Goal: Contribute content: Add original content to the website for others to see

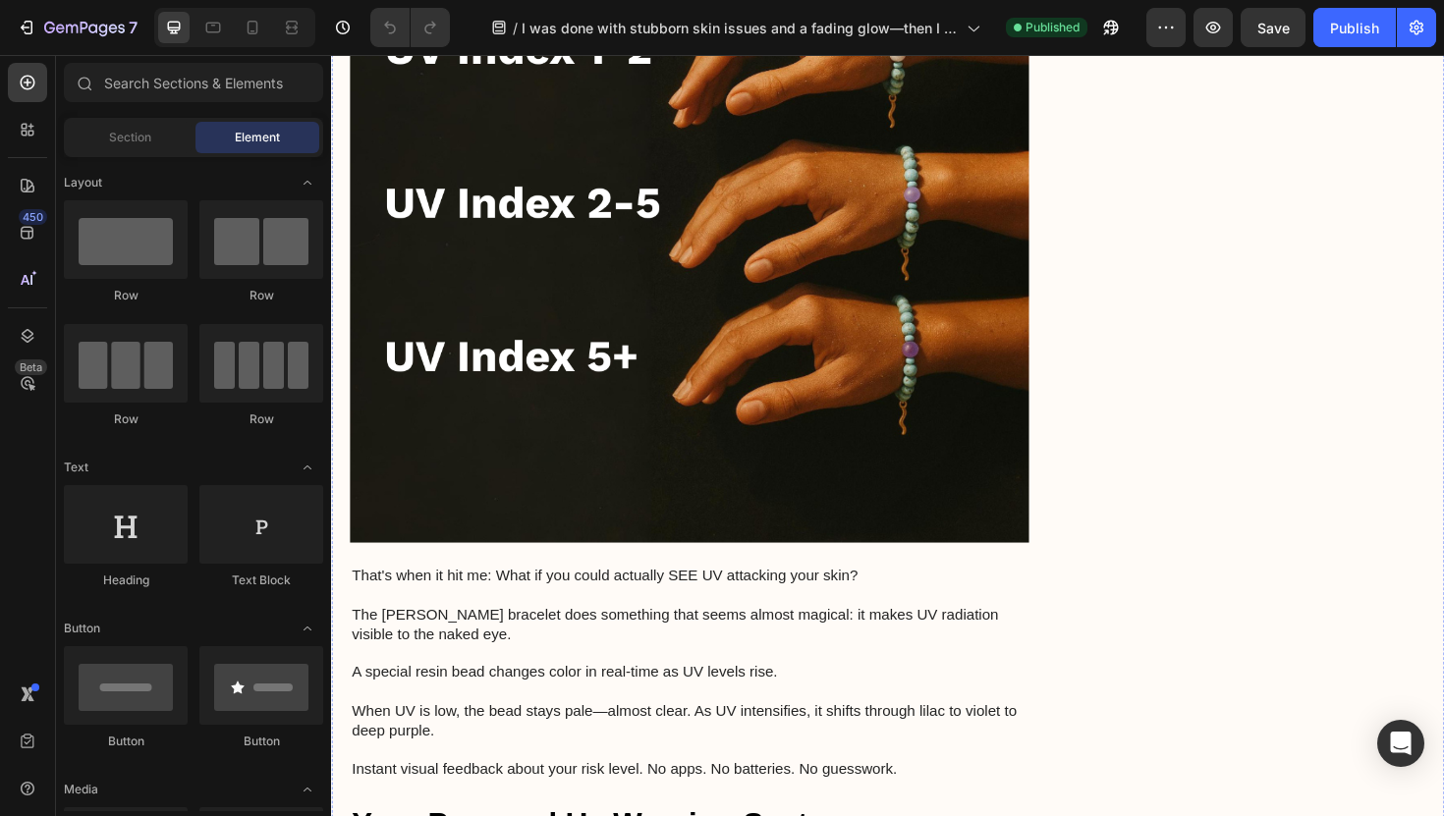
scroll to position [3609, 0]
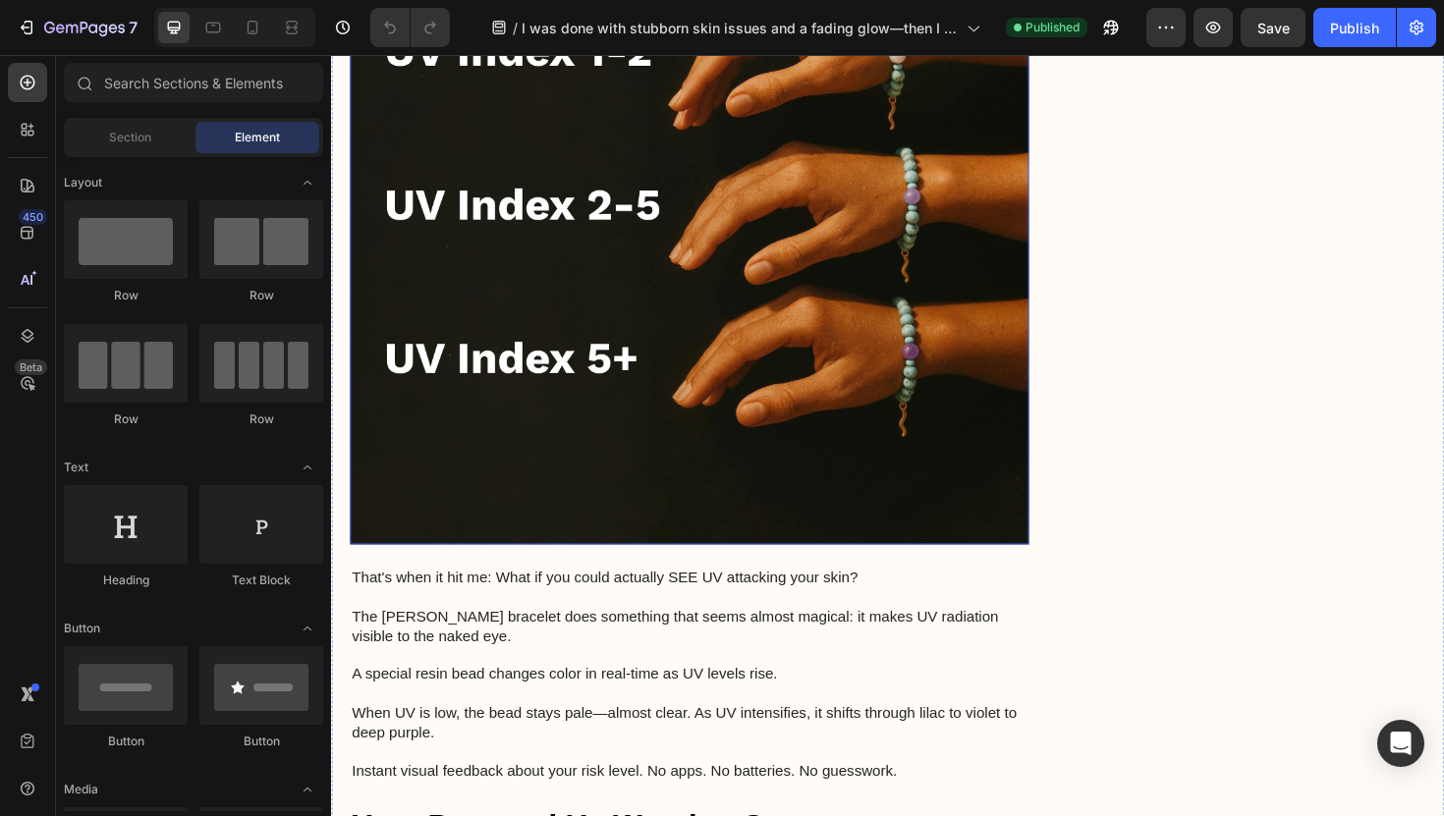
click at [735, 288] on img at bounding box center [710, 214] width 719 height 719
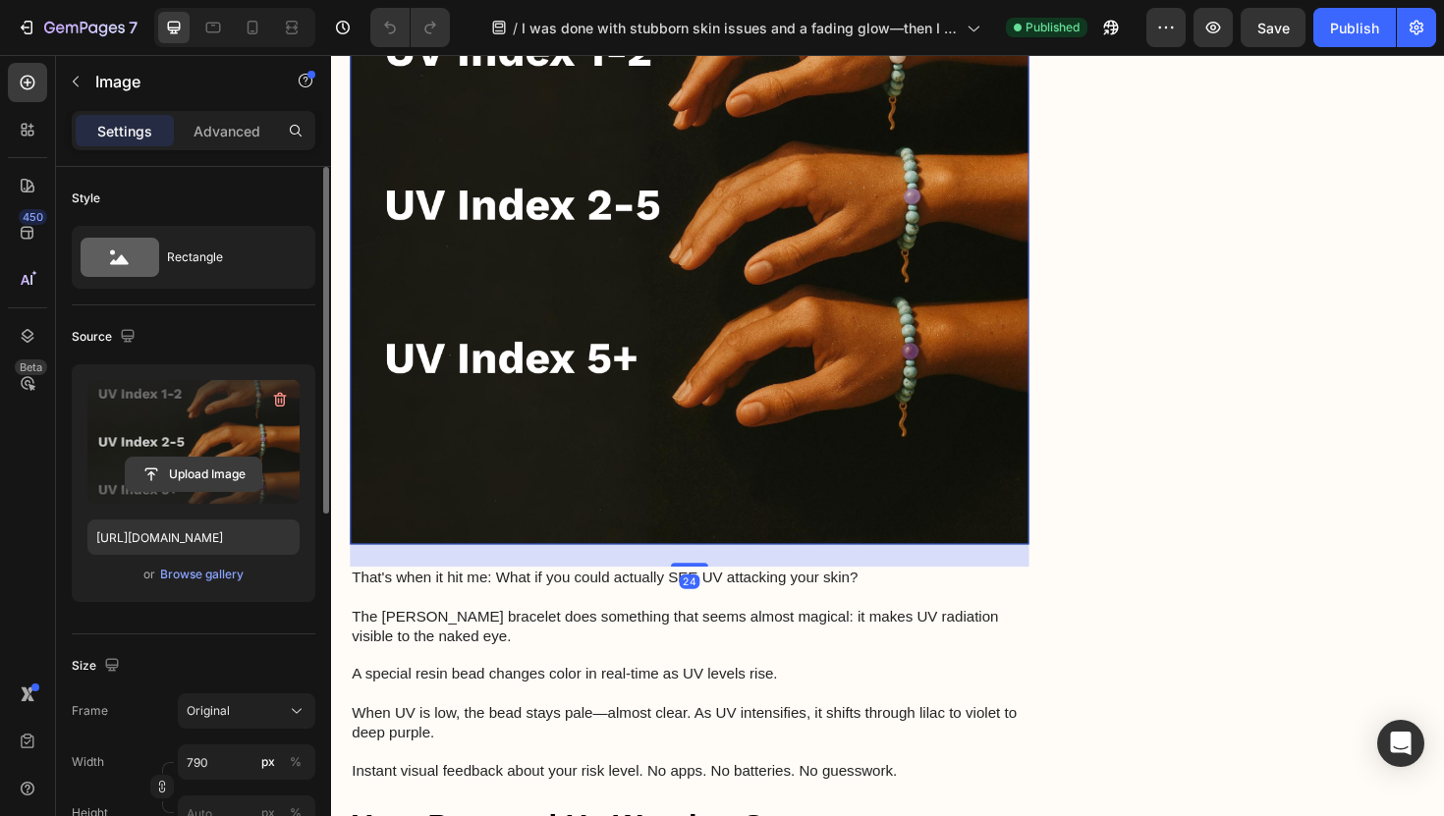
click at [187, 476] on input "file" at bounding box center [194, 474] width 136 height 33
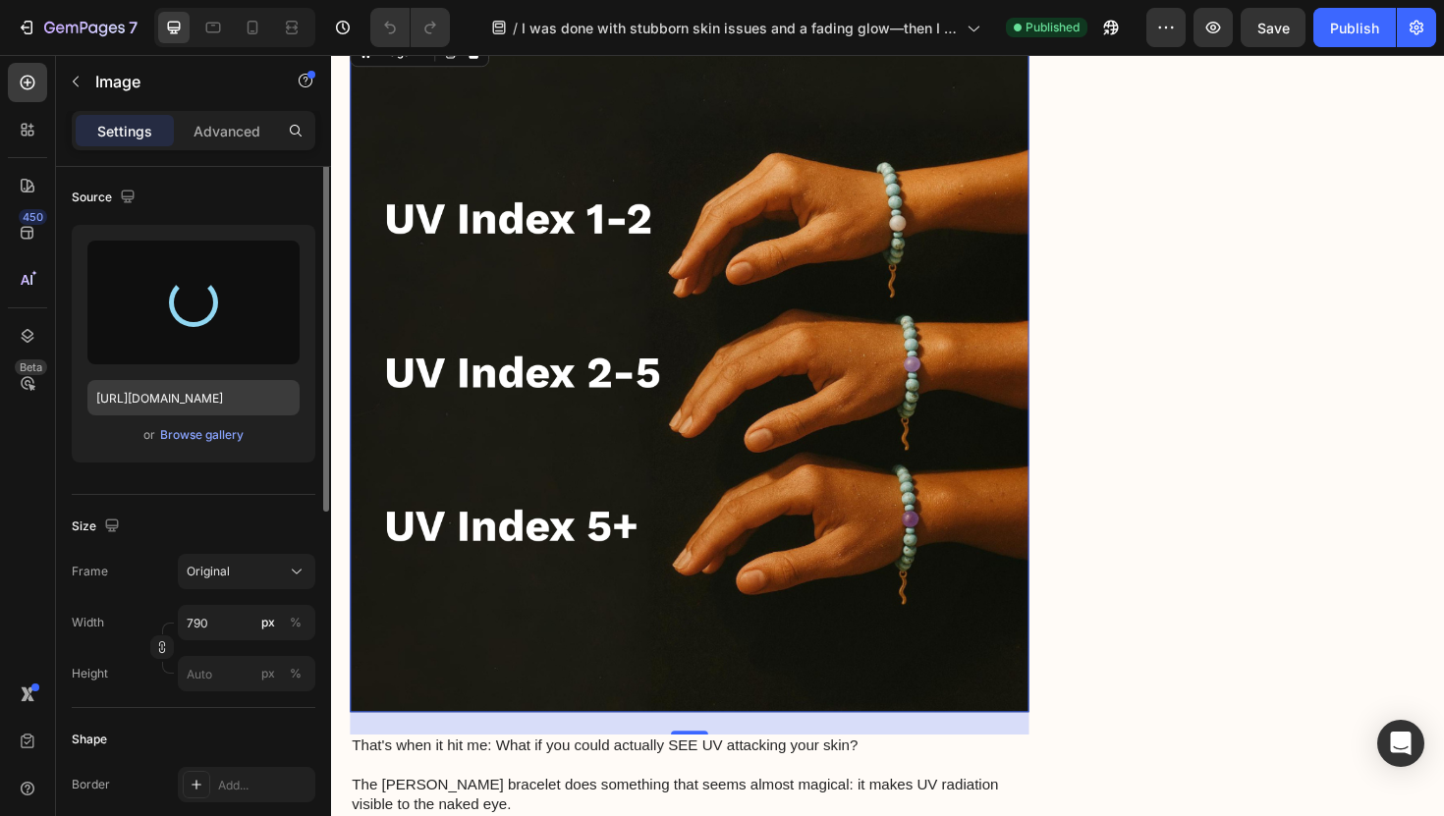
scroll to position [141, 0]
click at [231, 564] on div "Original" at bounding box center [235, 570] width 96 height 18
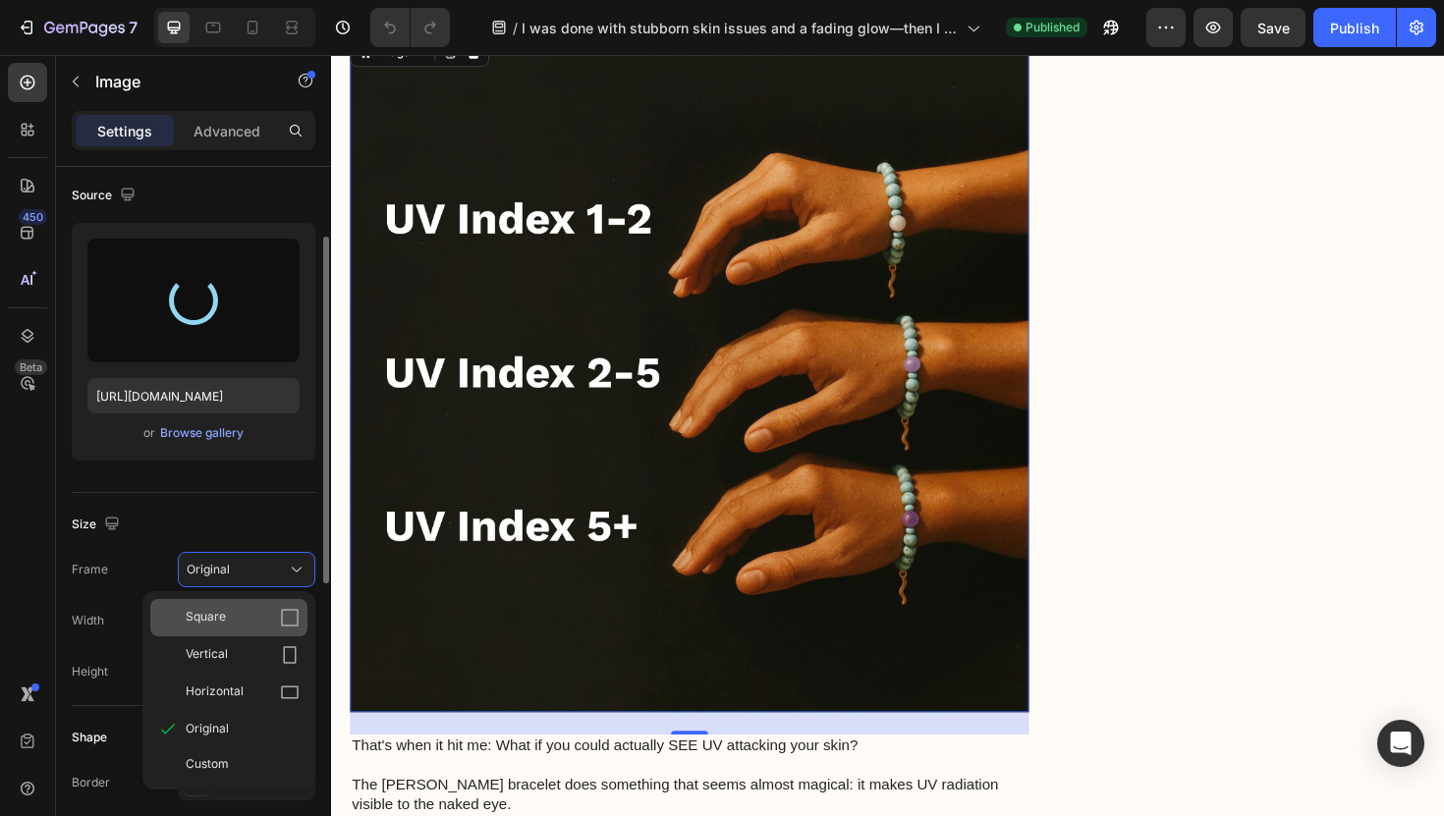
type input "[URL][DOMAIN_NAME]"
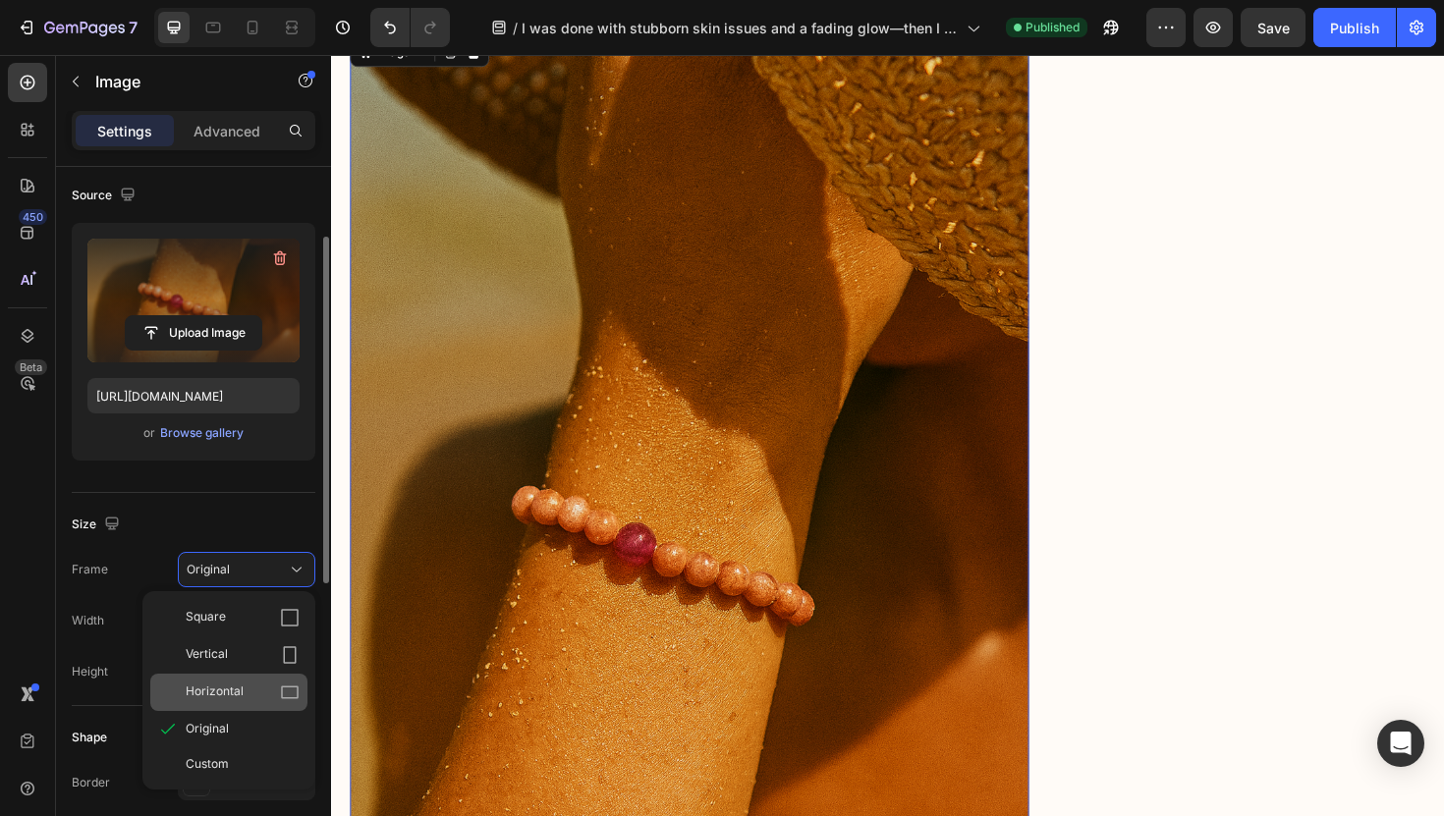
click at [232, 691] on span "Horizontal" at bounding box center [215, 693] width 58 height 20
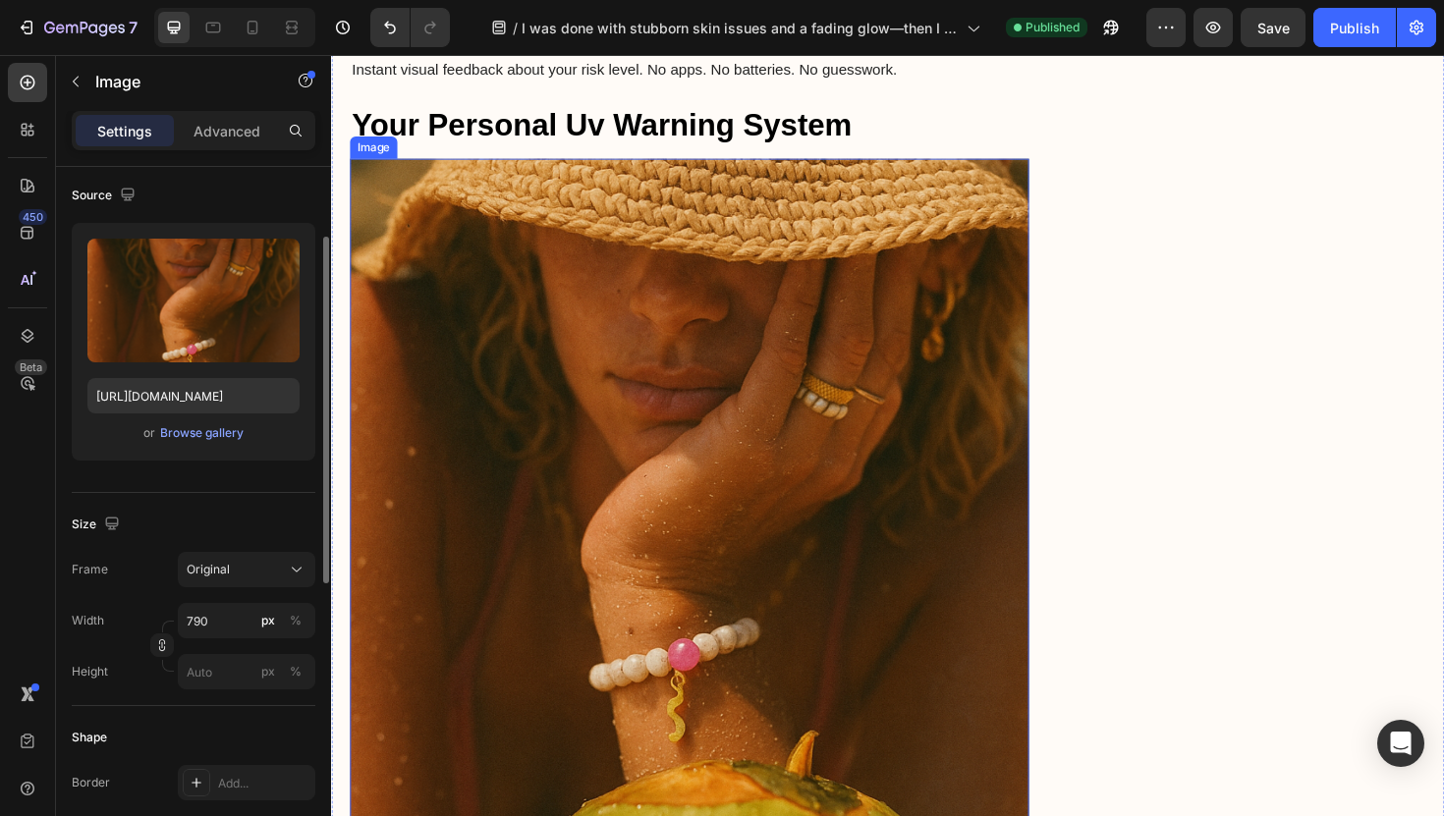
click at [689, 471] on img at bounding box center [710, 524] width 719 height 719
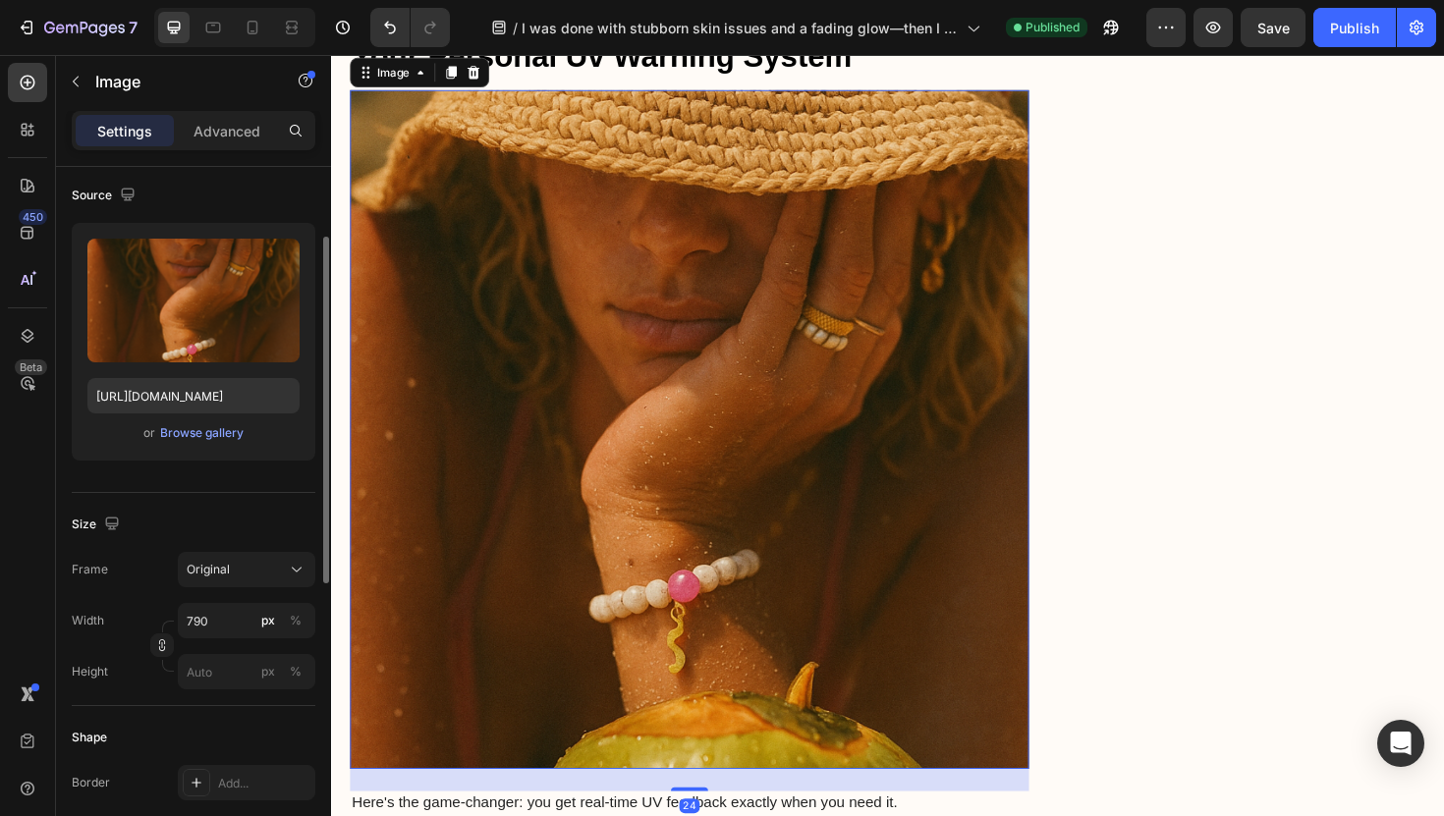
scroll to position [4257, 0]
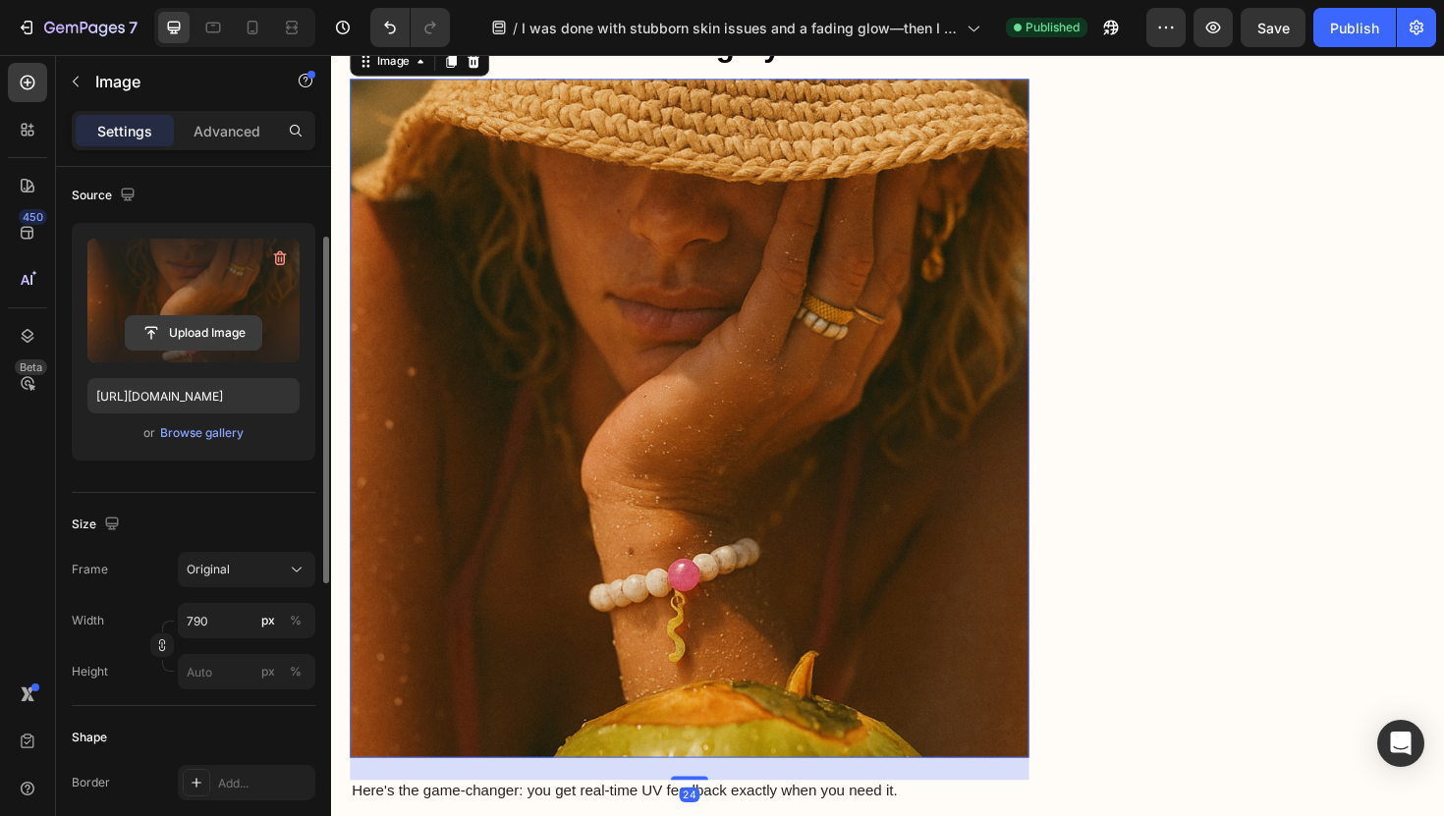
click at [207, 337] on input "file" at bounding box center [194, 332] width 136 height 33
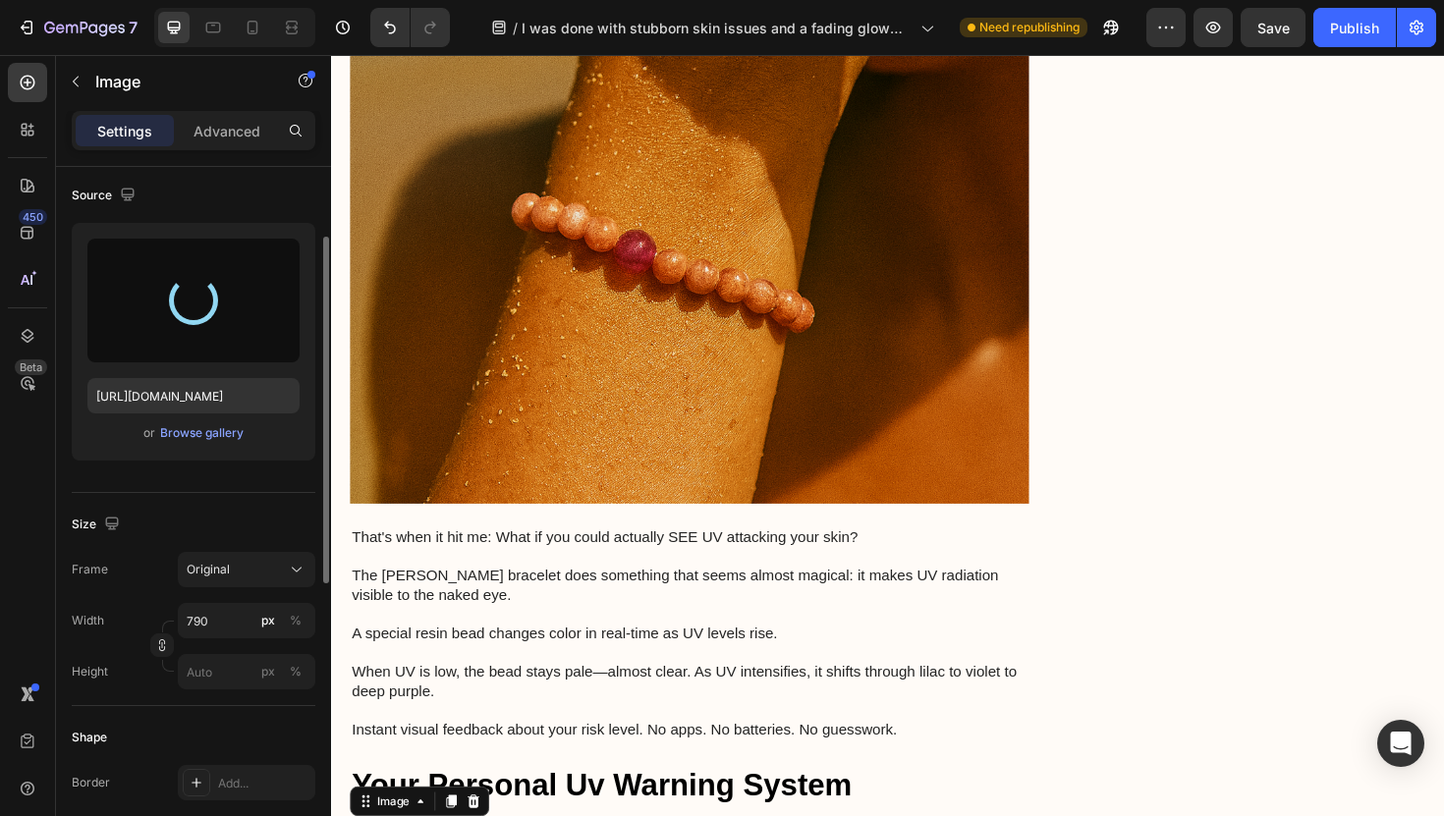
scroll to position [3425, 0]
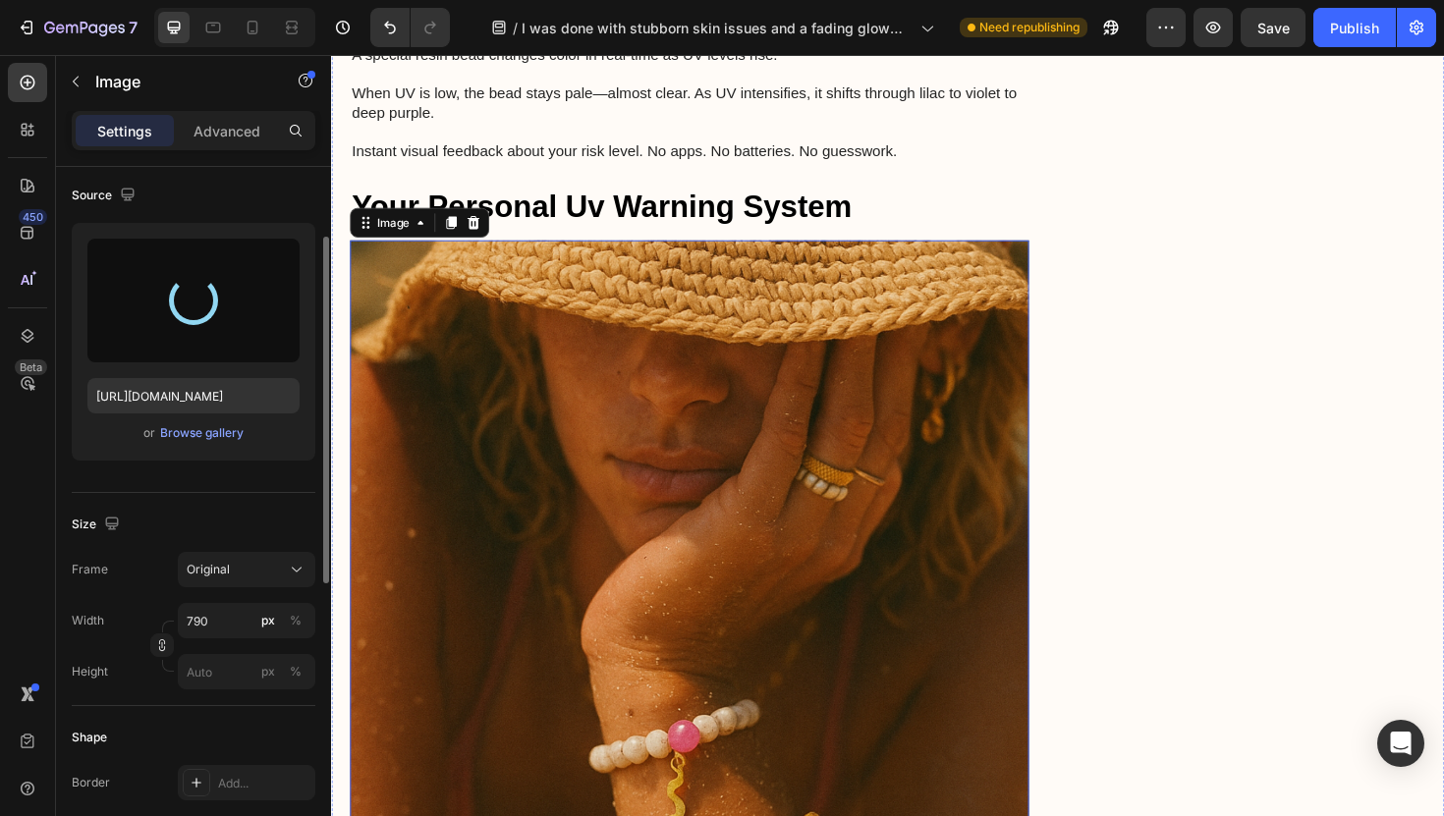
type input "[URL][DOMAIN_NAME]"
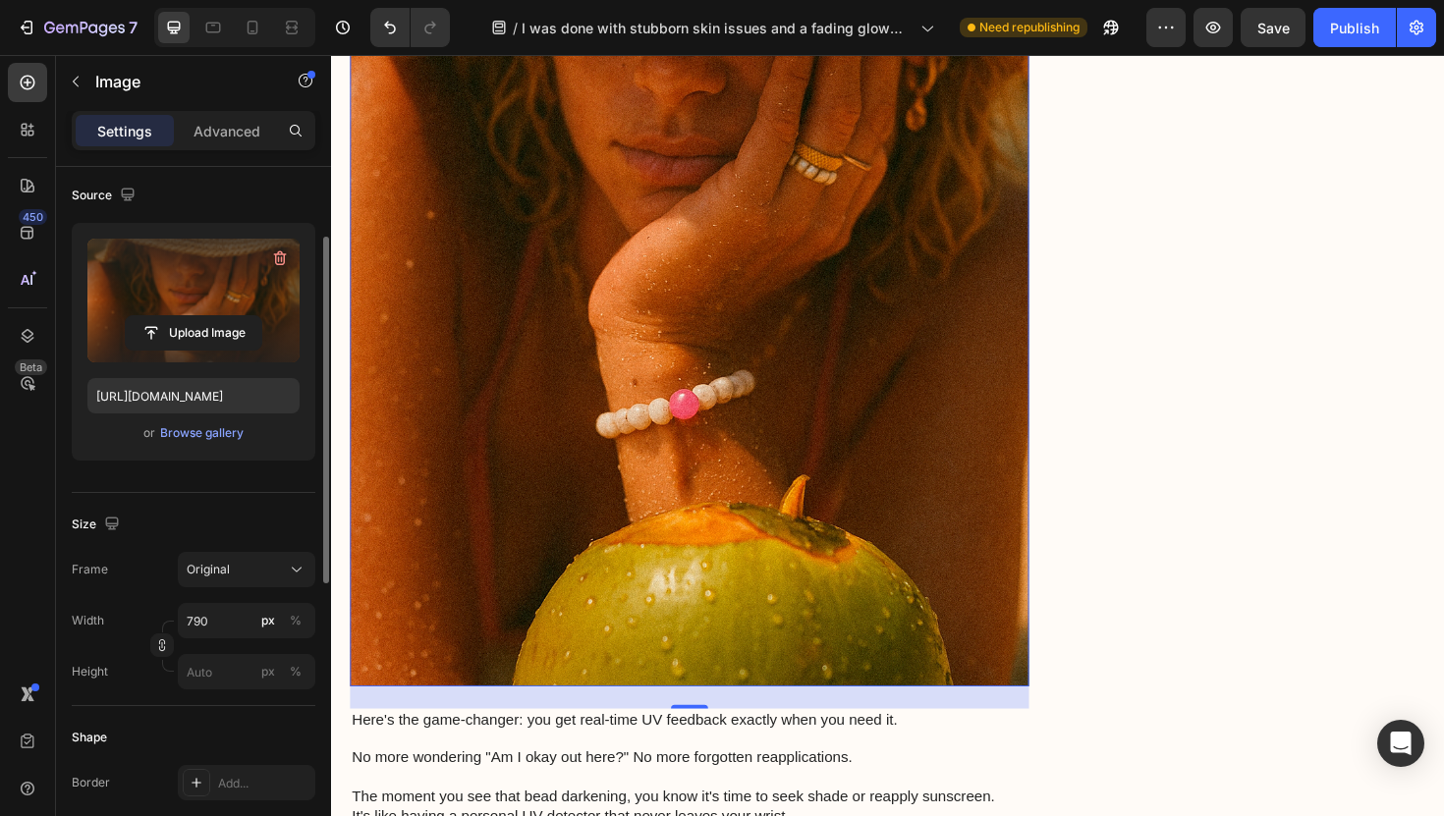
scroll to position [4718, 0]
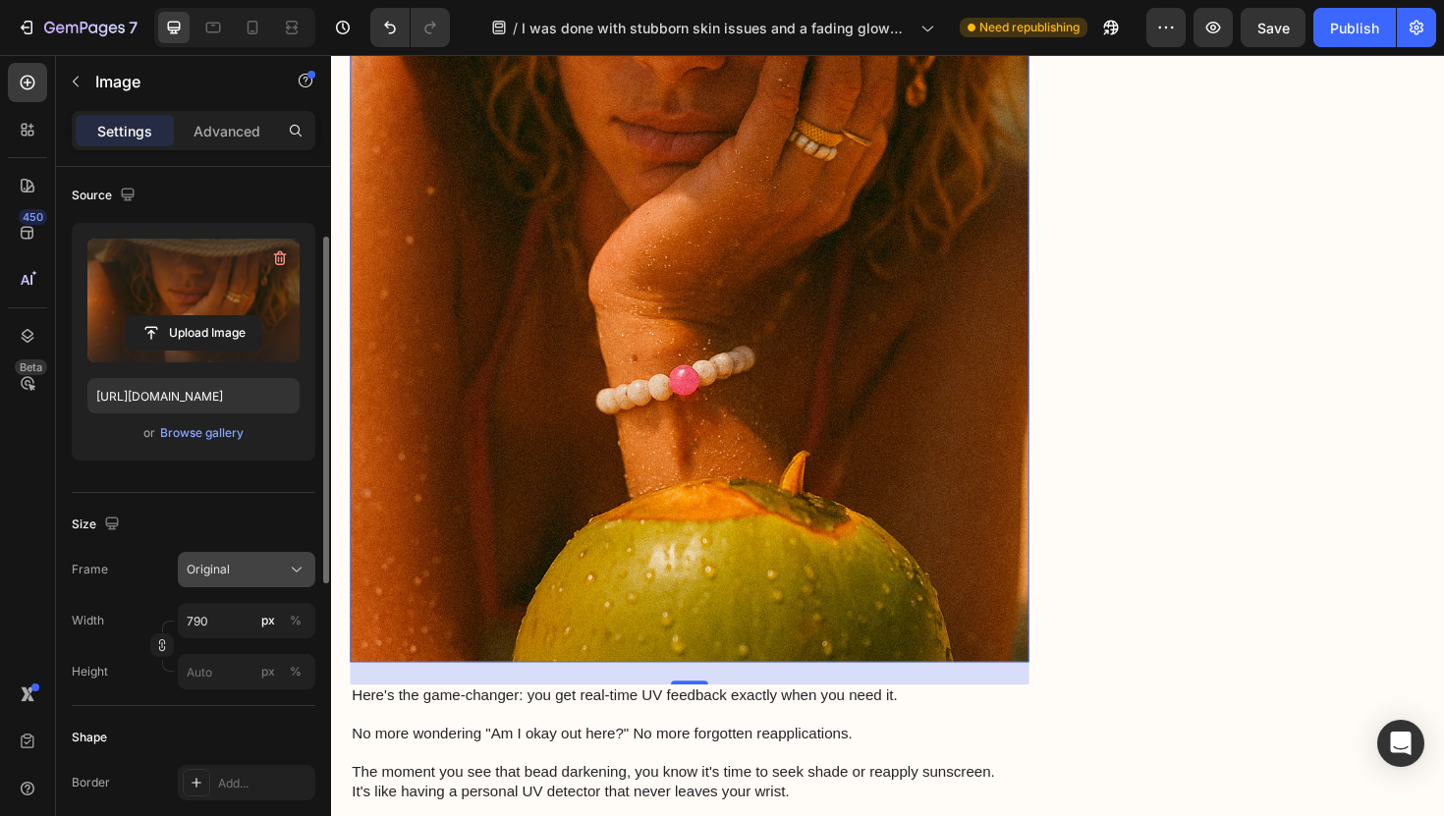
click at [254, 567] on div "Original" at bounding box center [235, 570] width 96 height 18
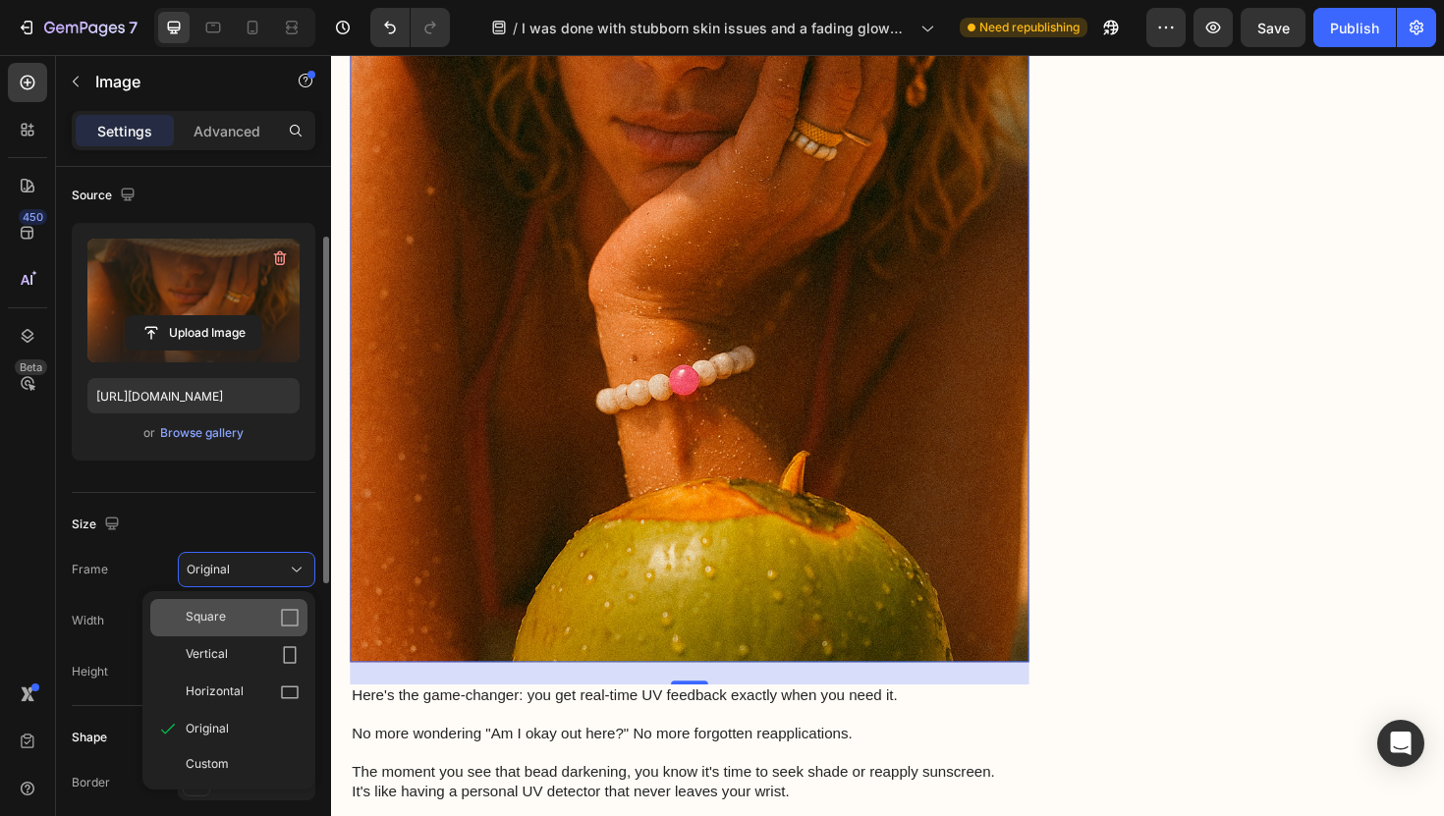
click at [227, 618] on div "Square" at bounding box center [243, 618] width 114 height 20
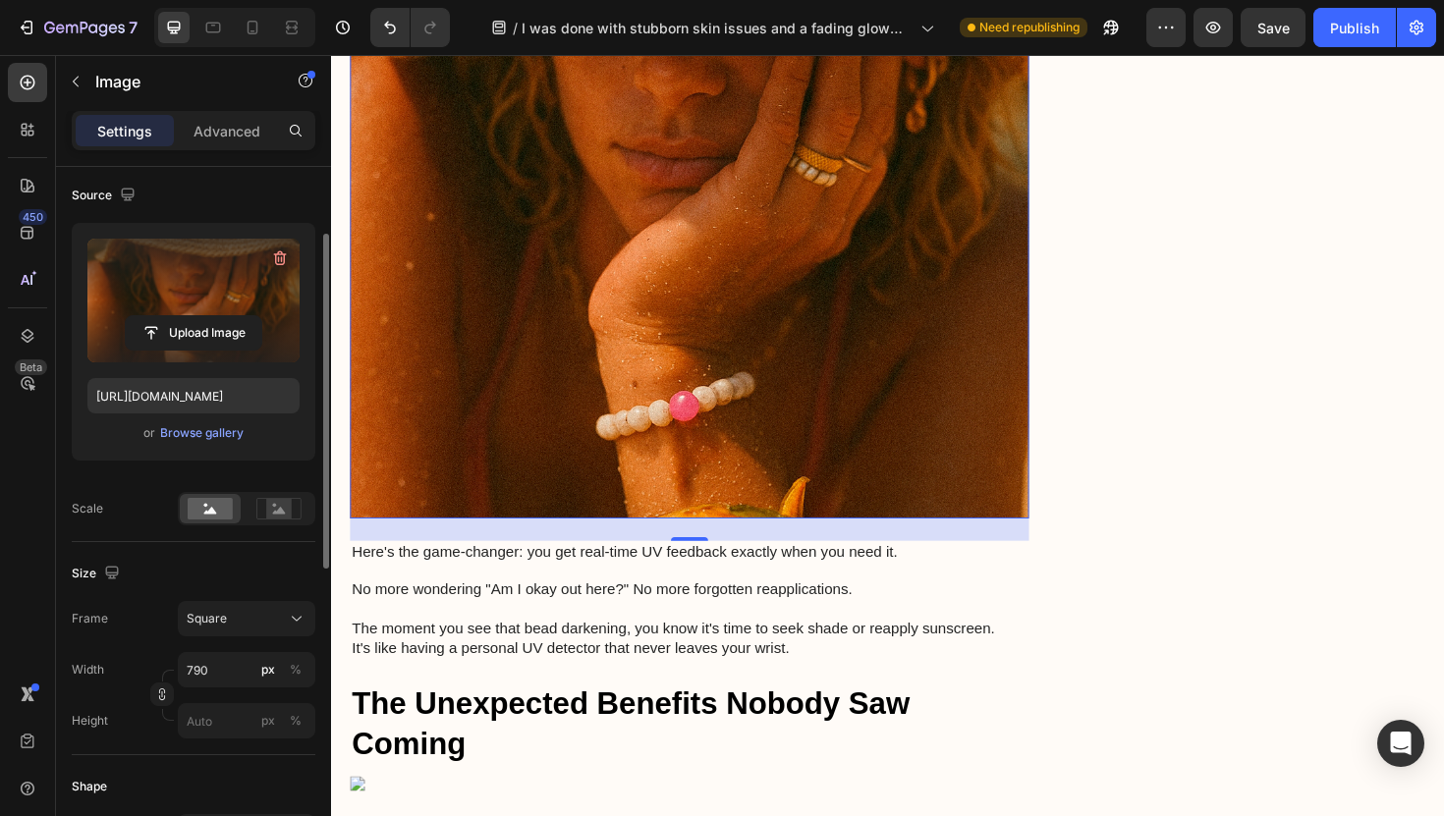
scroll to position [4702, 0]
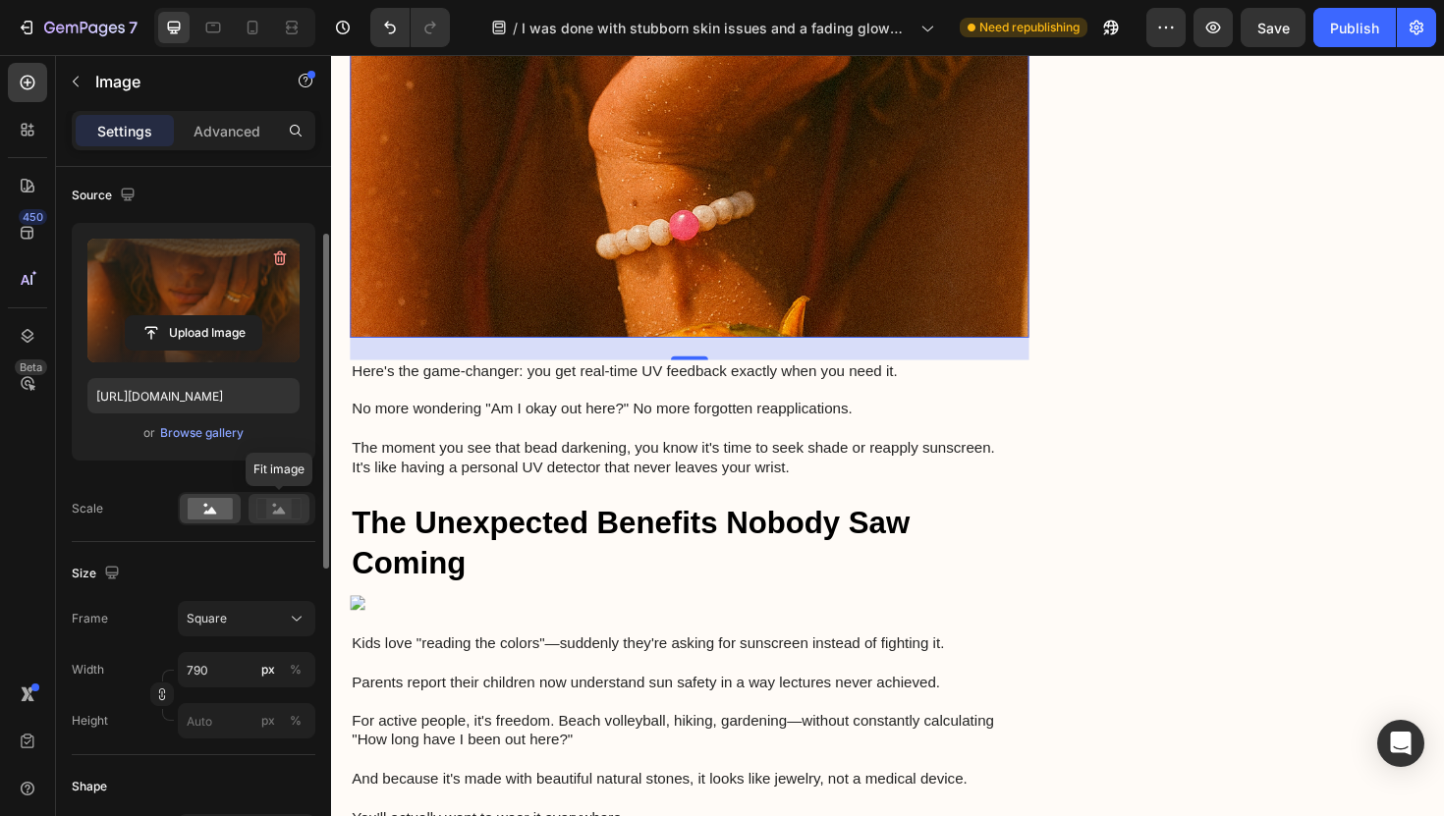
click at [271, 511] on rect at bounding box center [279, 509] width 26 height 20
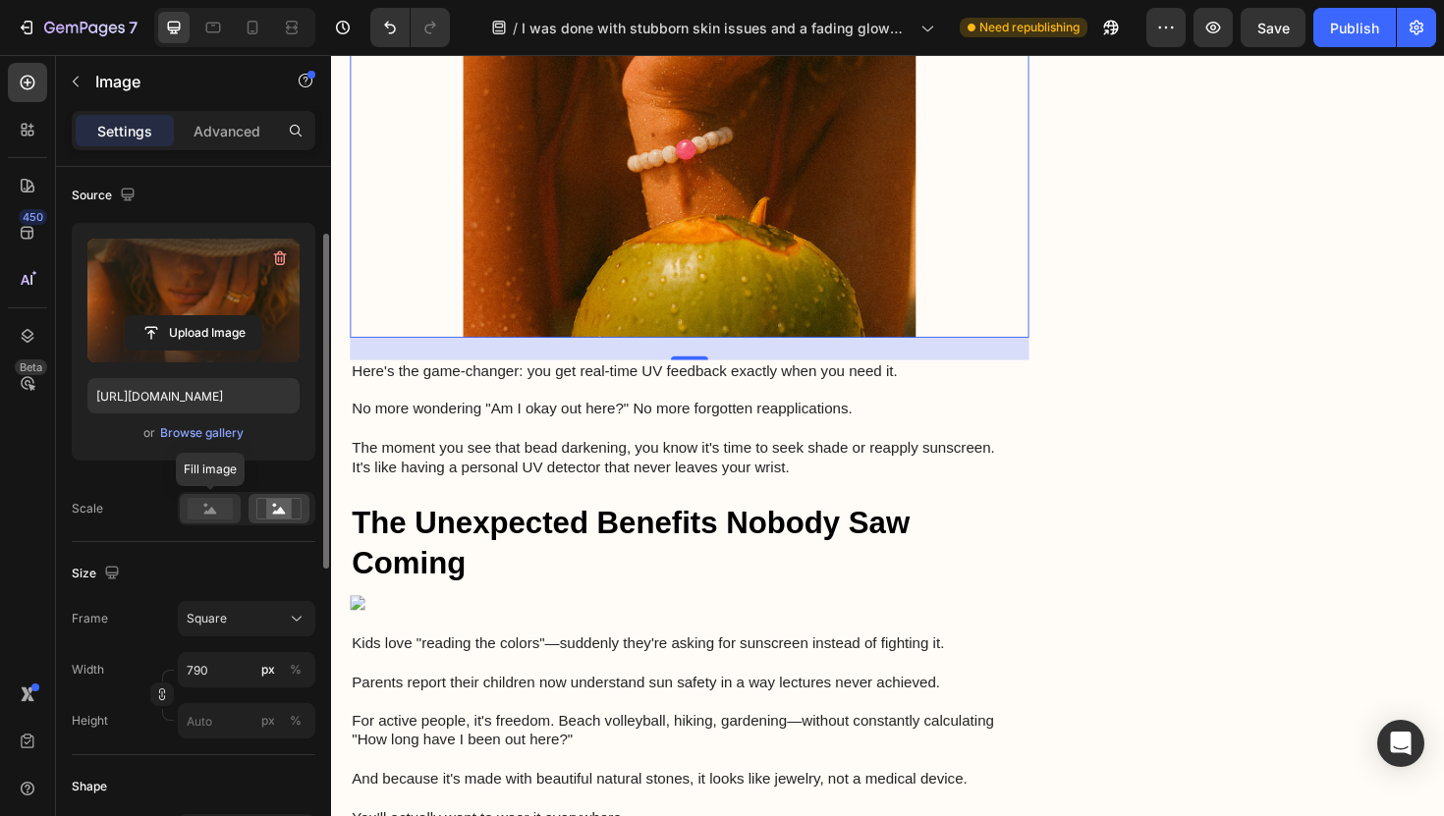
click at [214, 513] on icon at bounding box center [210, 510] width 13 height 7
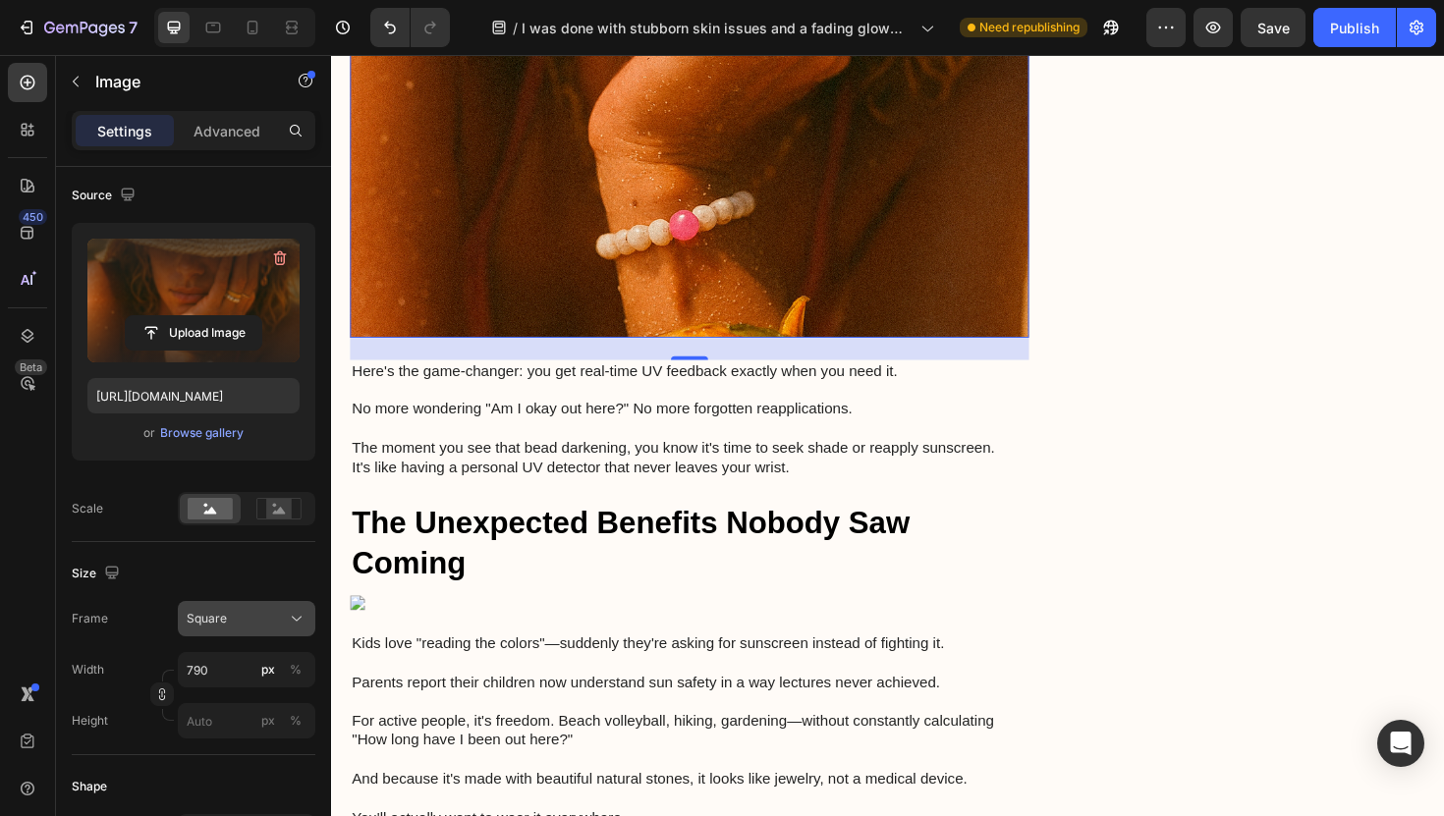
click at [271, 635] on button "Square" at bounding box center [247, 618] width 138 height 35
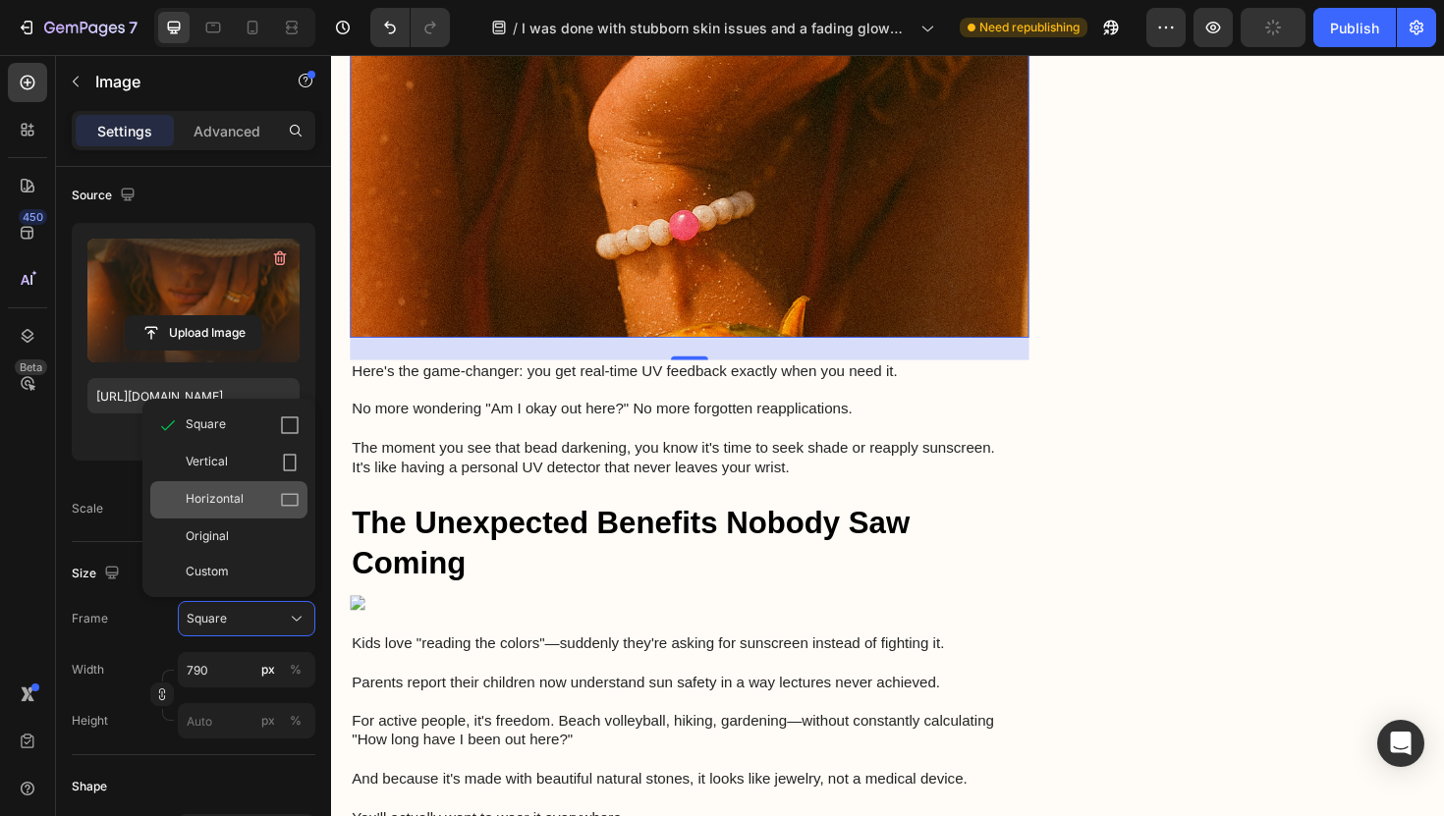
click at [239, 489] on div "Horizontal" at bounding box center [228, 499] width 157 height 37
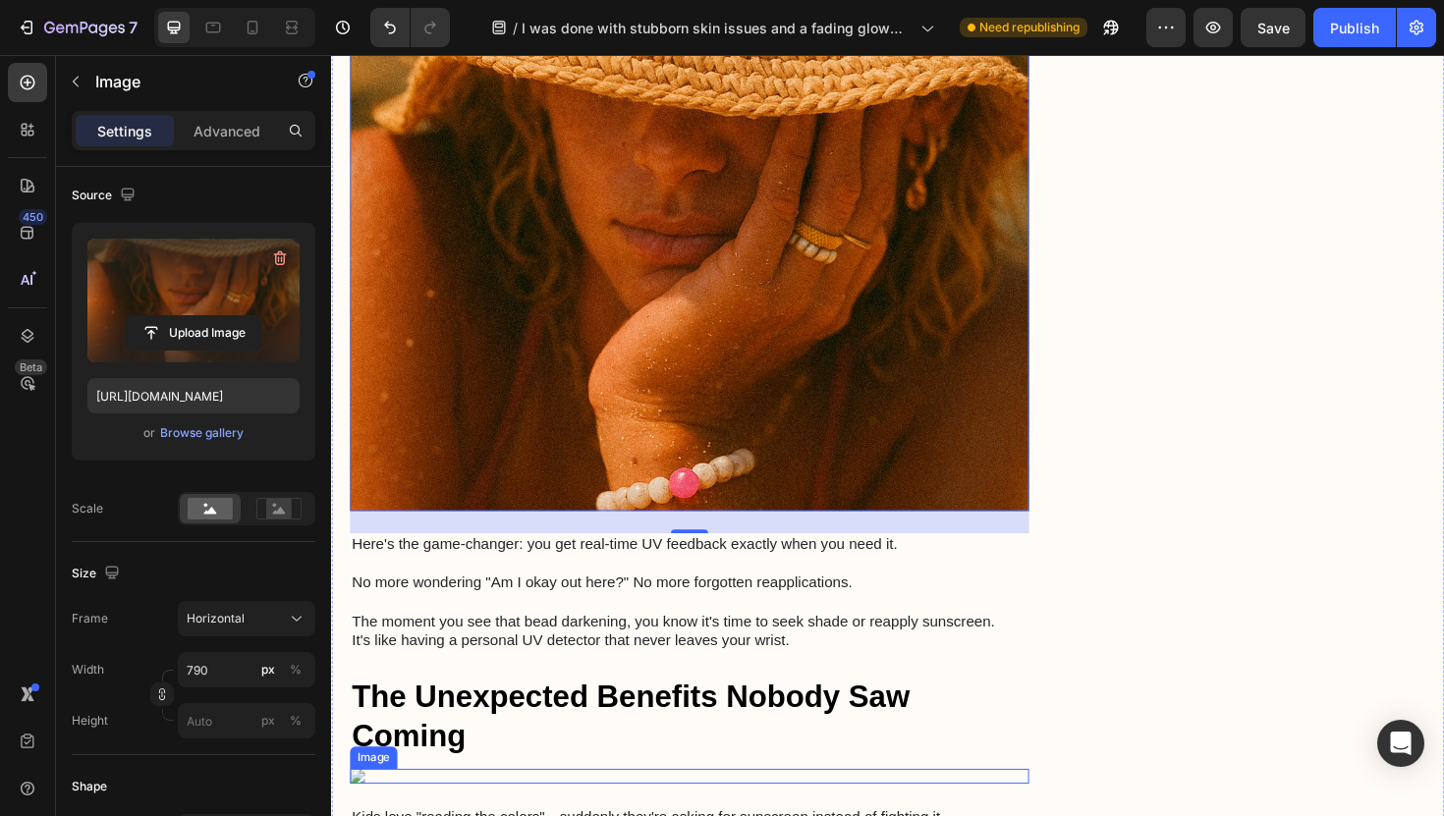
scroll to position [4284, 0]
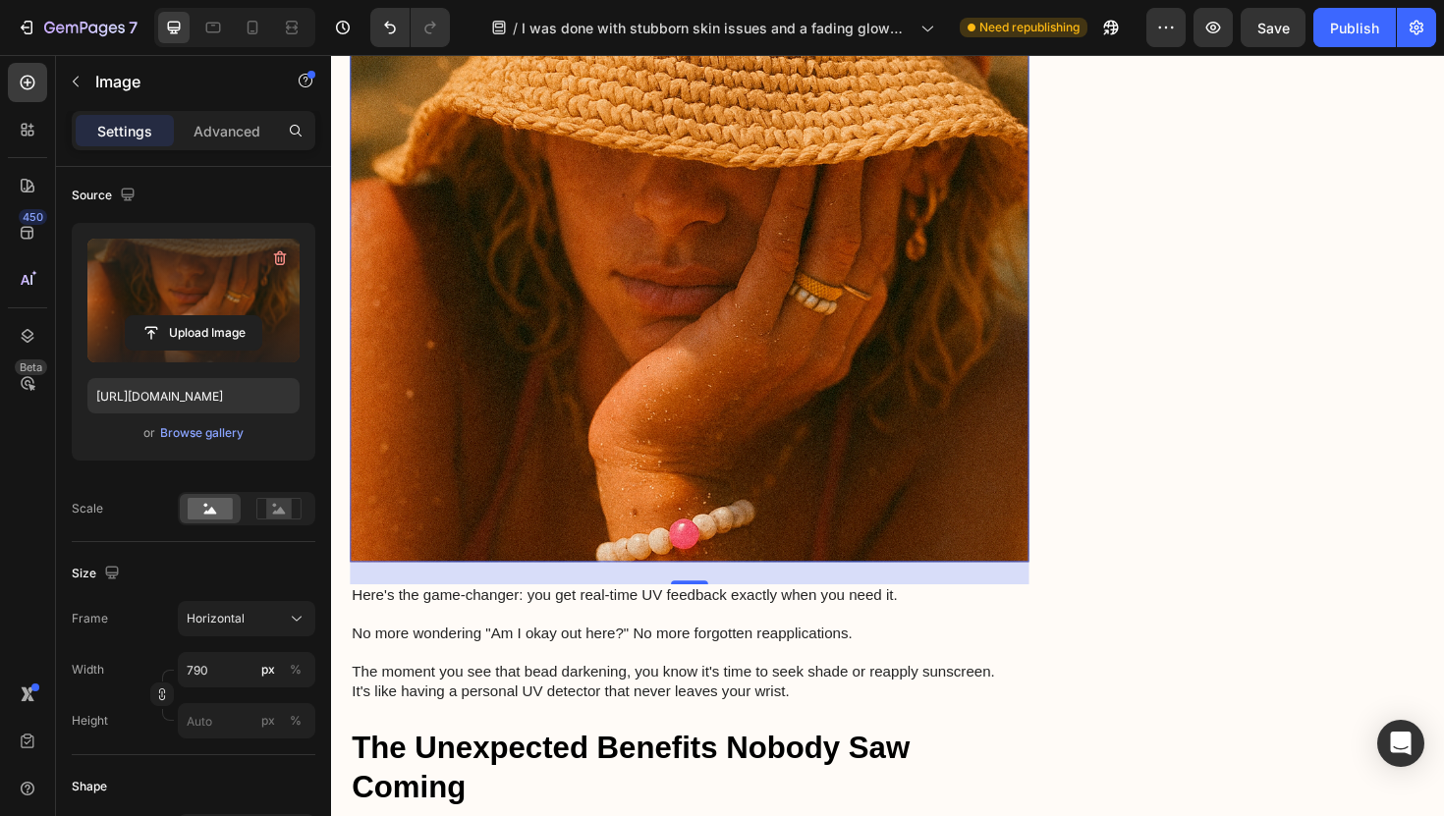
click at [680, 461] on img at bounding box center [710, 322] width 719 height 539
click at [216, 296] on label at bounding box center [193, 301] width 212 height 124
click at [216, 316] on input "file" at bounding box center [194, 332] width 136 height 33
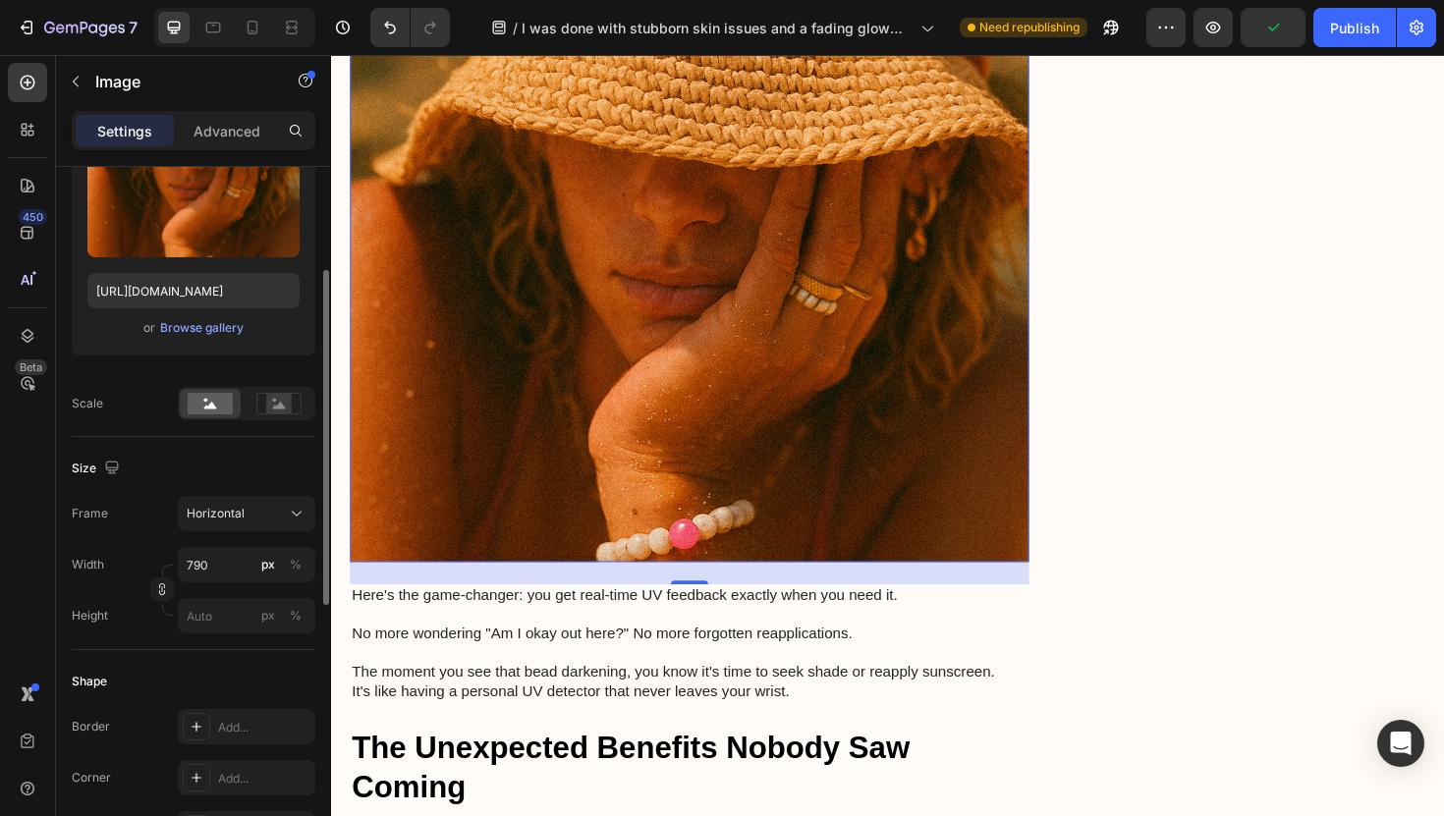
scroll to position [217, 0]
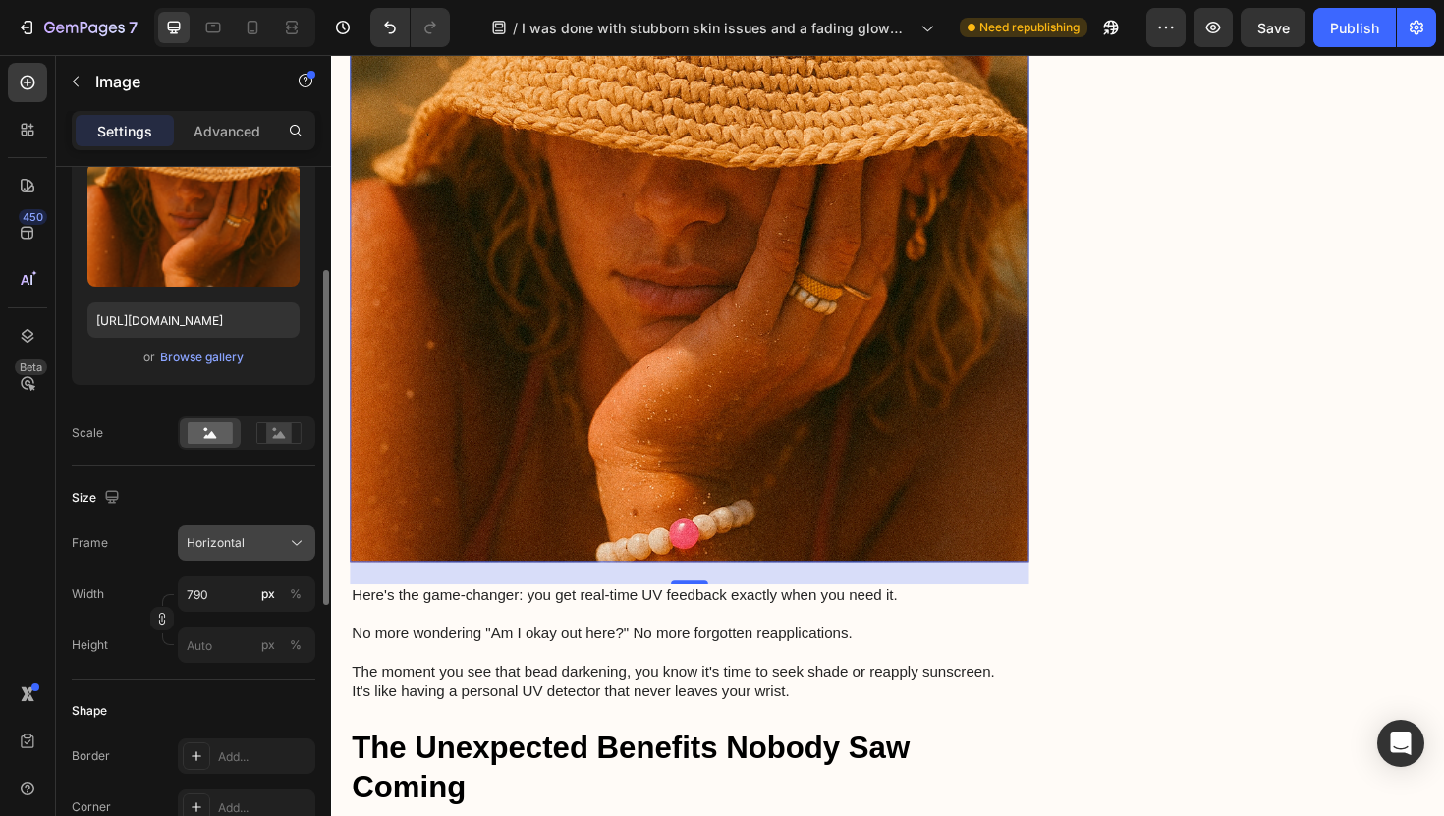
click at [253, 554] on button "Horizontal" at bounding box center [247, 543] width 138 height 35
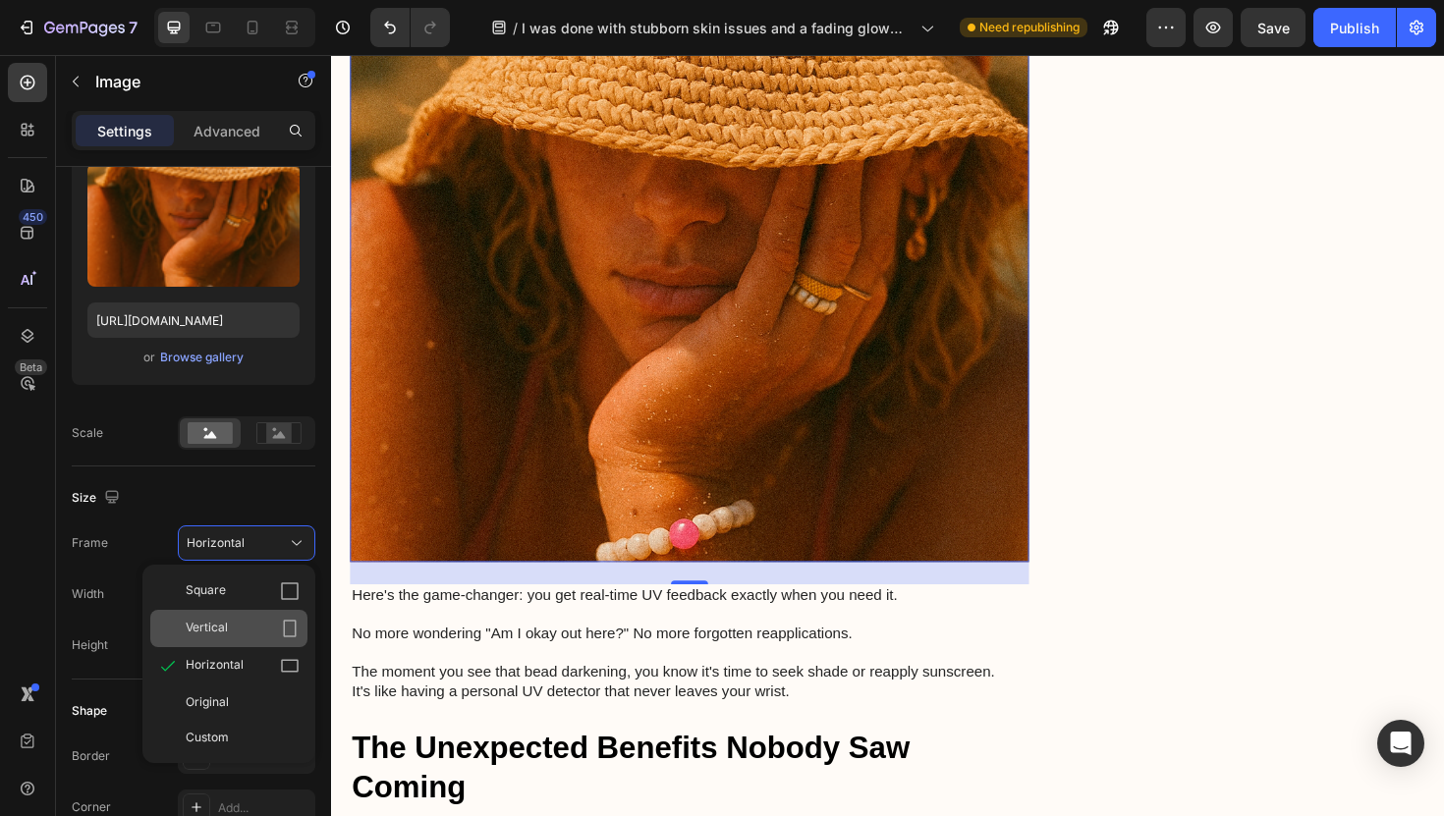
click at [240, 625] on div "Vertical" at bounding box center [243, 629] width 114 height 20
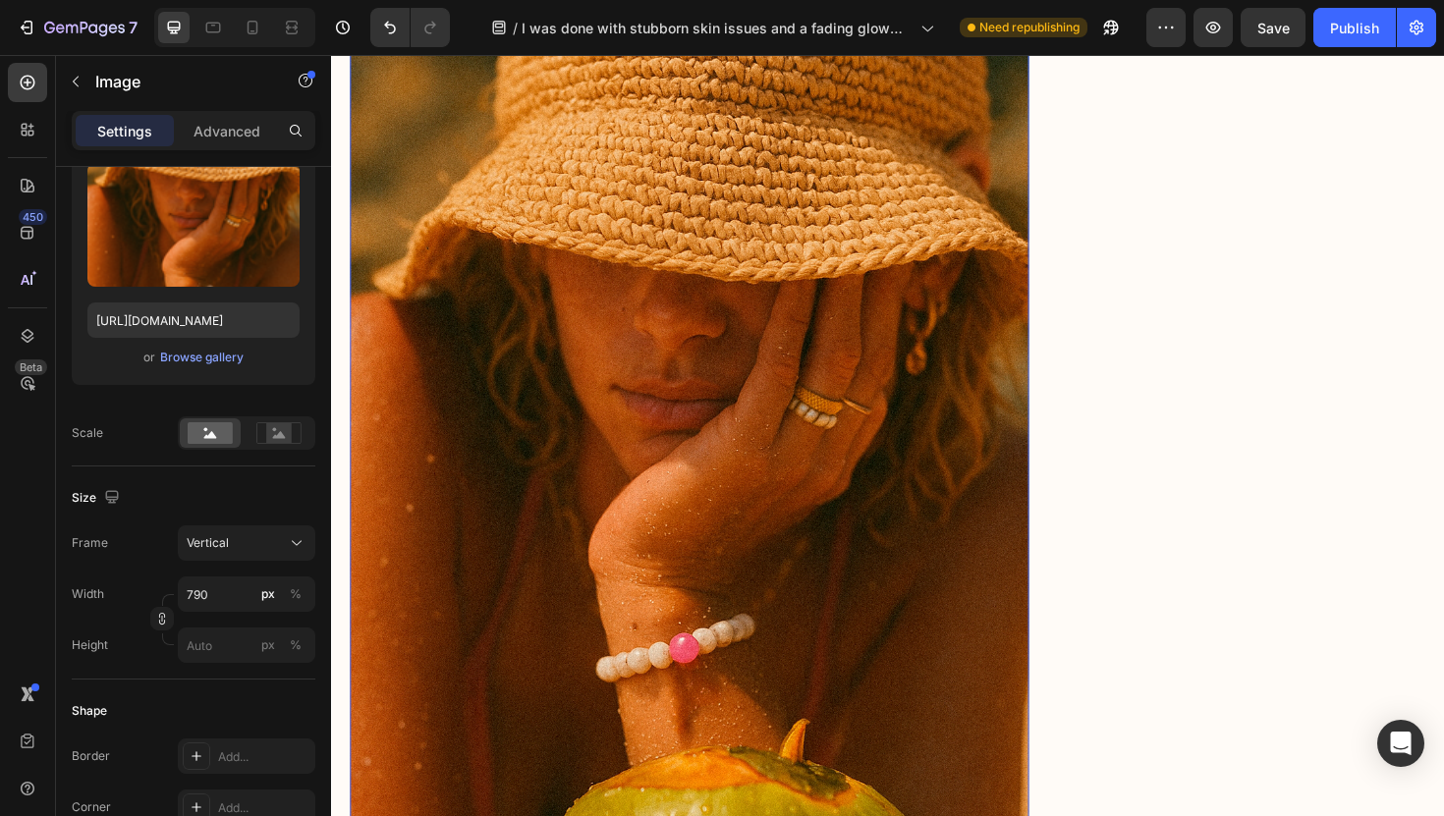
scroll to position [4493, 0]
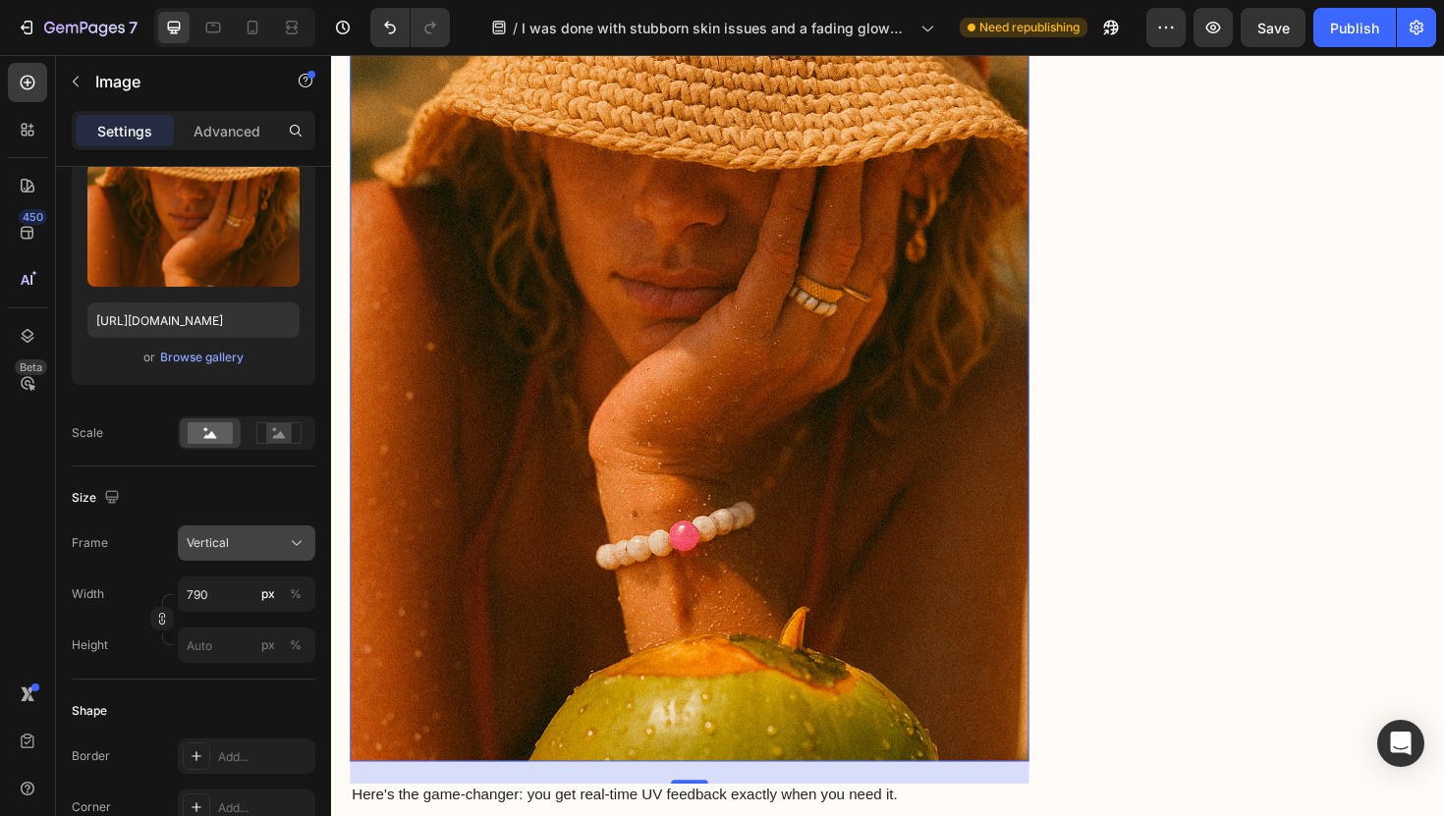
click at [244, 546] on div "Vertical" at bounding box center [235, 543] width 96 height 18
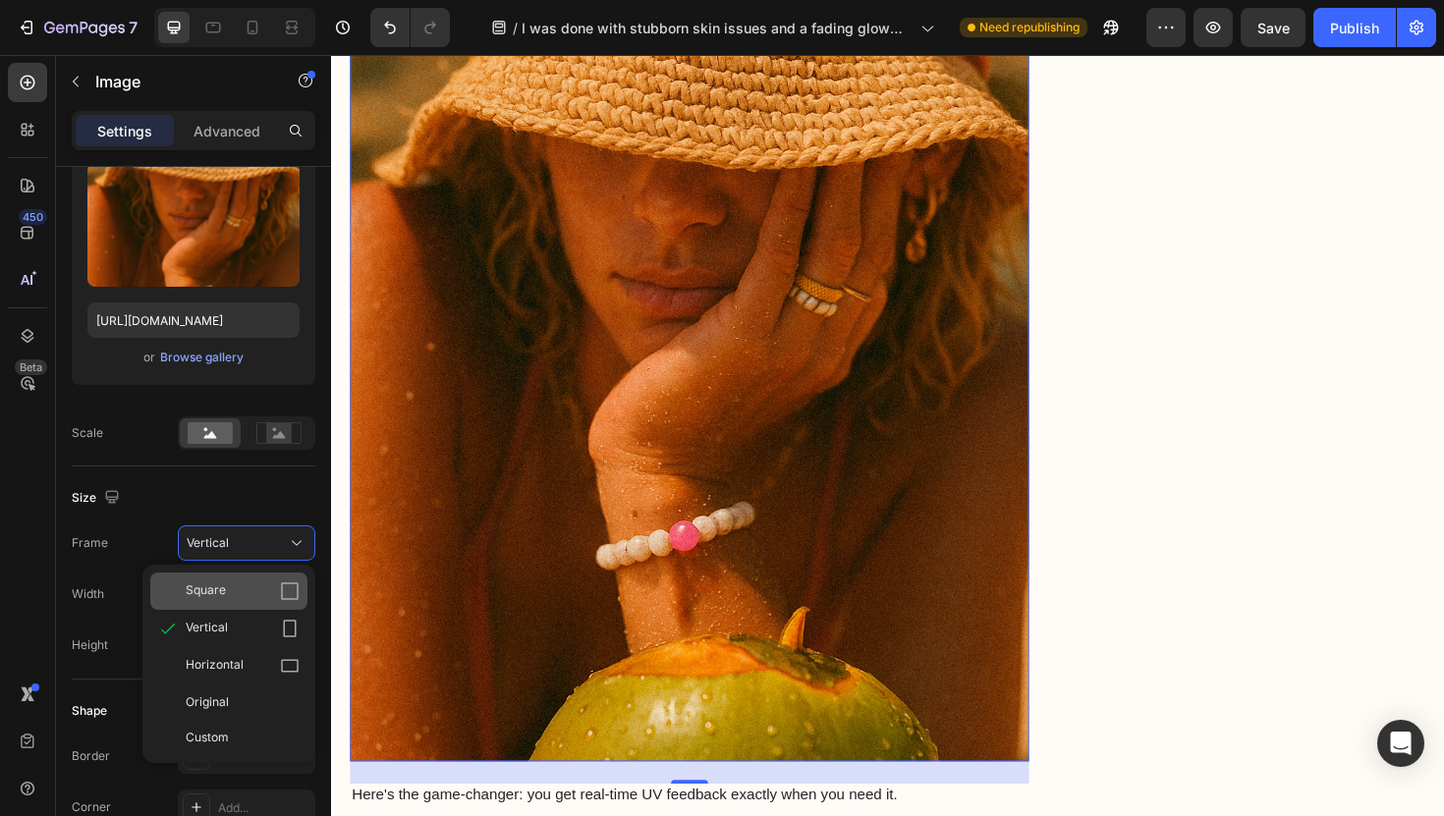
click at [240, 595] on div "Square" at bounding box center [243, 592] width 114 height 20
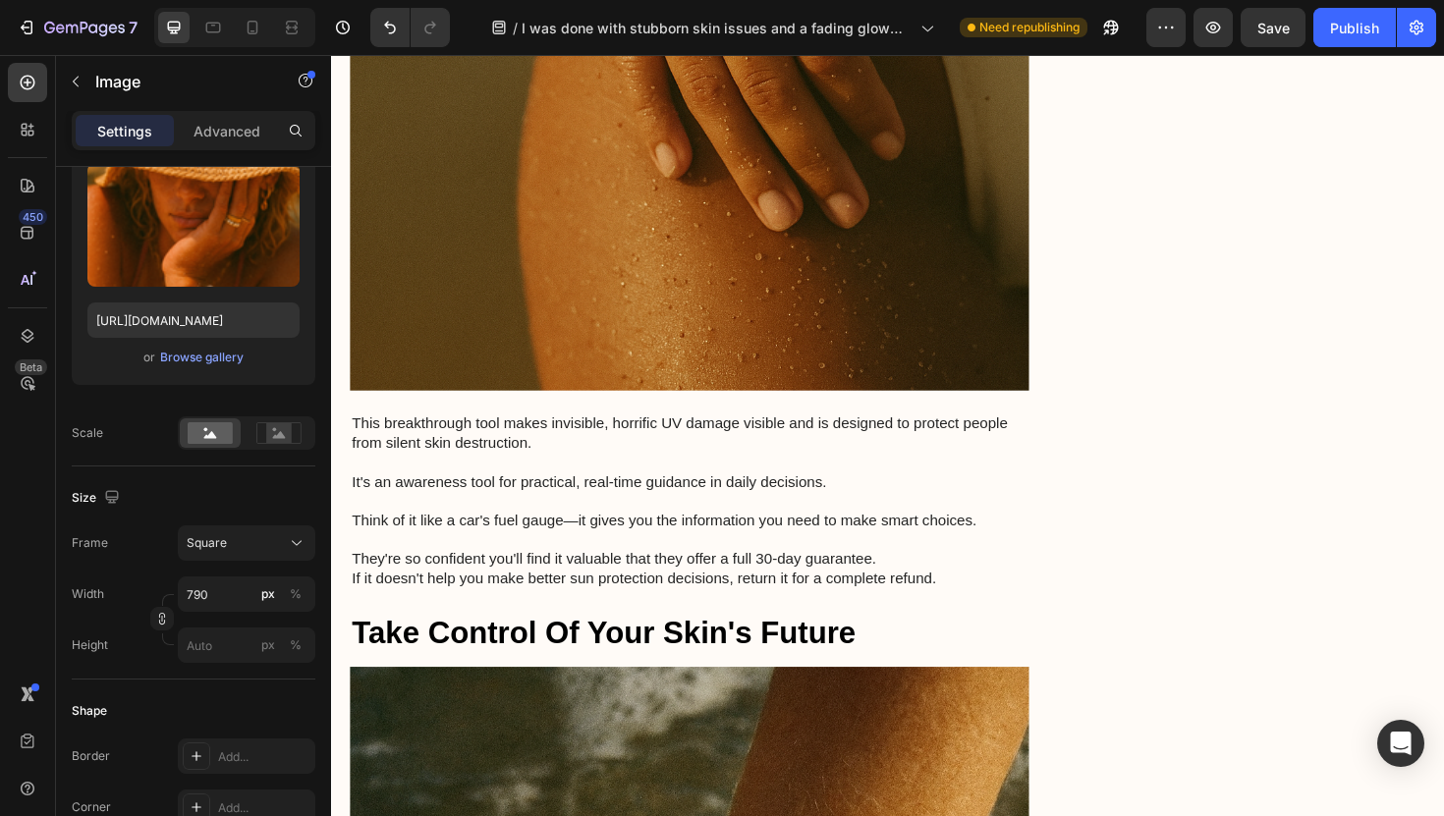
scroll to position [6339, 0]
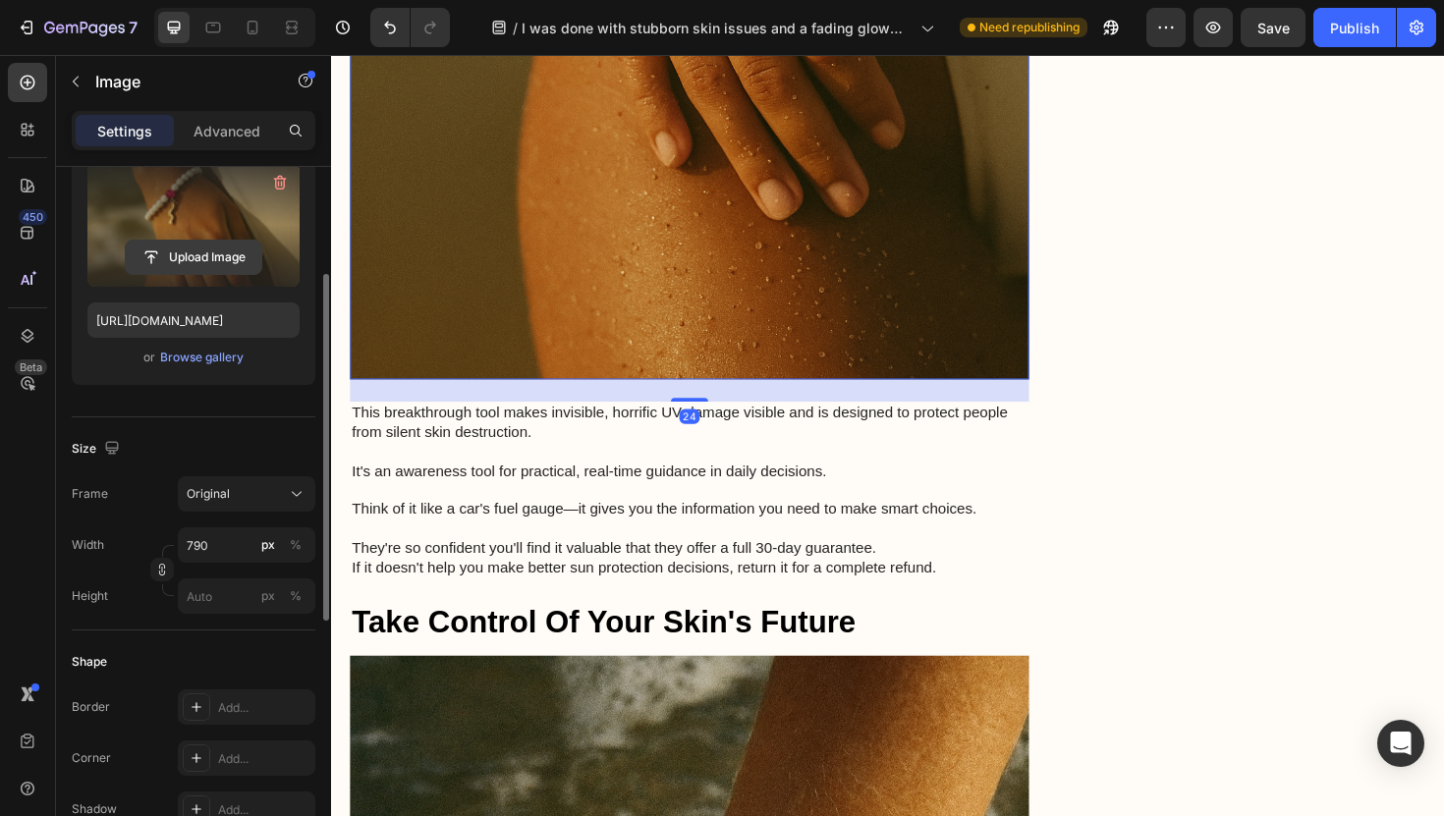
click at [187, 254] on input "file" at bounding box center [194, 257] width 136 height 33
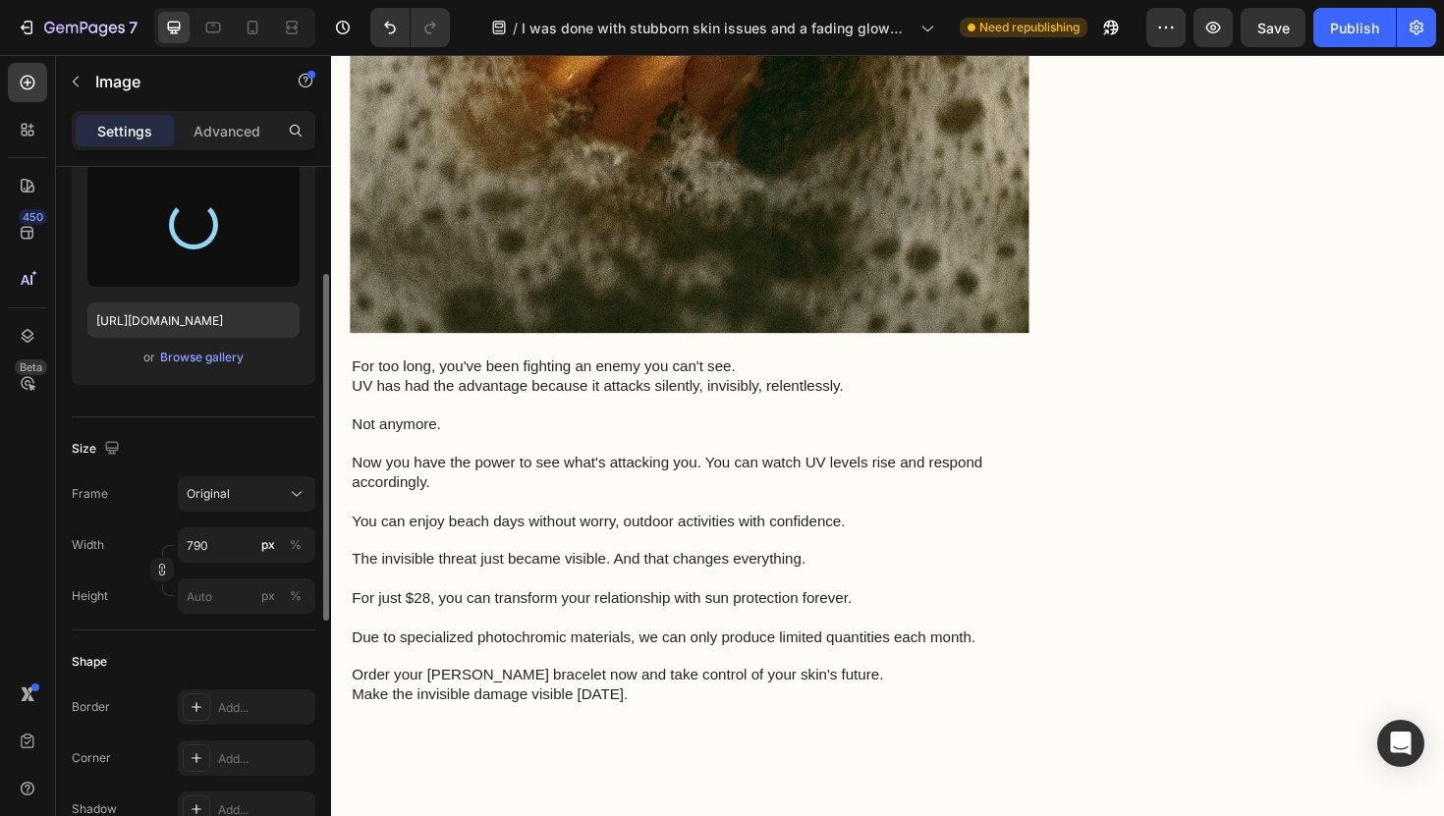
scroll to position [7771, 0]
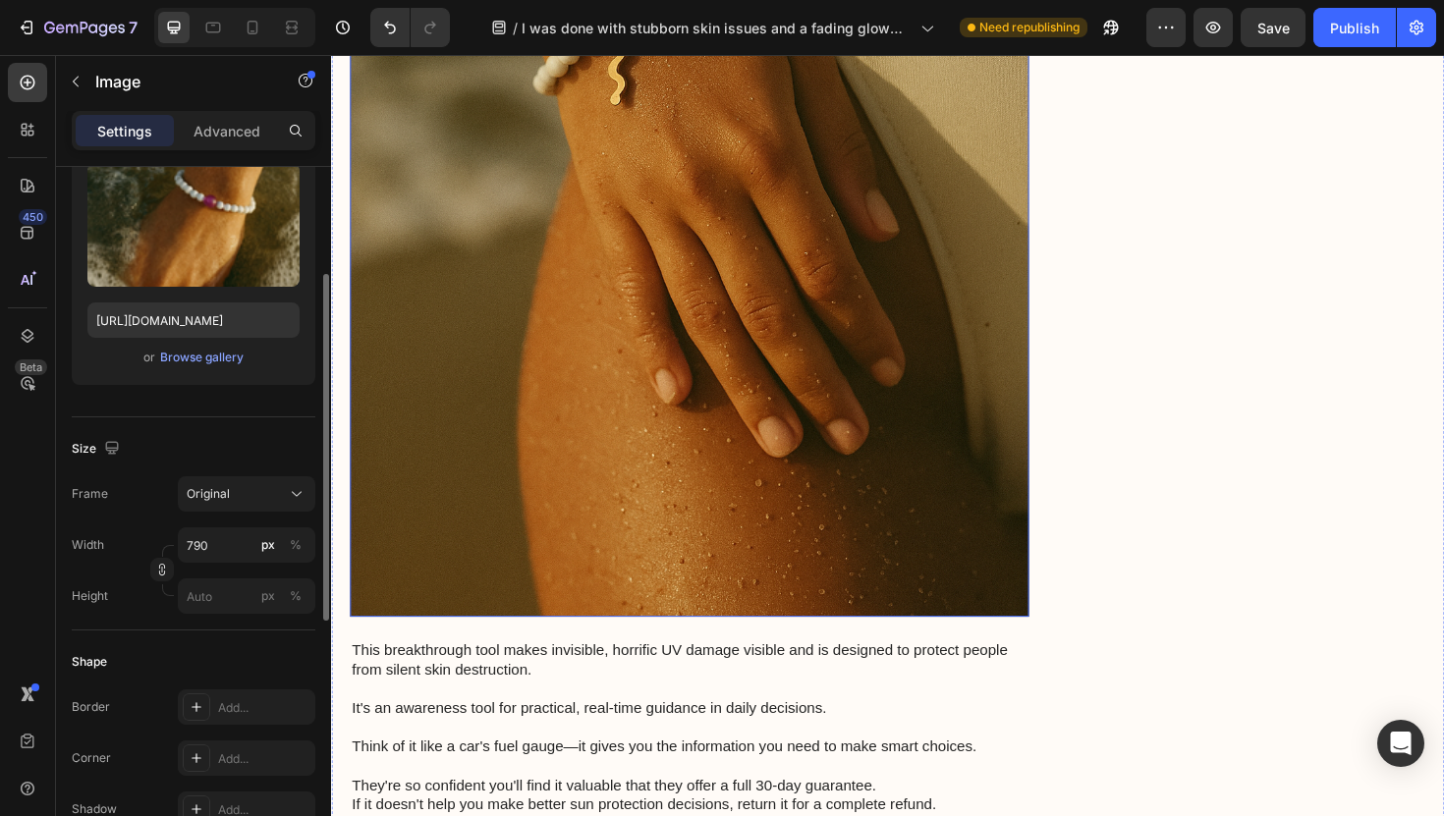
scroll to position [6119, 0]
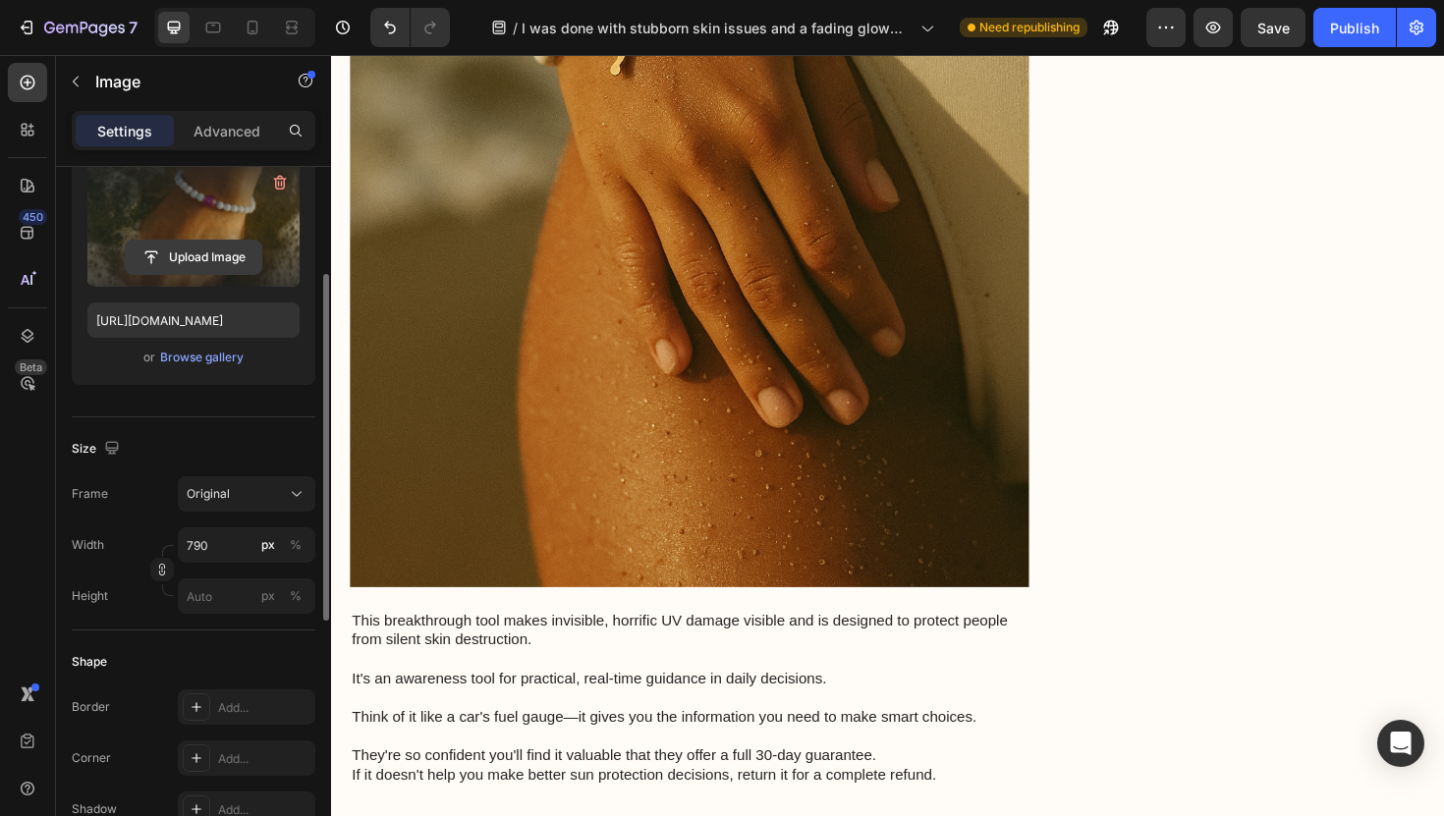
click at [183, 259] on input "file" at bounding box center [194, 257] width 136 height 33
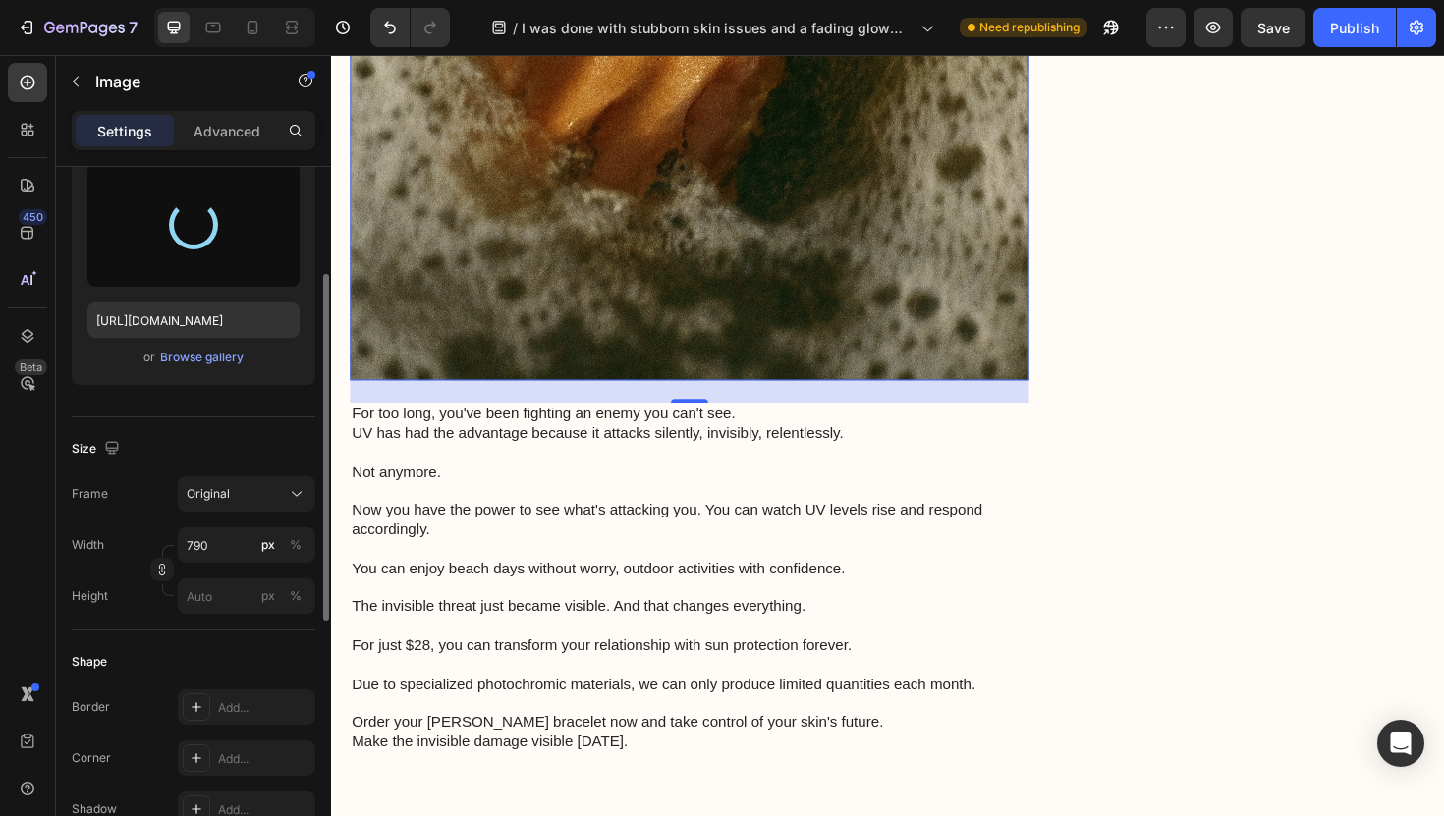
scroll to position [7869, 0]
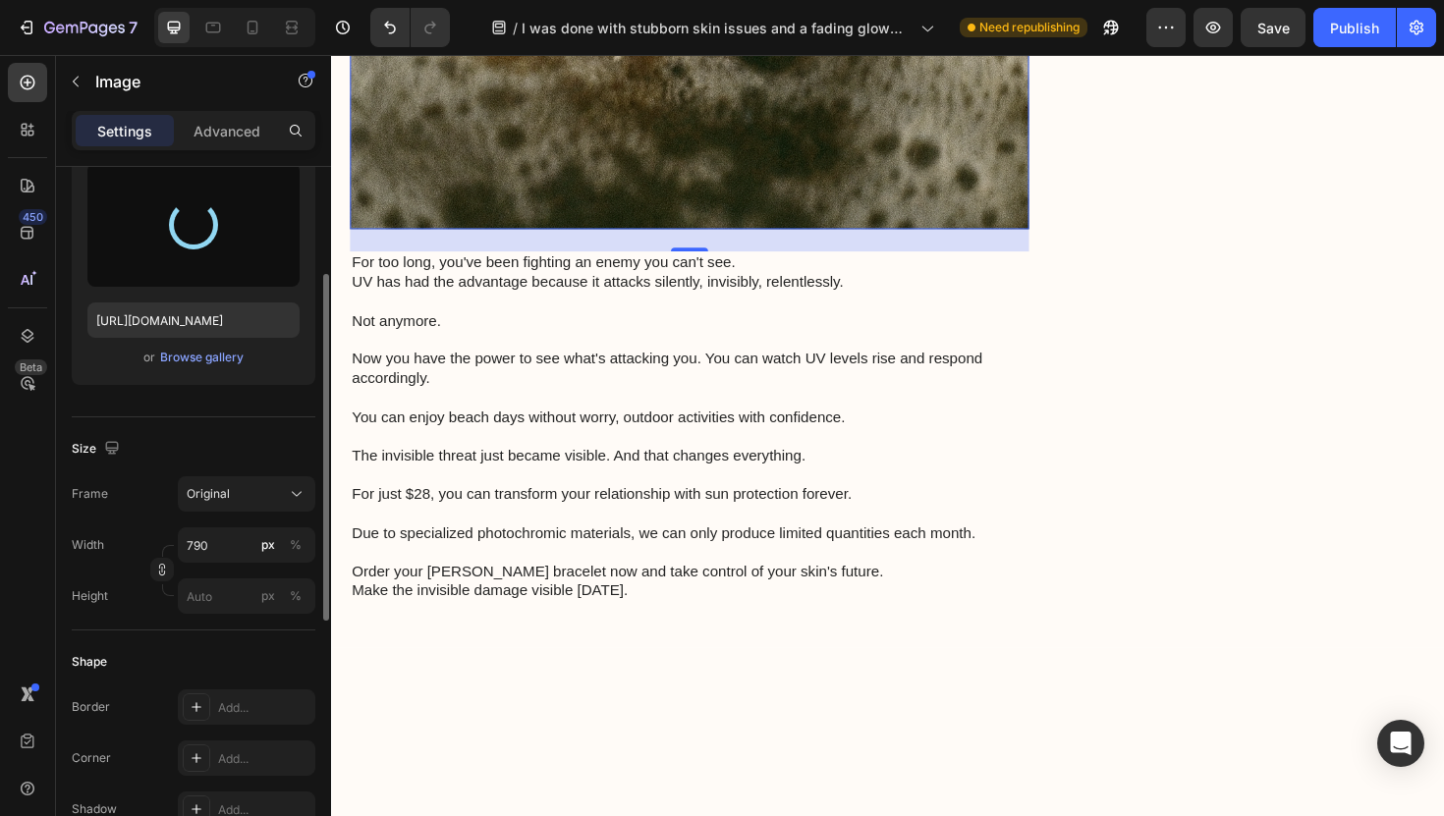
type input "[URL][DOMAIN_NAME]"
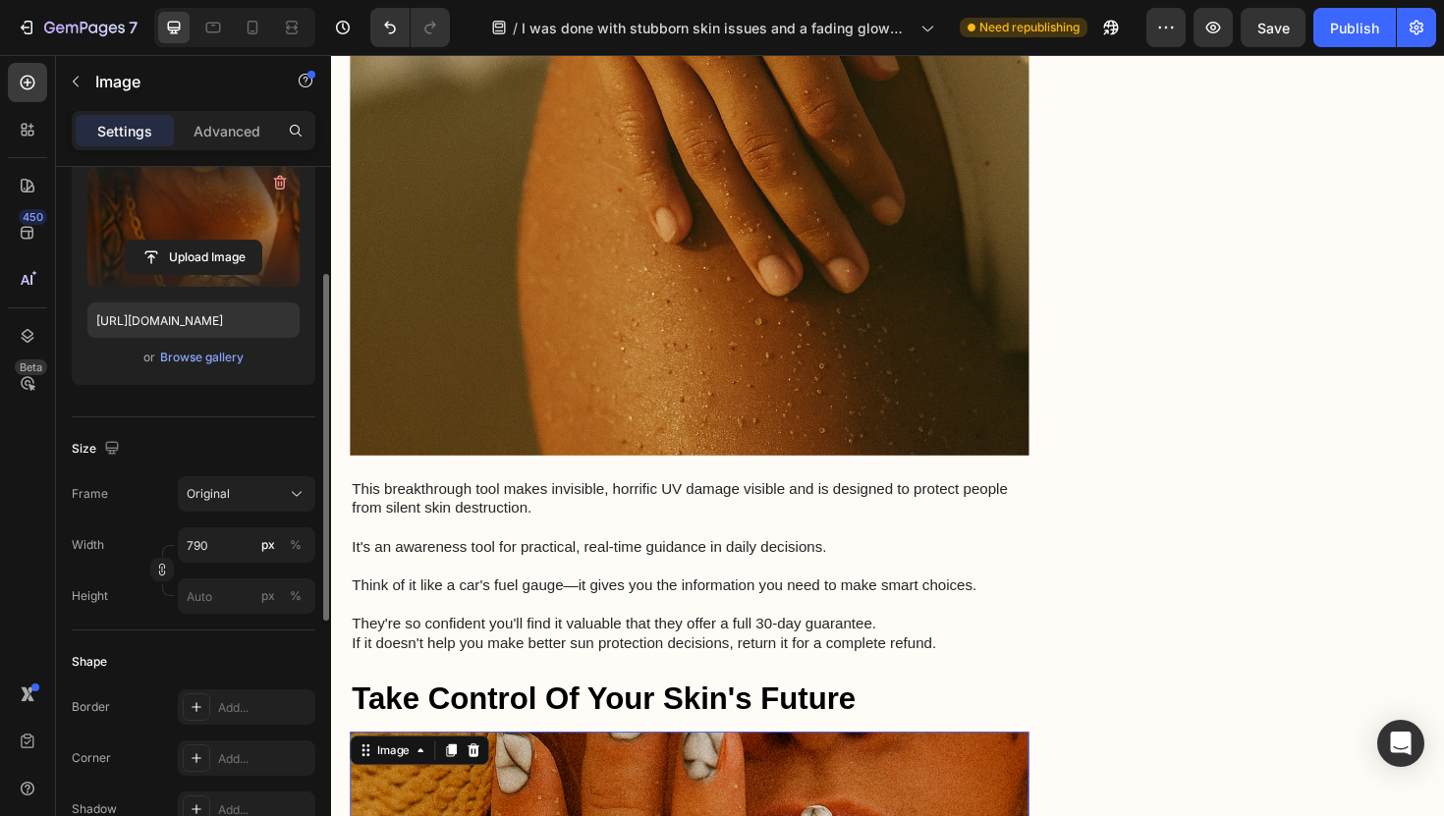
scroll to position [6116, 0]
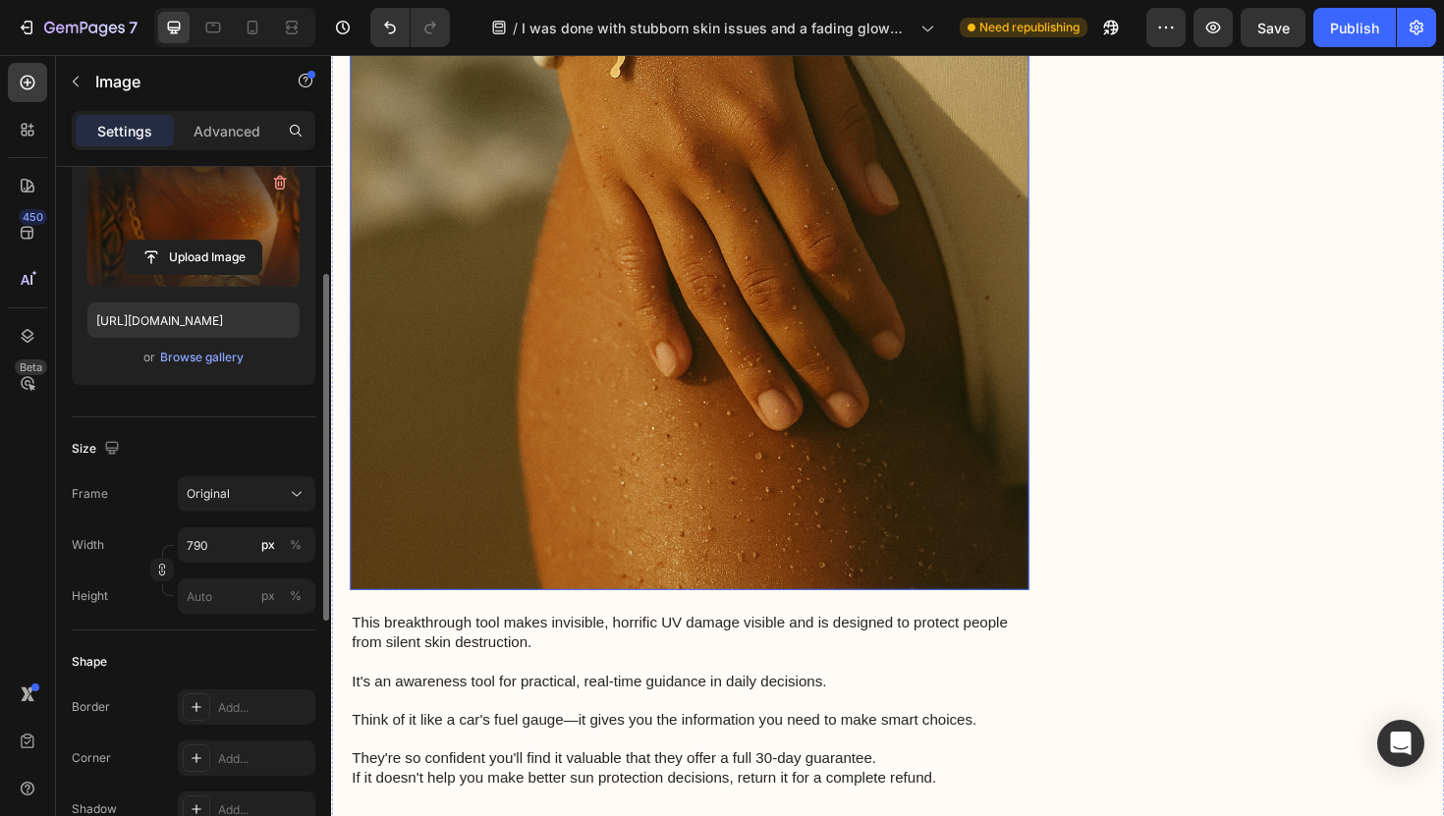
click at [616, 308] on img at bounding box center [710, 82] width 719 height 1079
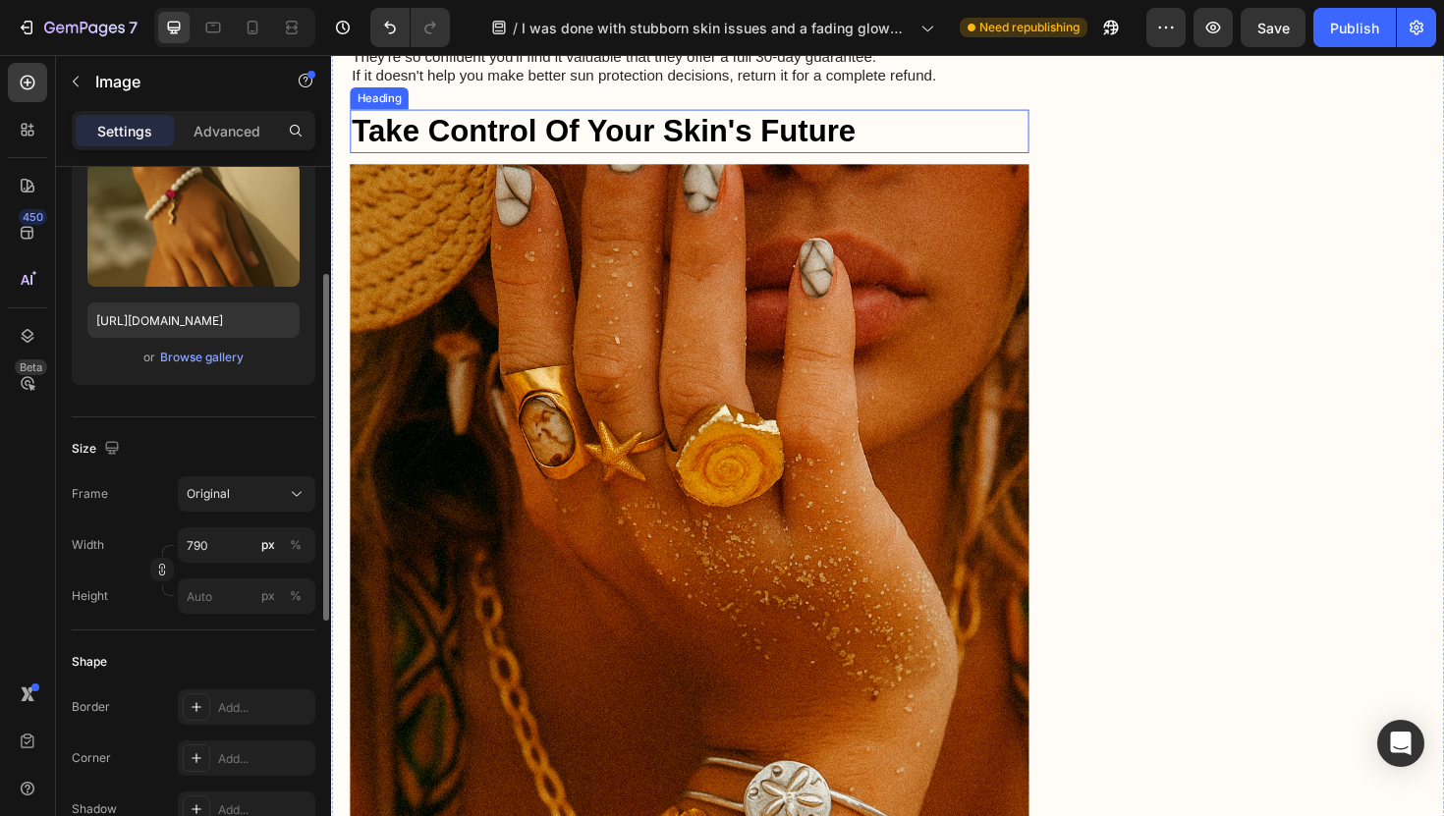
scroll to position [6641, 0]
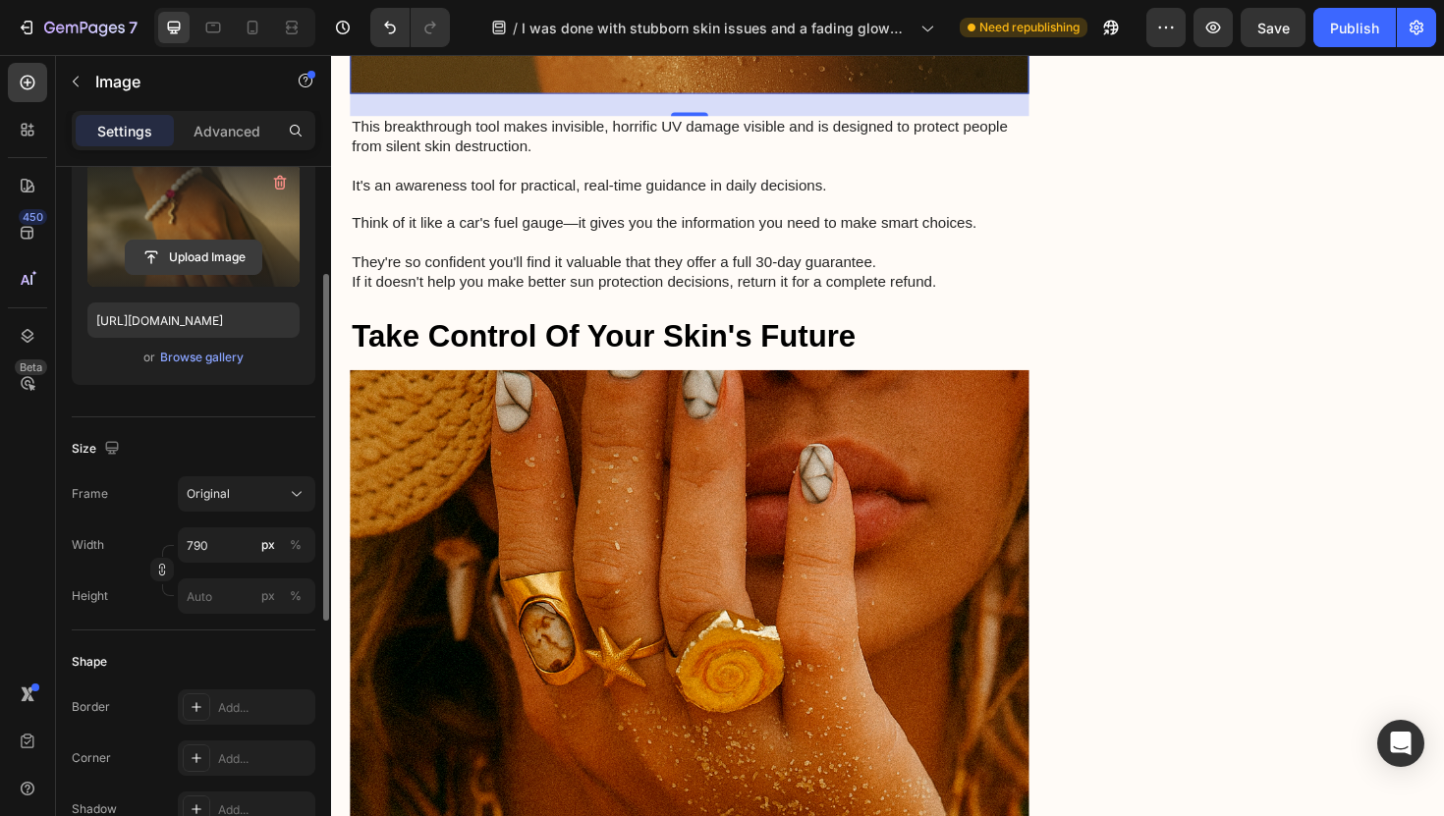
click at [222, 271] on input "file" at bounding box center [194, 257] width 136 height 33
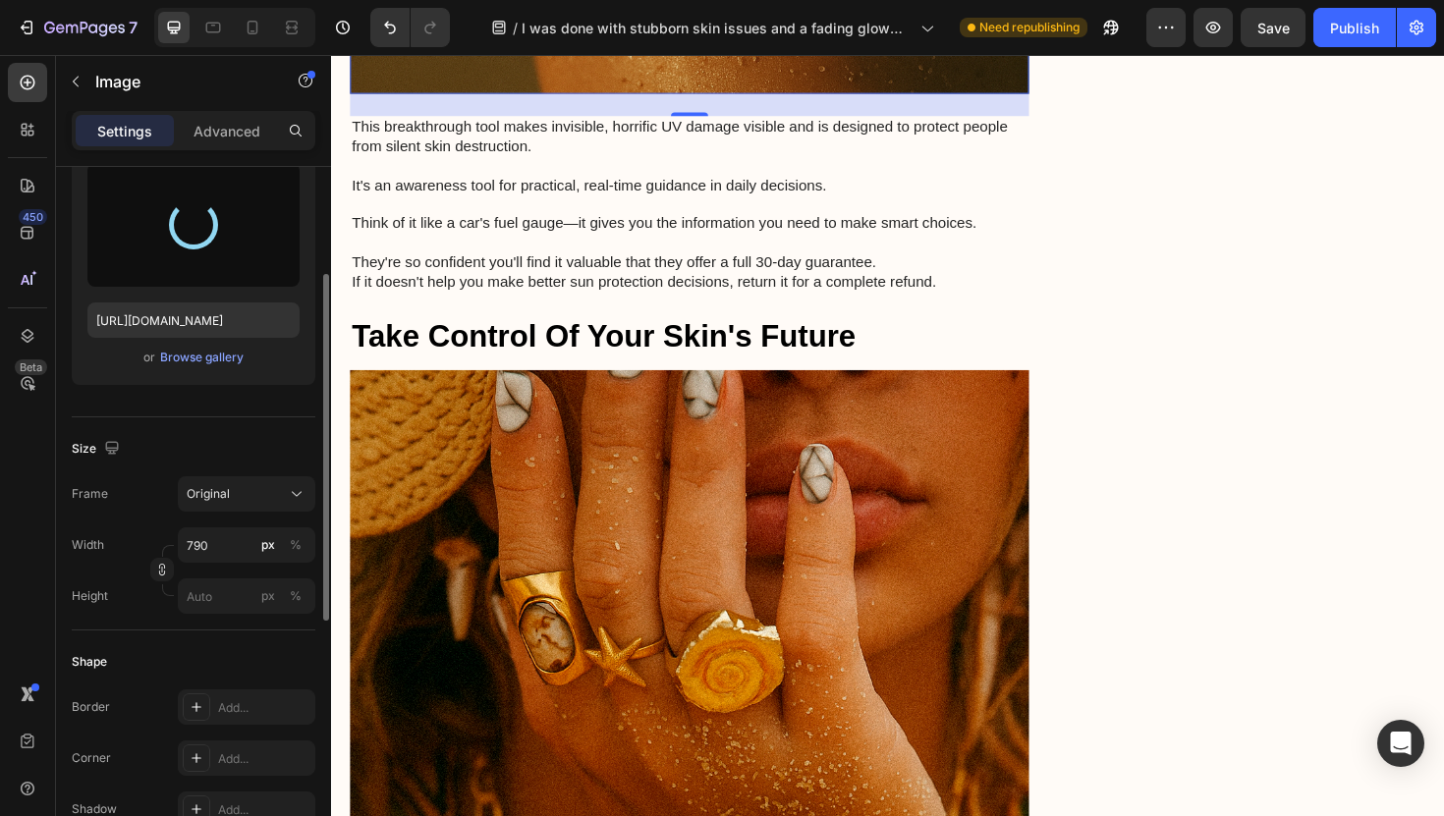
type input "[URL][DOMAIN_NAME]"
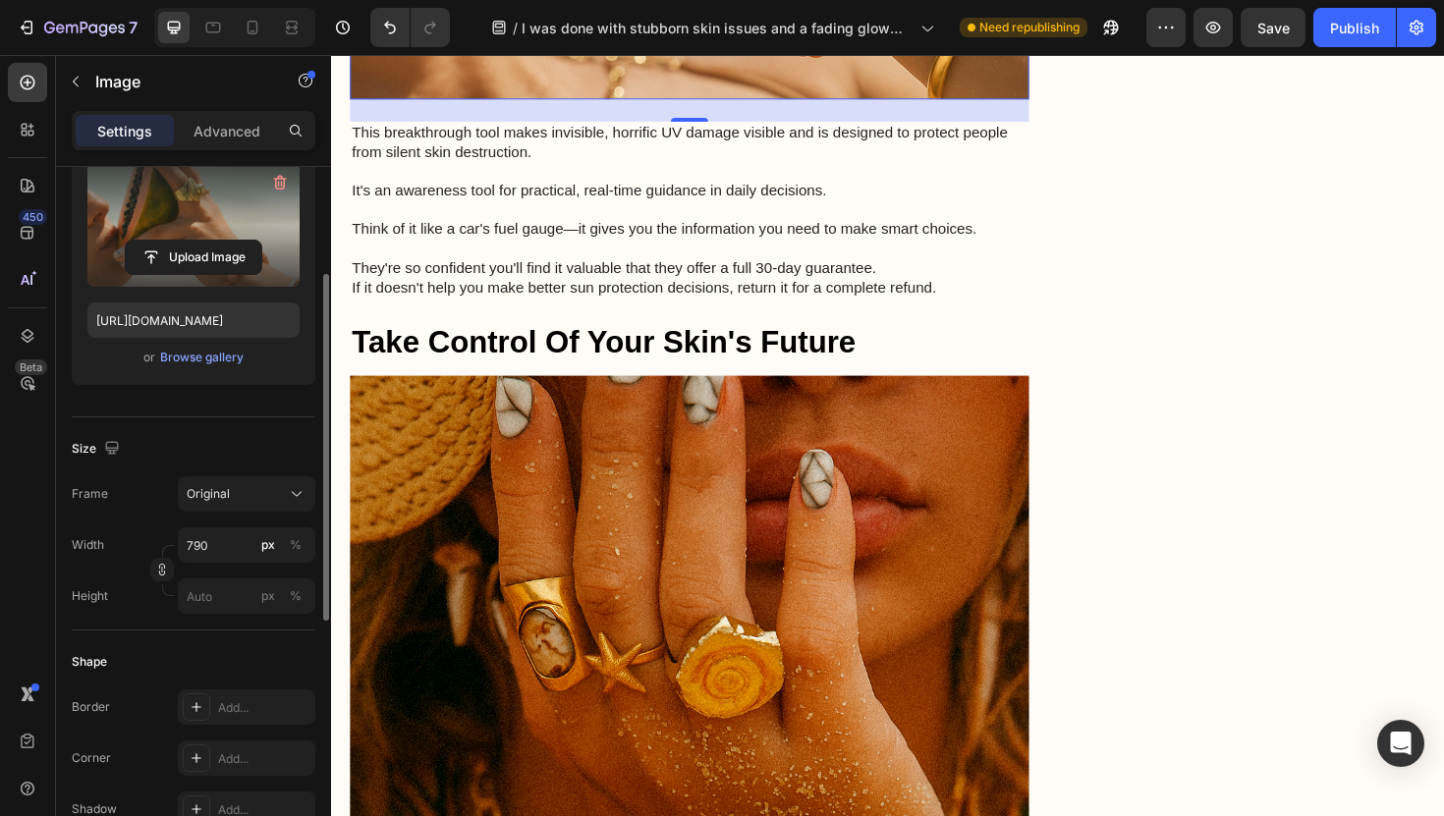
scroll to position [6232, 0]
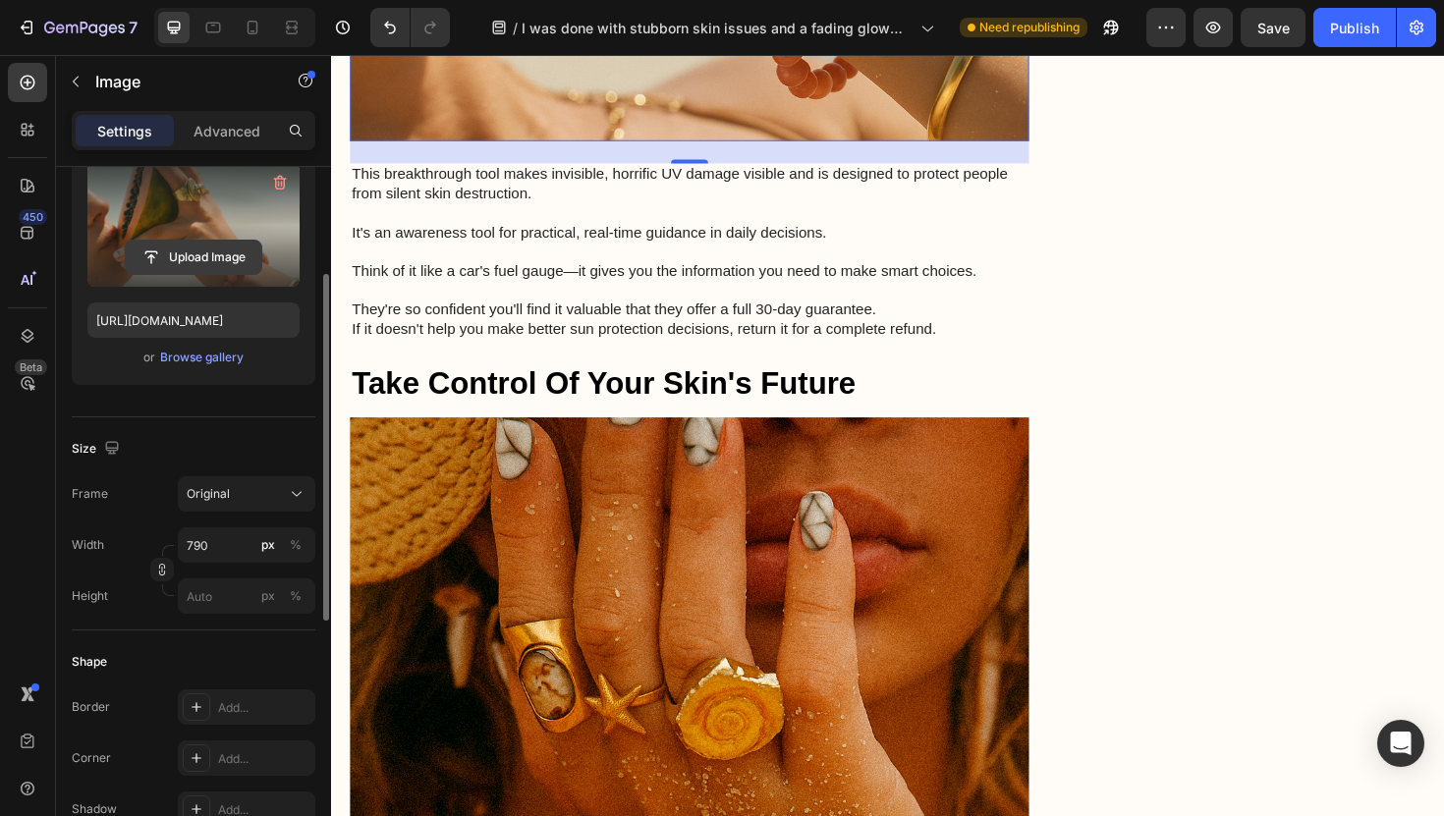
click at [222, 248] on input "file" at bounding box center [194, 257] width 136 height 33
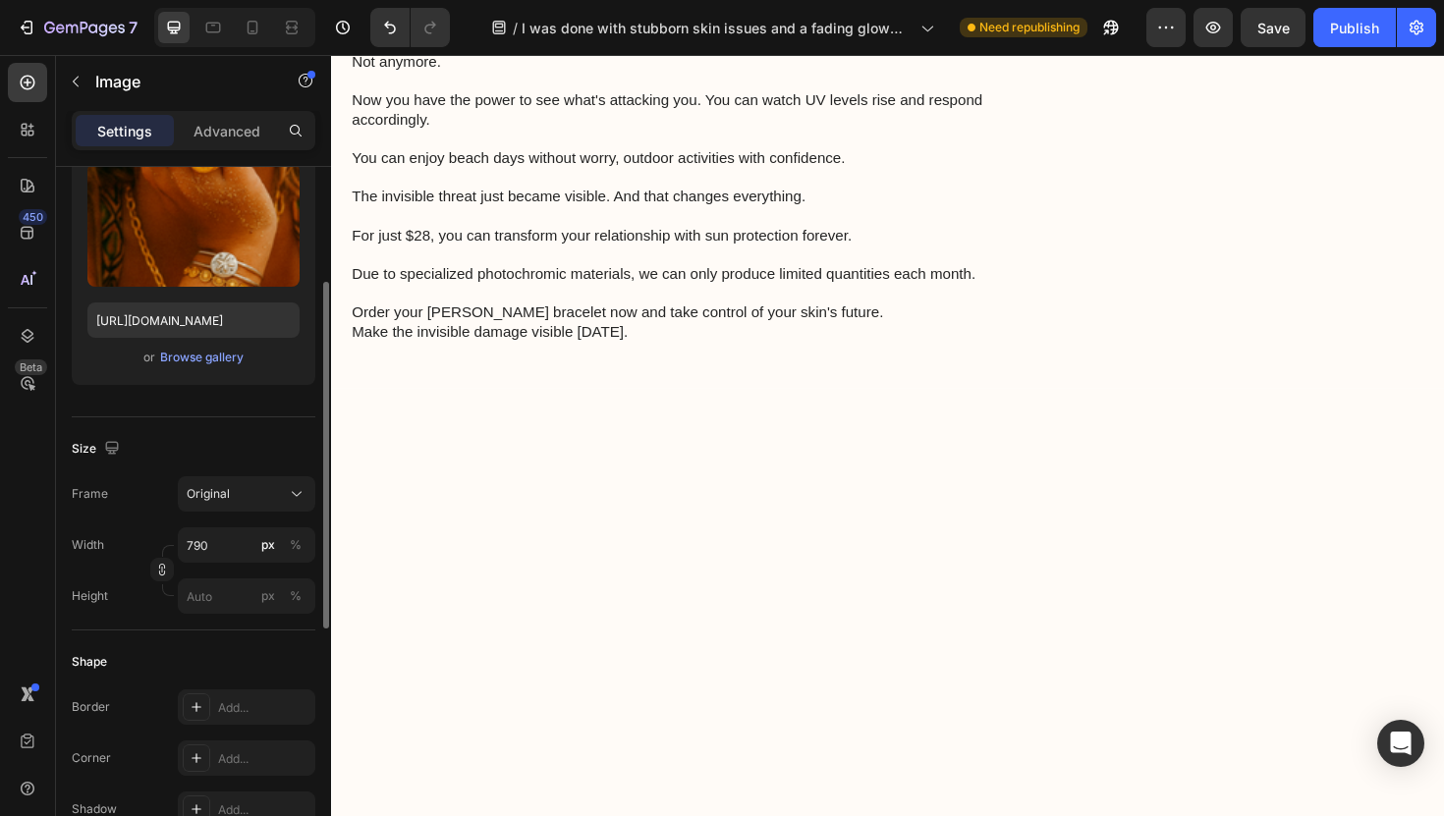
scroll to position [349, 0]
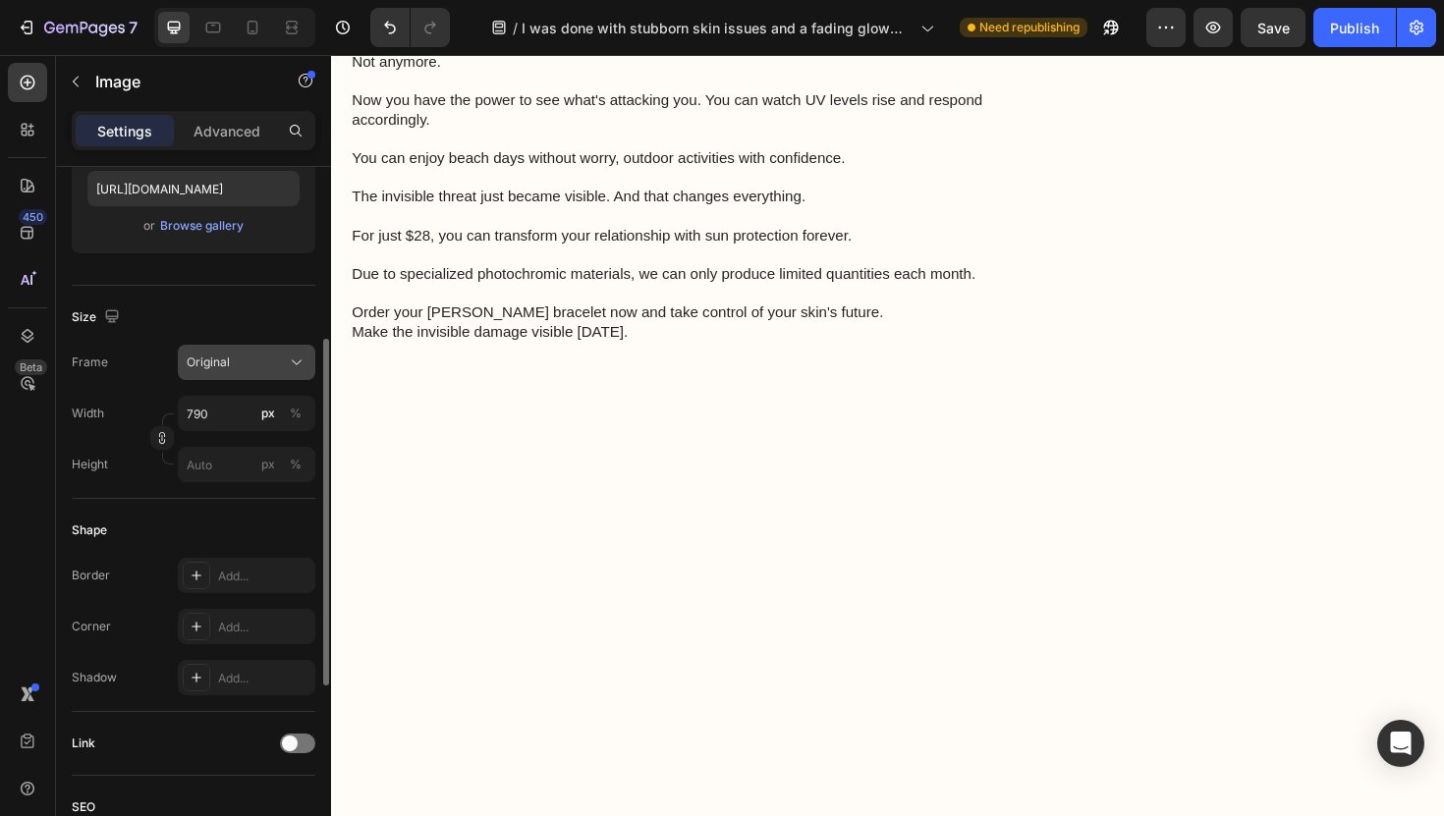
click at [230, 358] on div "Original" at bounding box center [235, 363] width 96 height 18
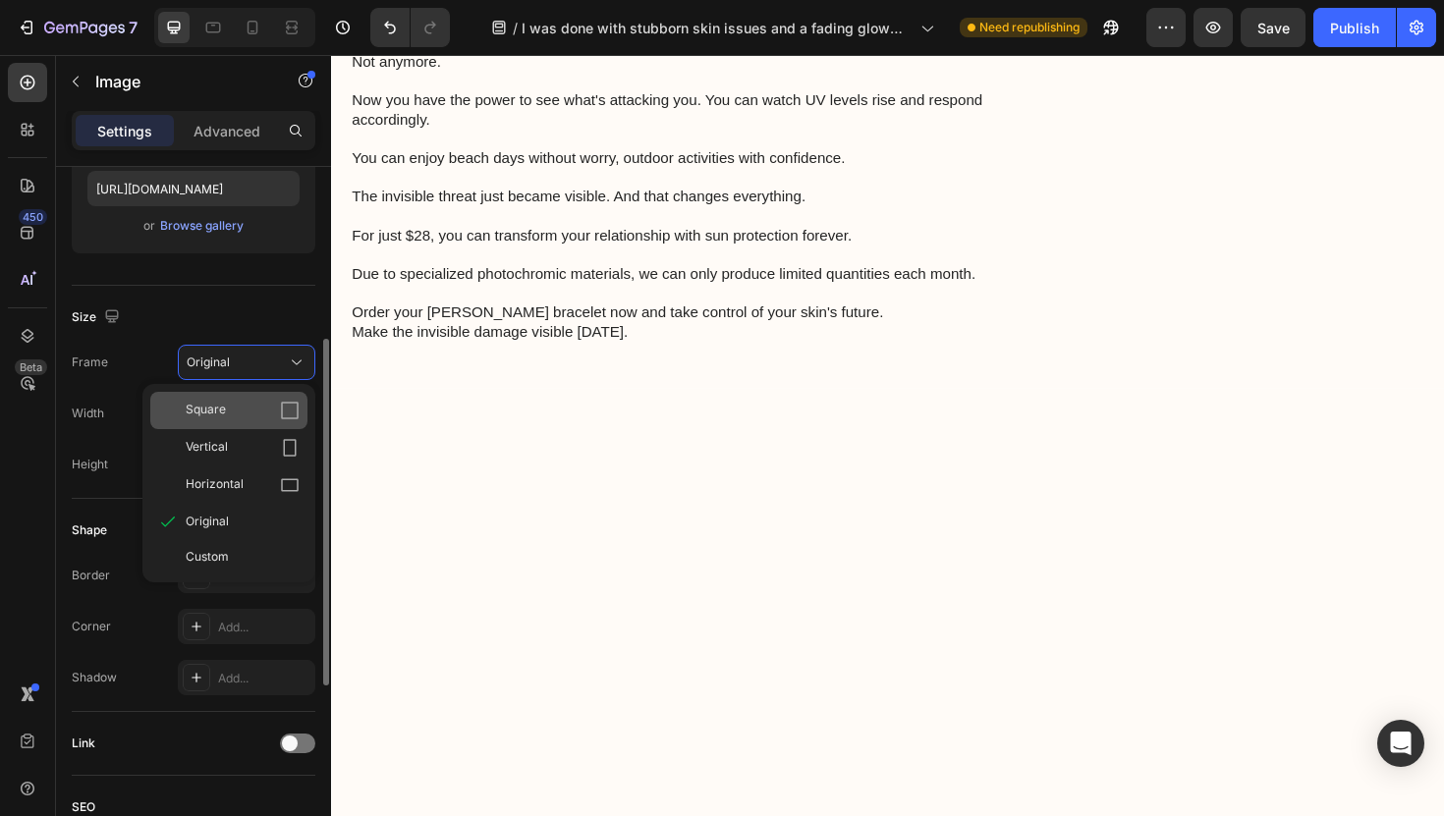
click at [250, 420] on div "Square" at bounding box center [243, 411] width 114 height 20
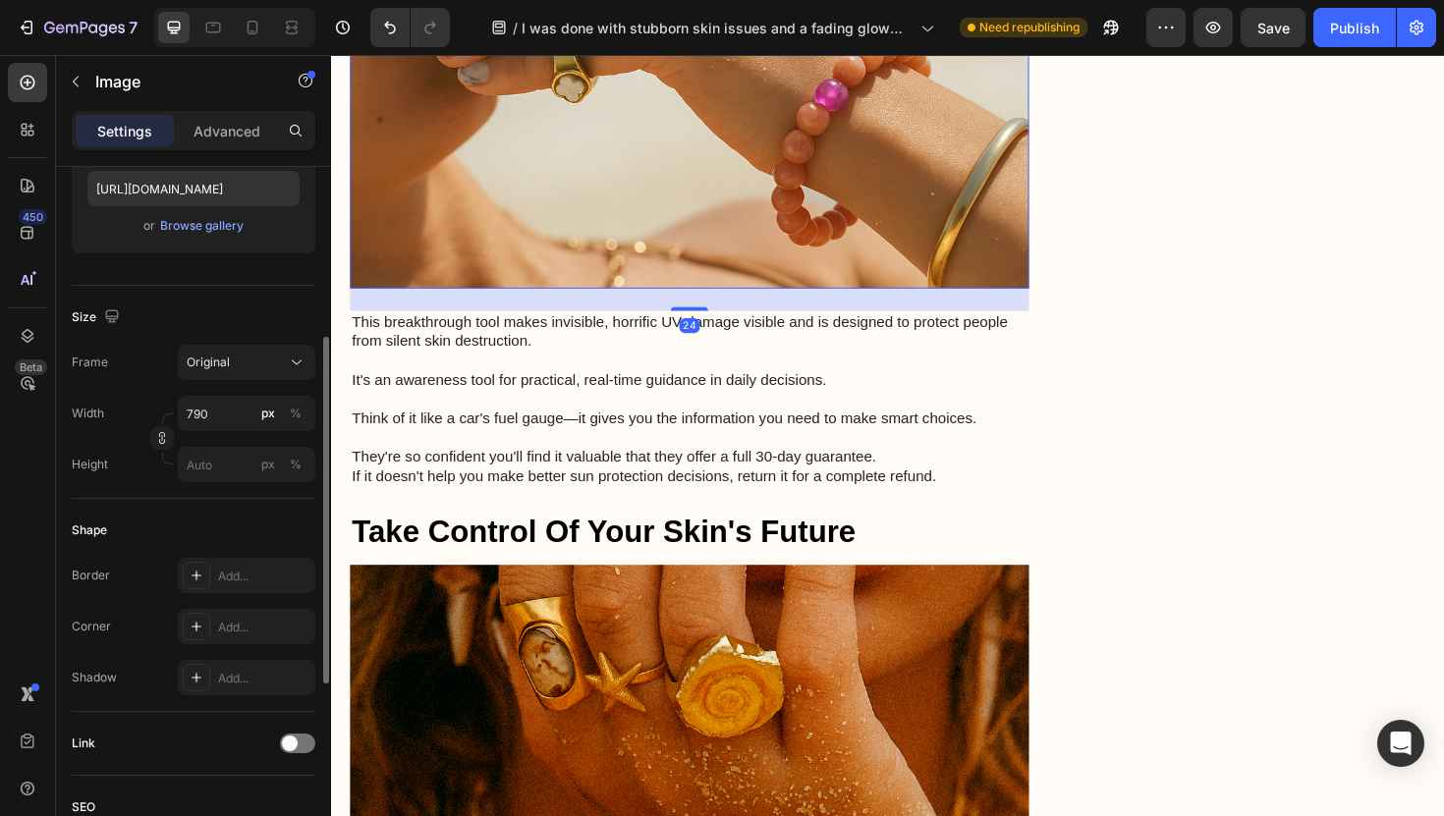
scroll to position [0, 0]
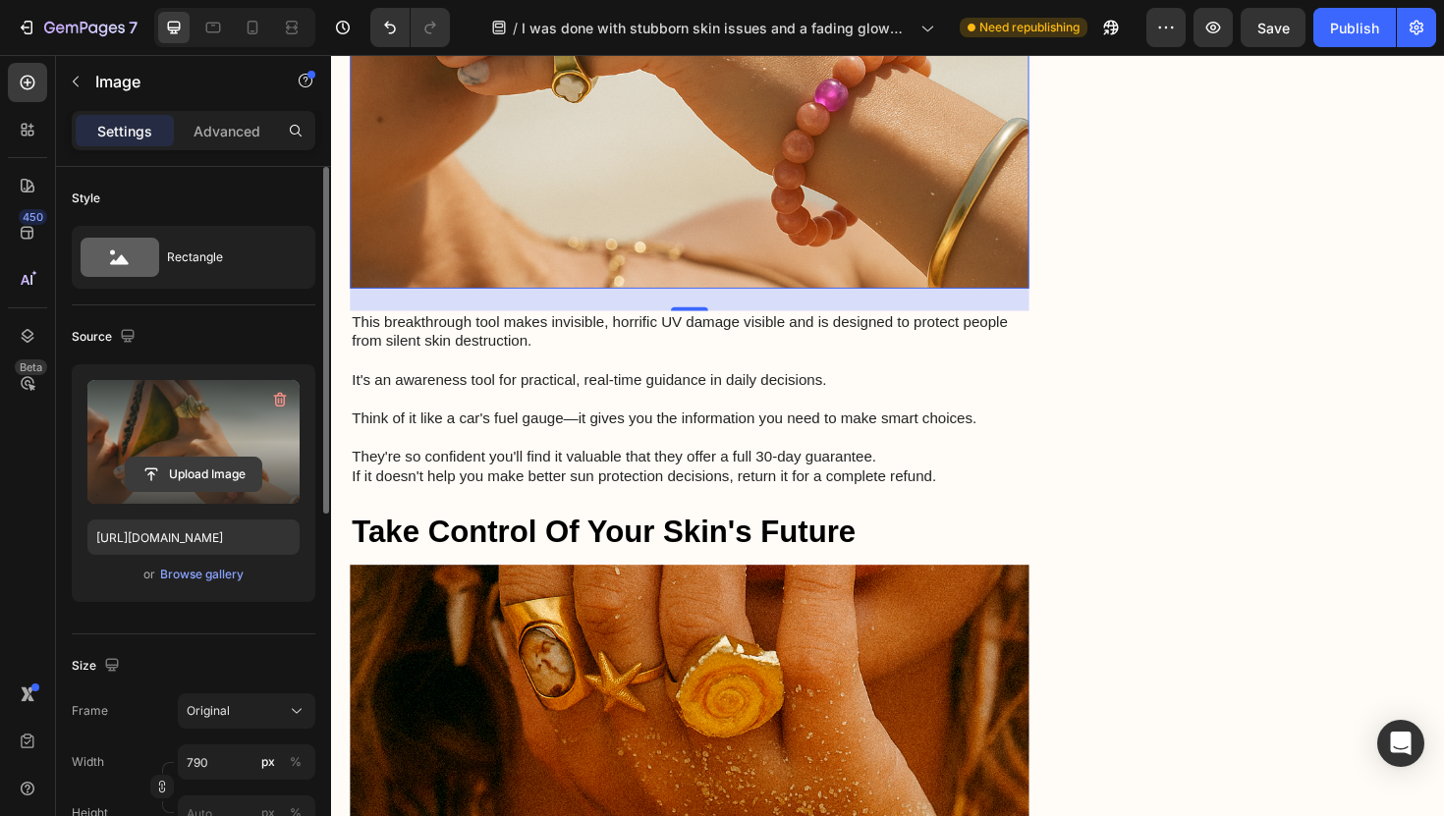
click at [194, 458] on input "file" at bounding box center [194, 474] width 136 height 33
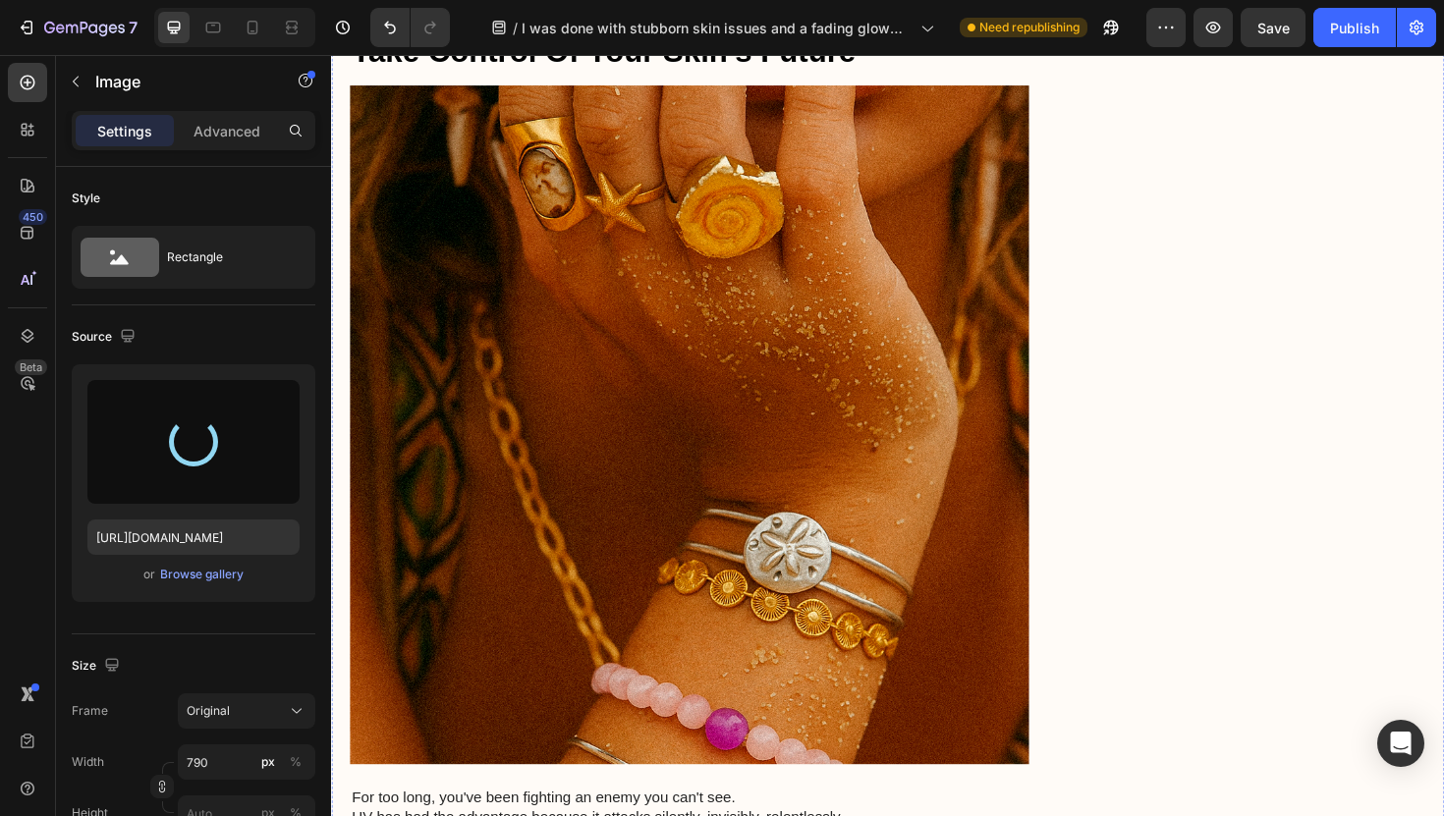
scroll to position [6559, 0]
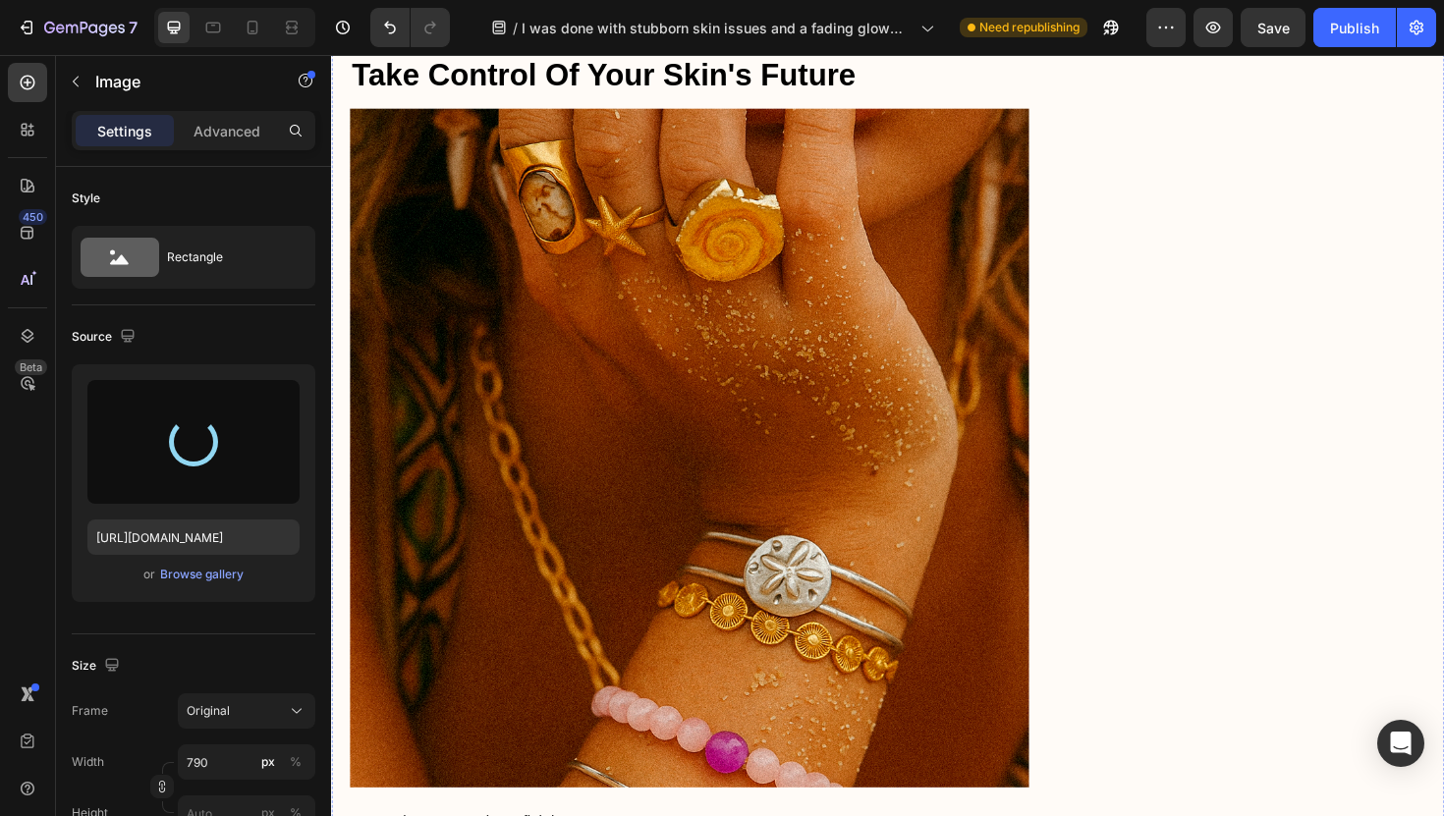
type input "[URL][DOMAIN_NAME]"
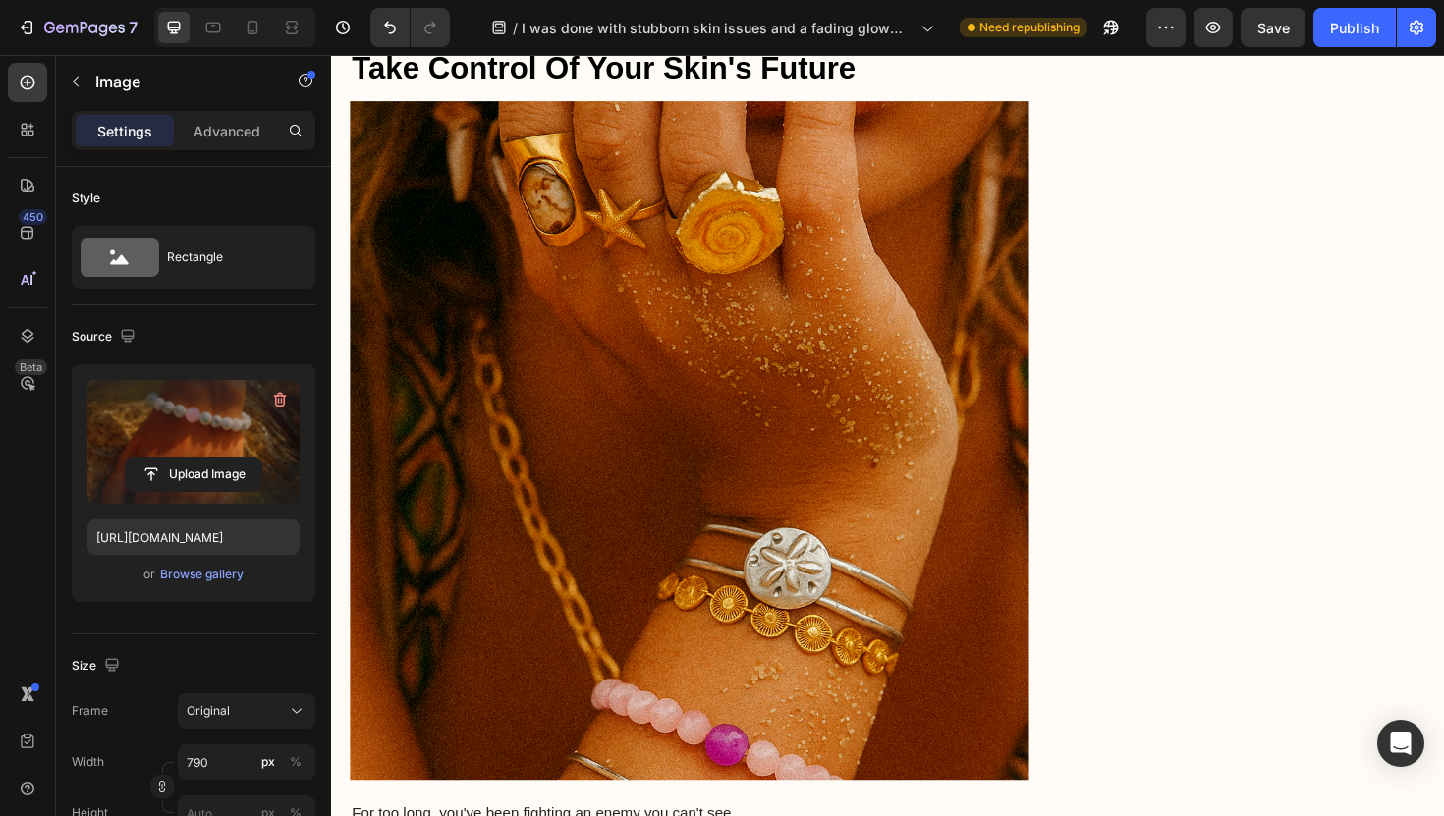
scroll to position [6948, 0]
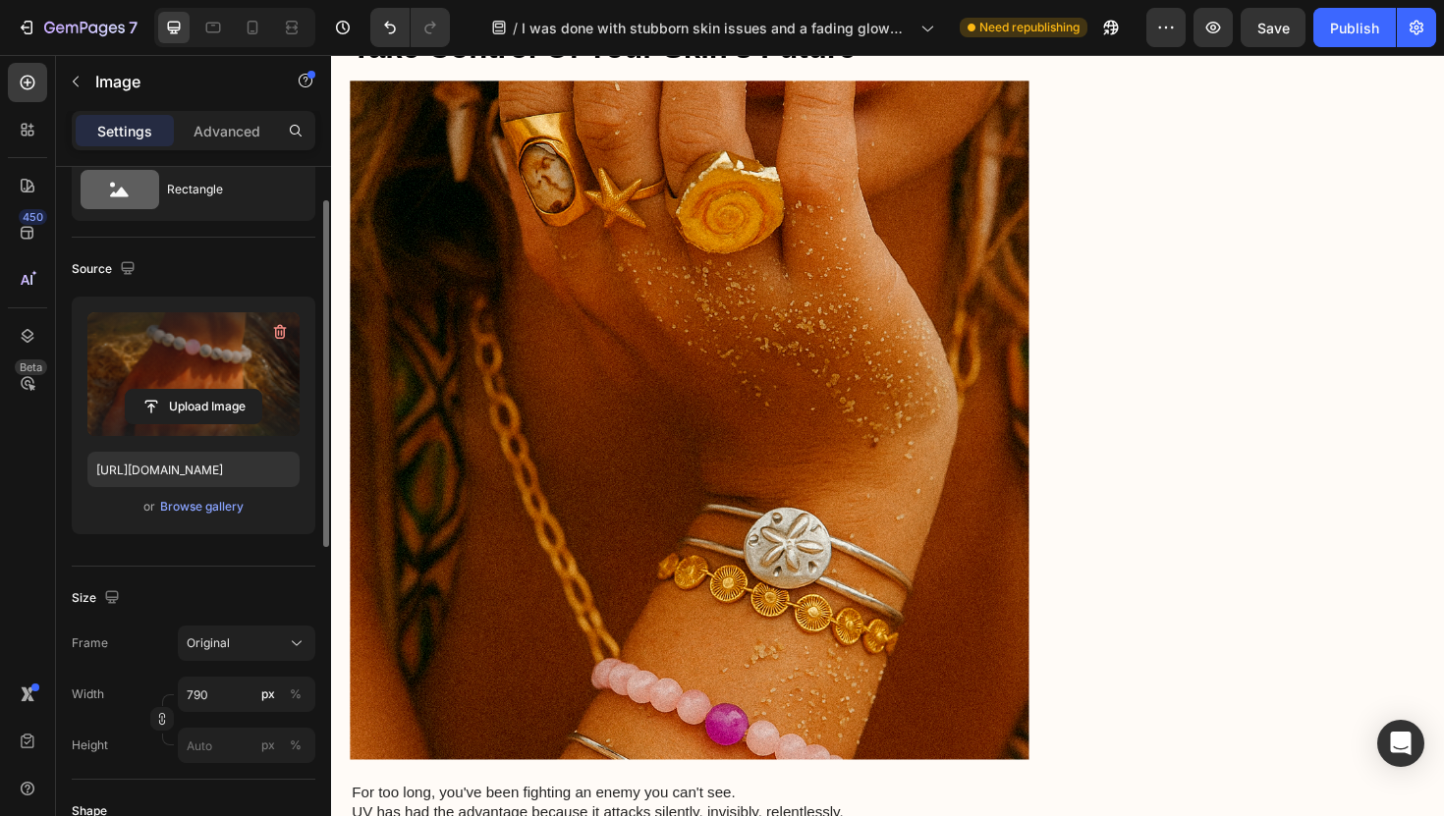
click at [220, 644] on span "Original" at bounding box center [208, 644] width 43 height 18
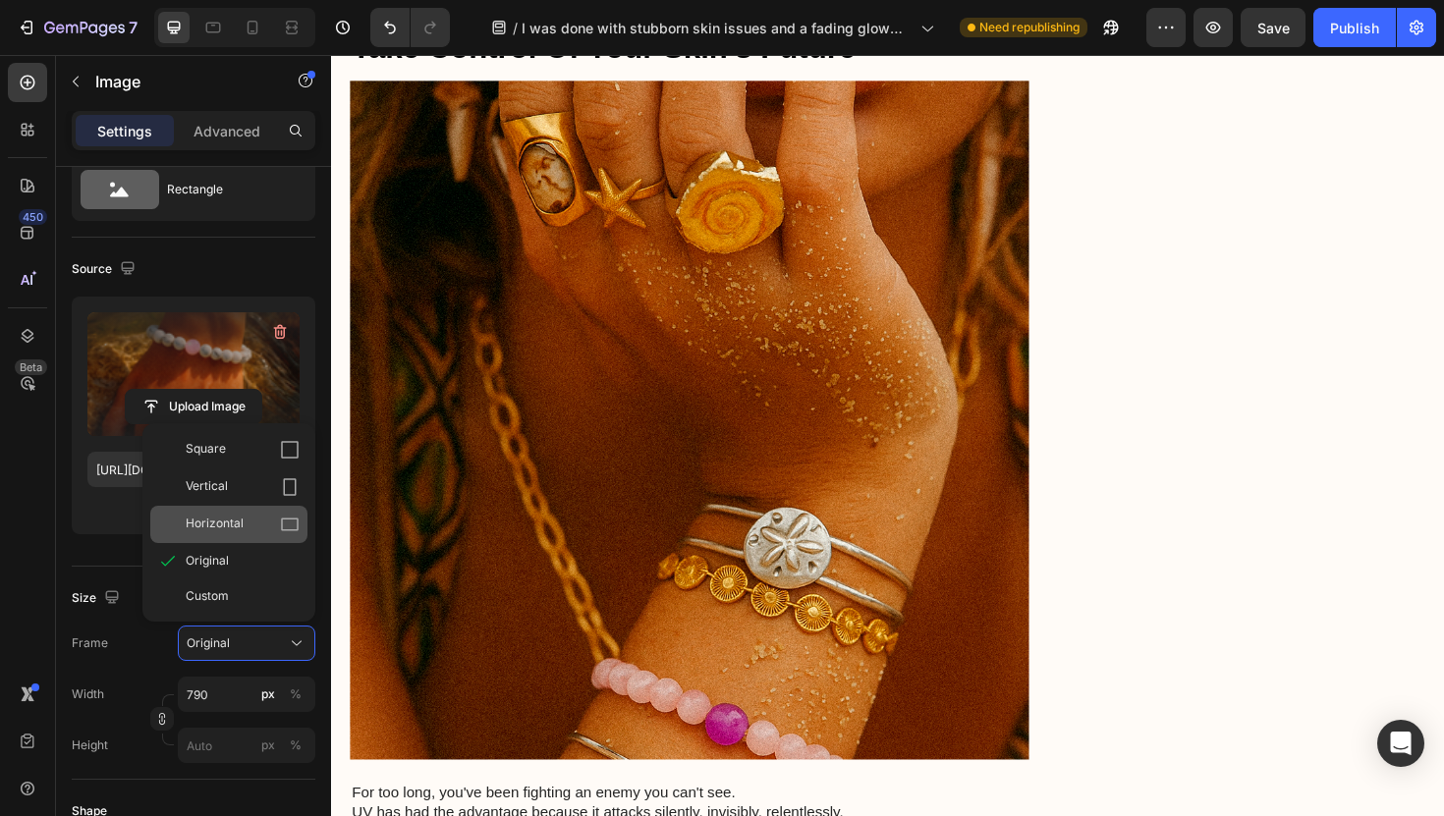
click at [221, 529] on span "Horizontal" at bounding box center [215, 525] width 58 height 20
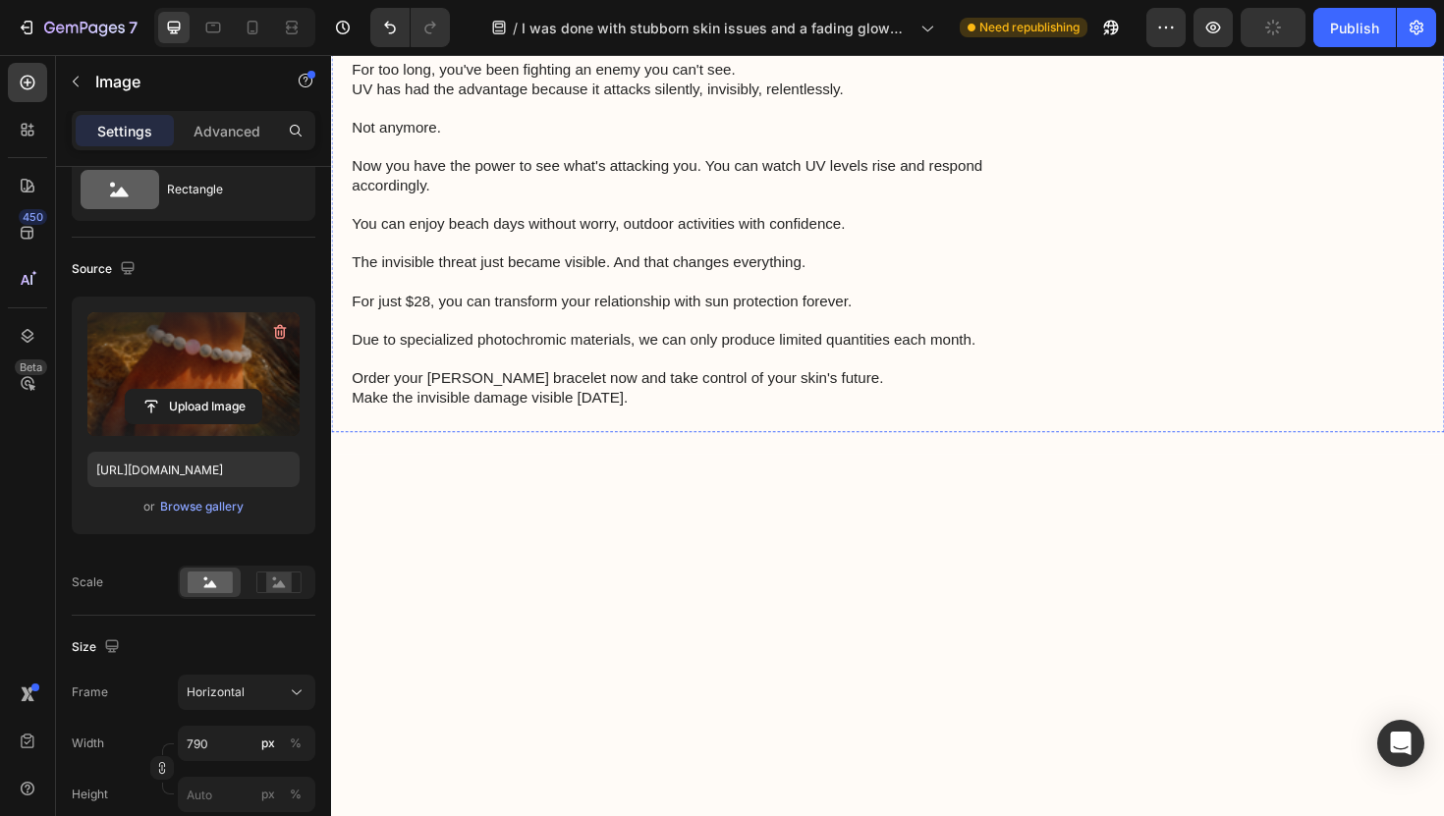
scroll to position [7141, 0]
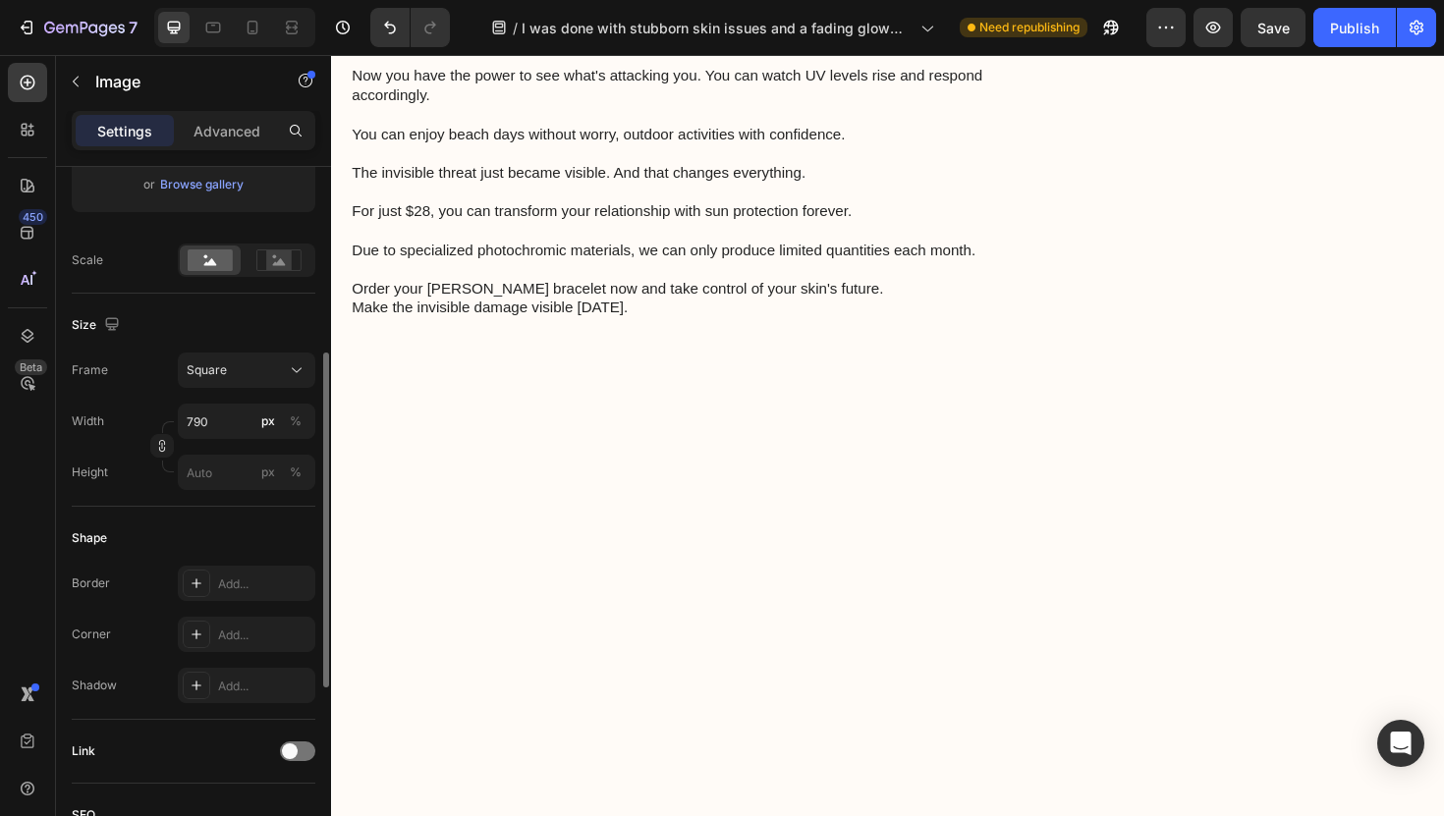
scroll to position [7275, 0]
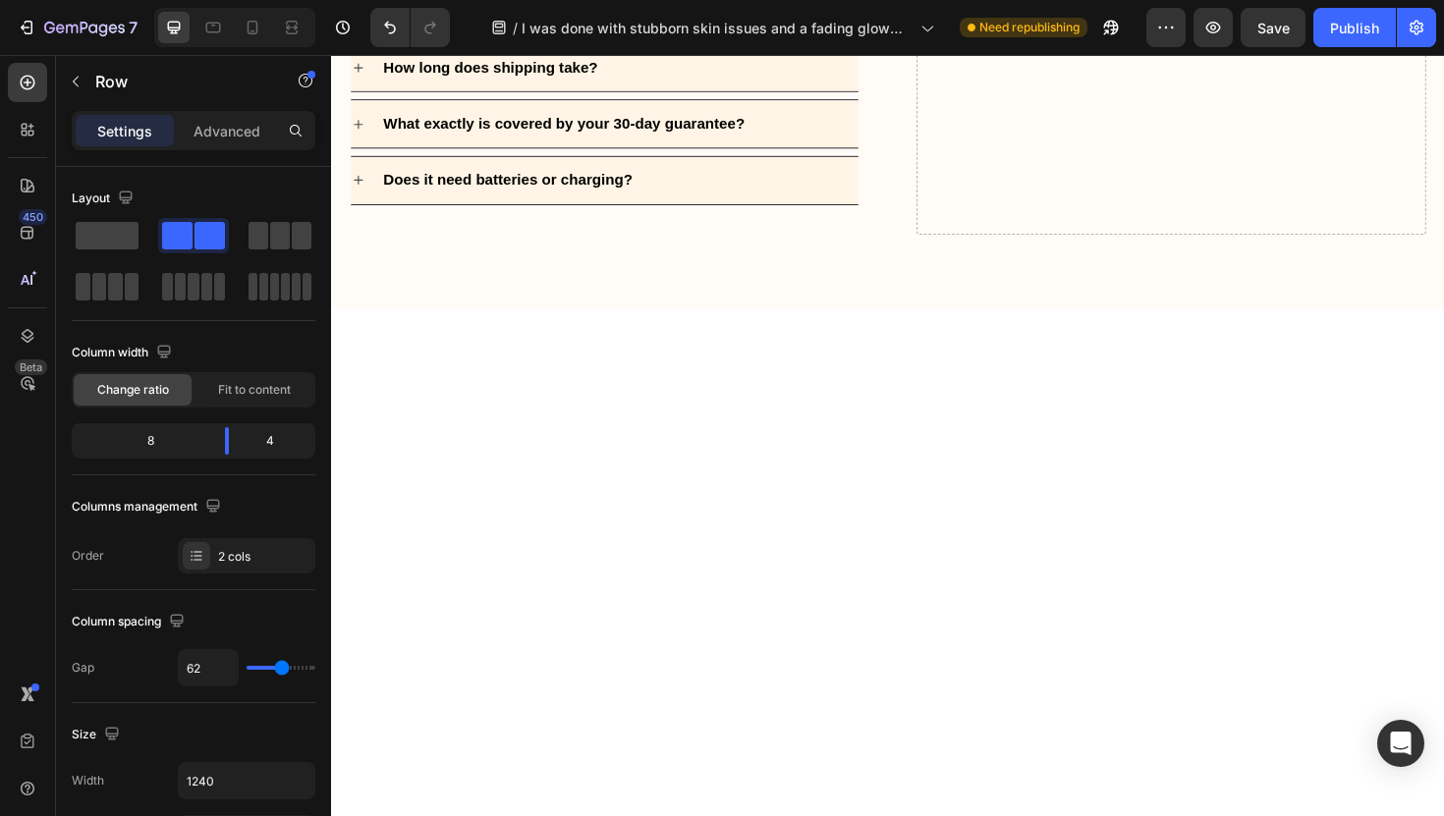
scroll to position [8130, 0]
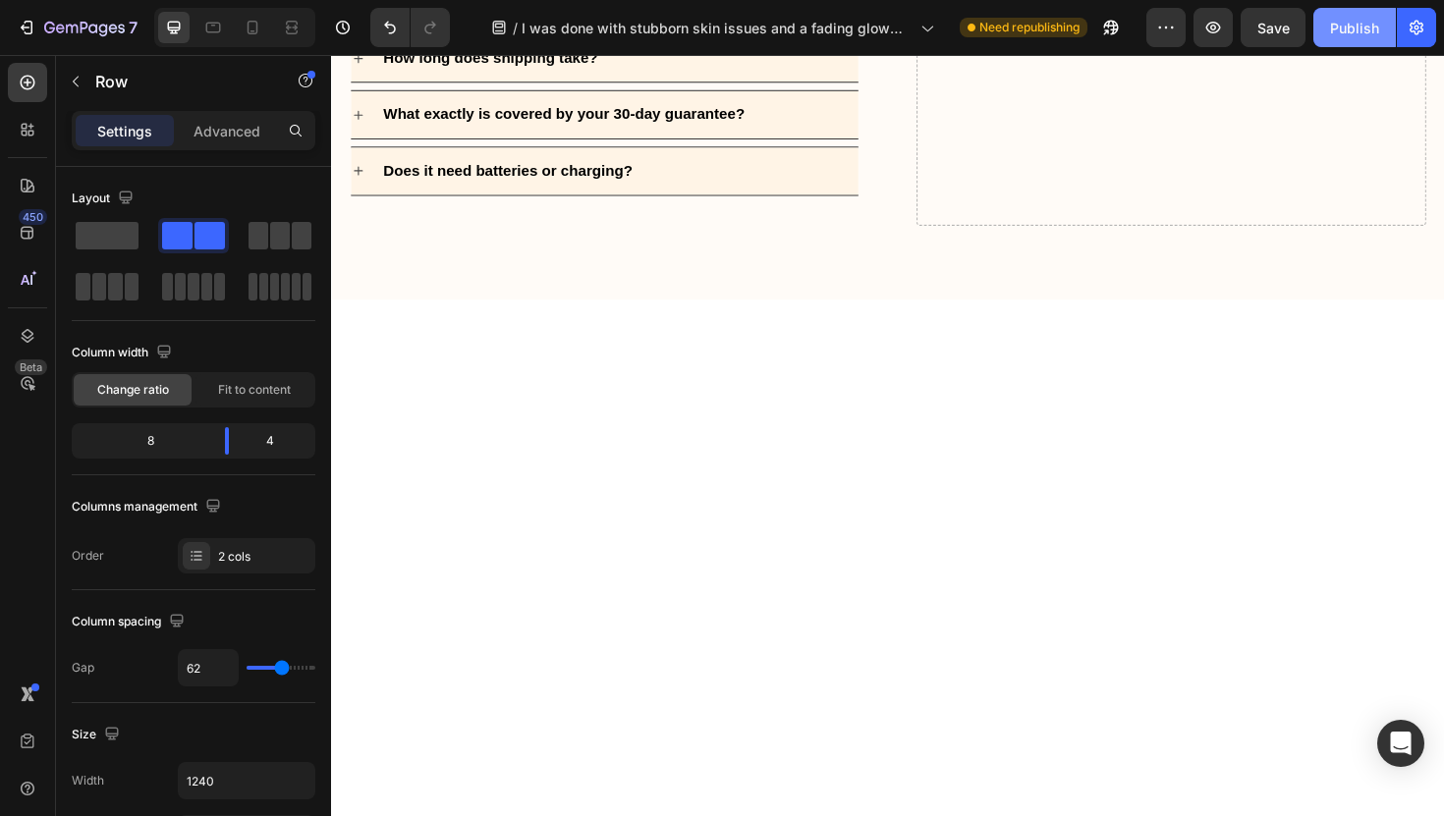
click at [1343, 23] on div "Publish" at bounding box center [1354, 28] width 49 height 21
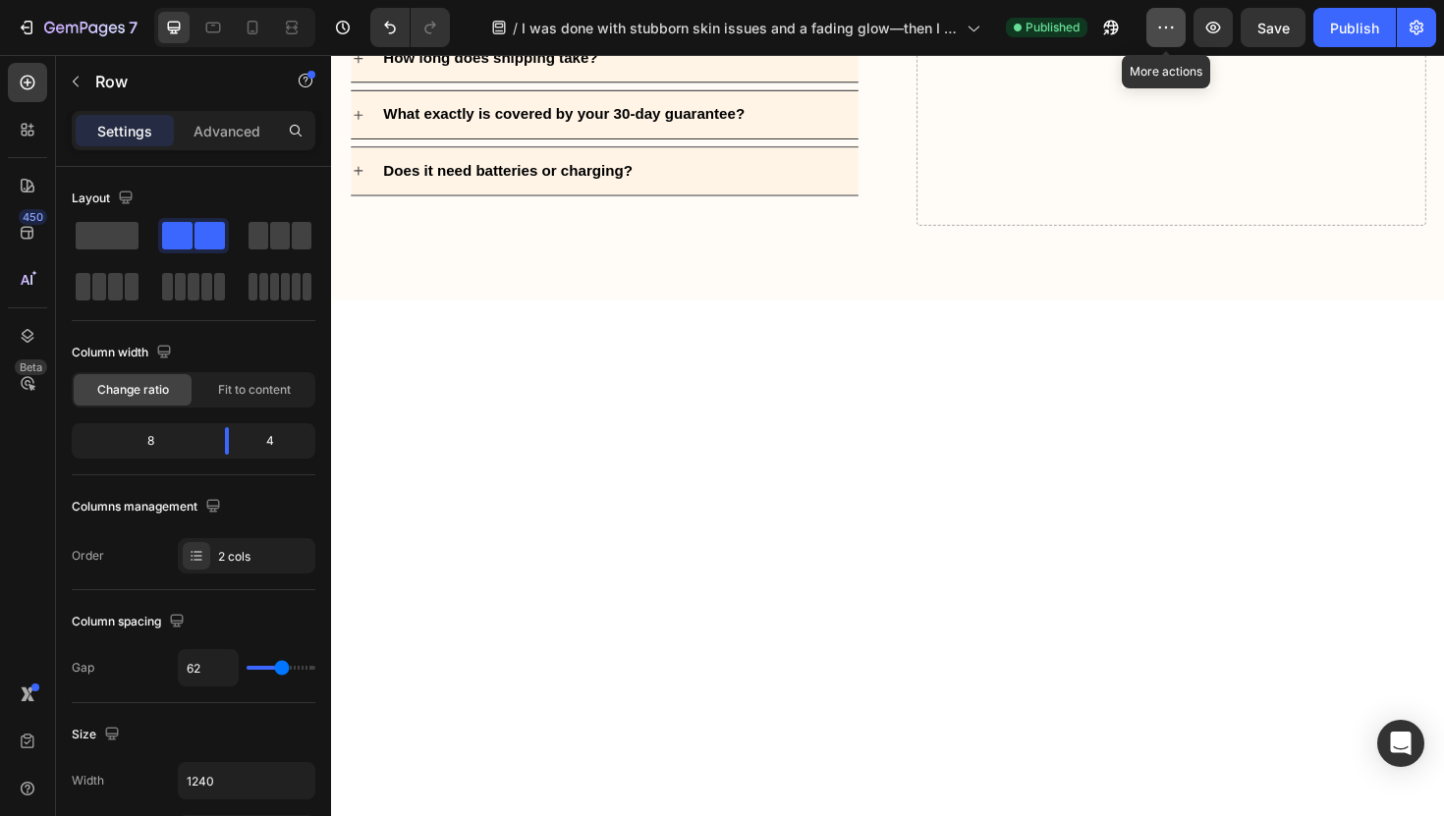
click at [1168, 32] on icon "button" at bounding box center [1166, 28] width 20 height 20
click at [1109, 29] on icon "button" at bounding box center [1106, 31] width 5 height 5
click at [1323, 33] on button "Publish" at bounding box center [1355, 27] width 83 height 39
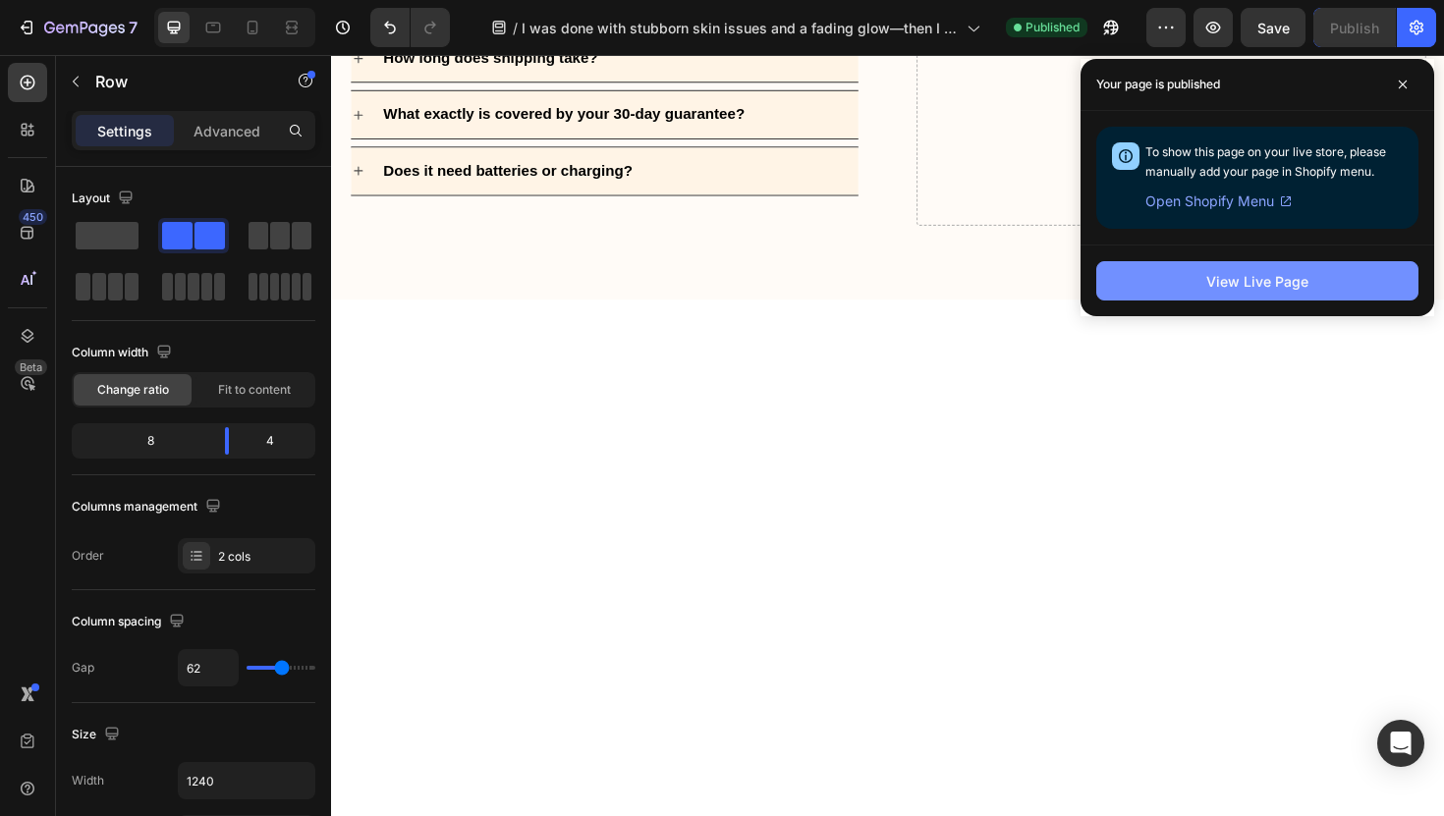
click at [1276, 293] on button "View Live Page" at bounding box center [1257, 280] width 322 height 39
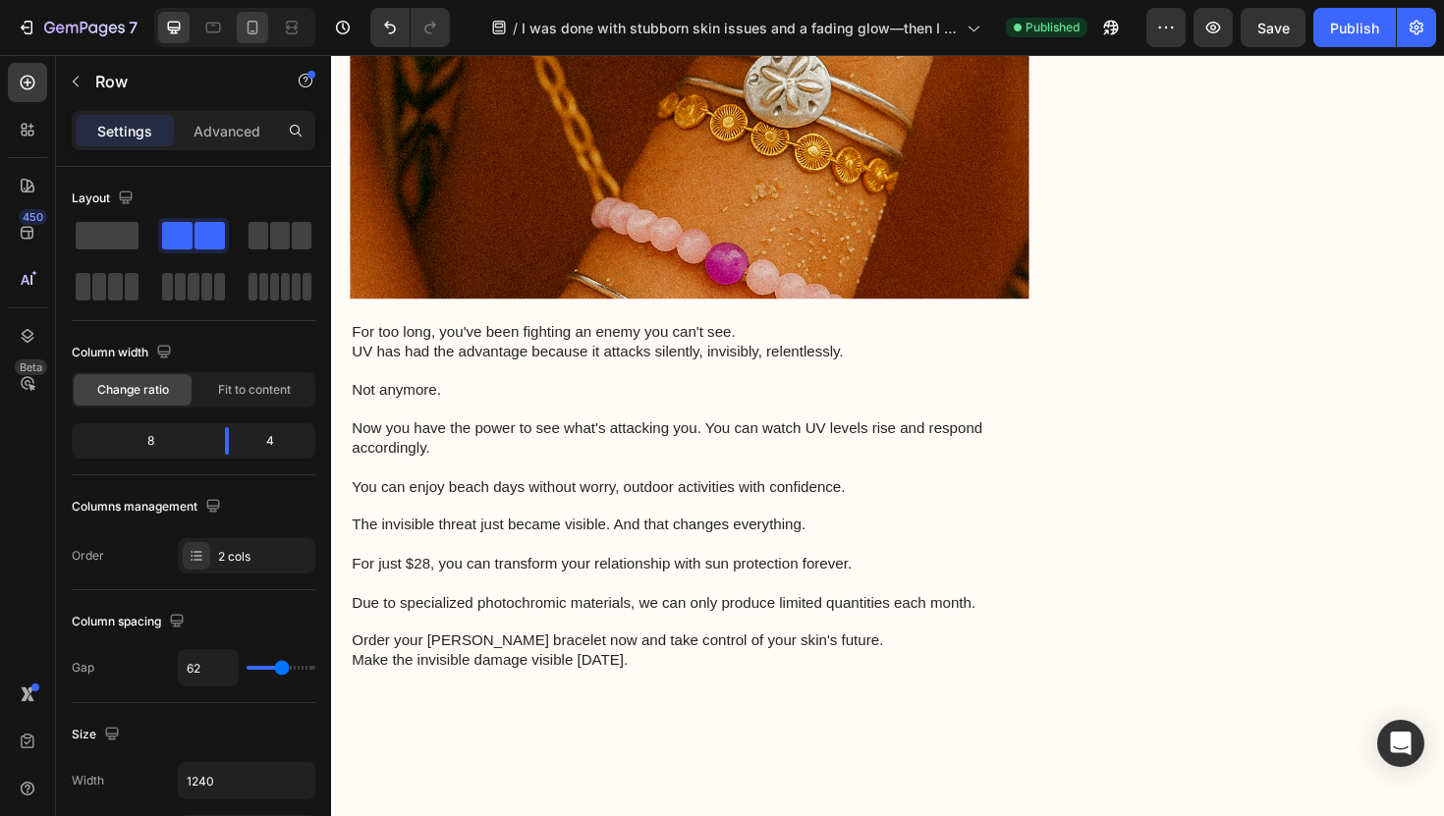
click at [261, 25] on icon at bounding box center [253, 28] width 20 height 20
type input "0"
type input "100%"
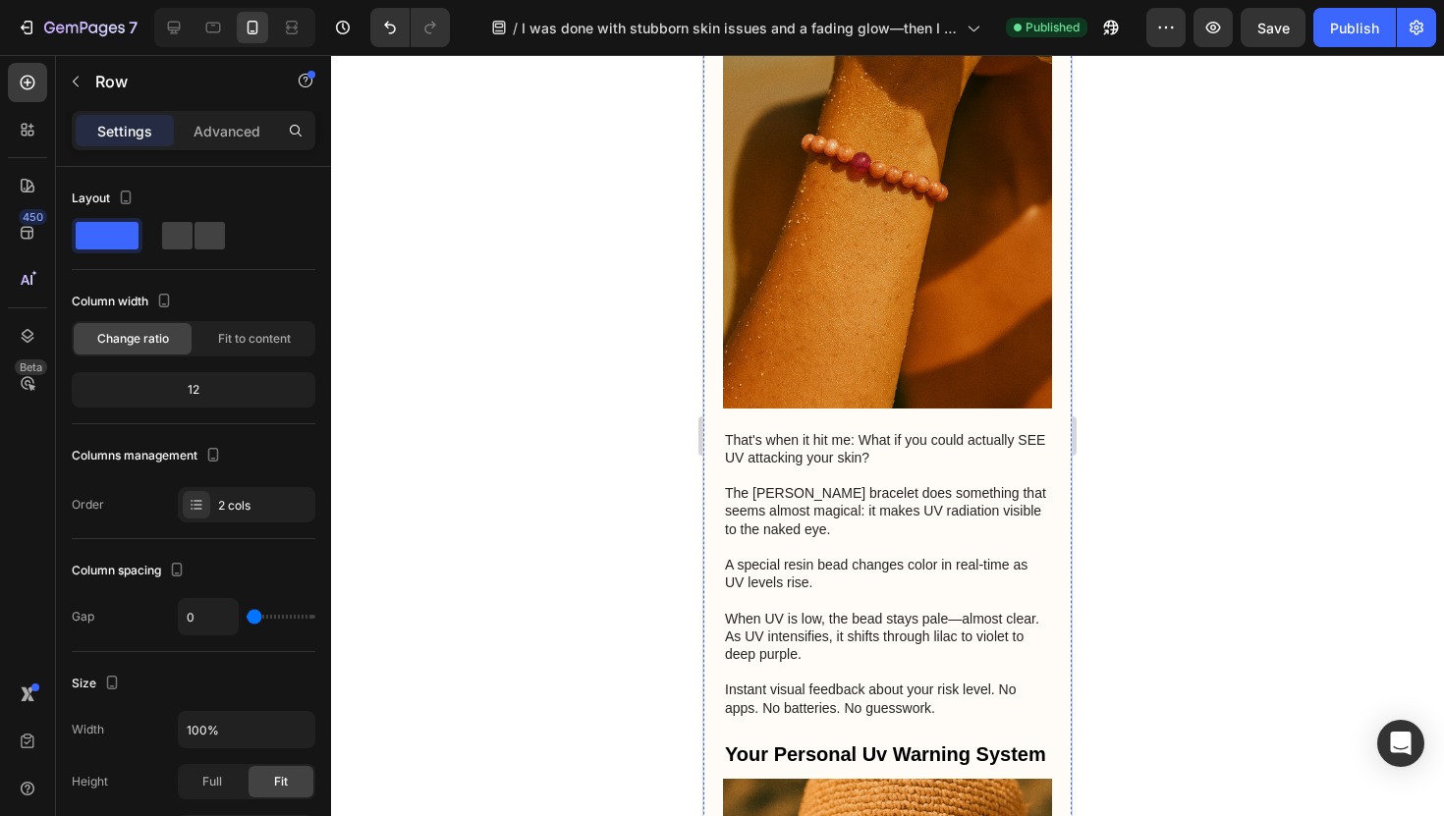
scroll to position [2843, 0]
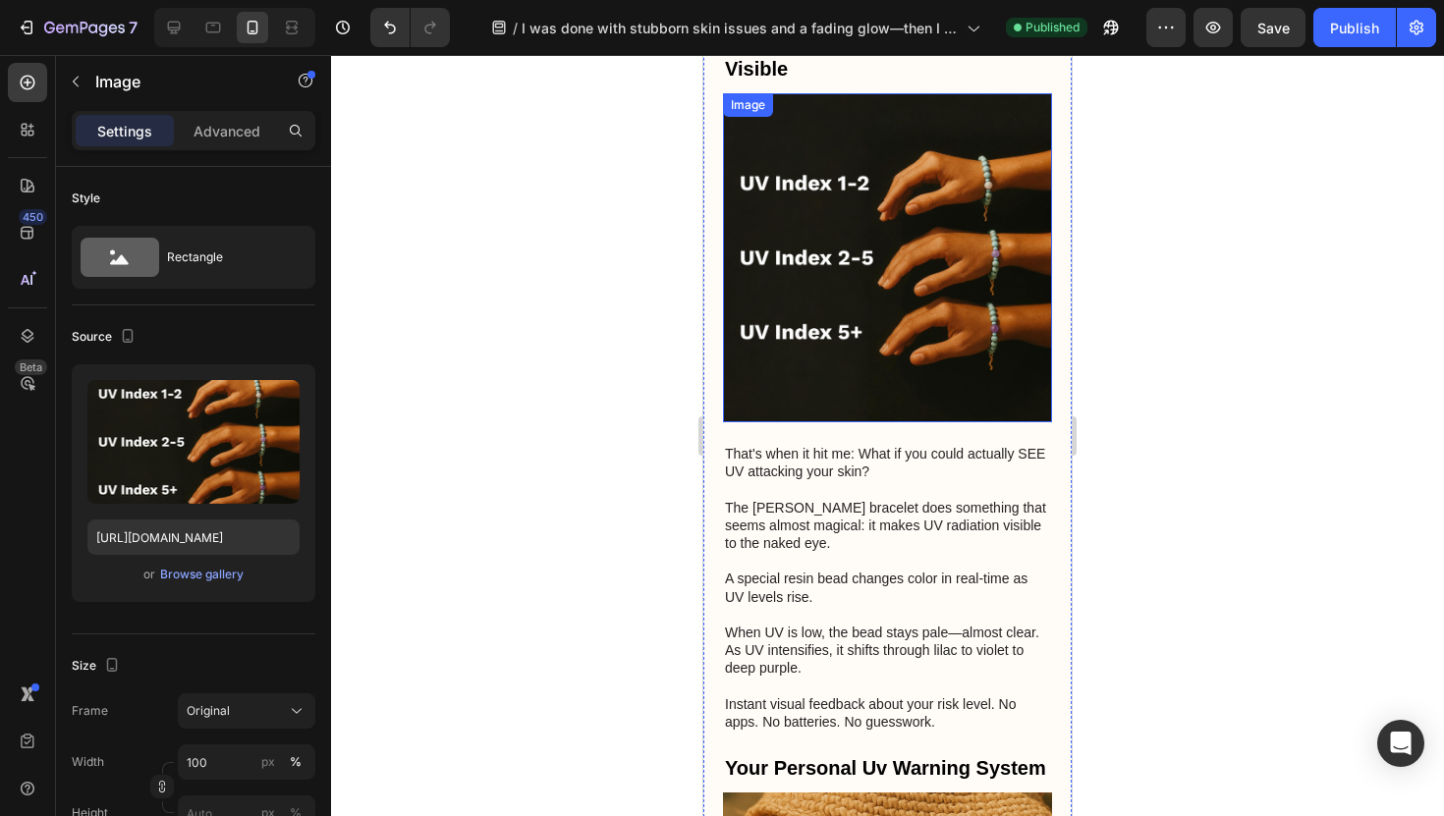
click at [920, 243] on img at bounding box center [887, 257] width 329 height 329
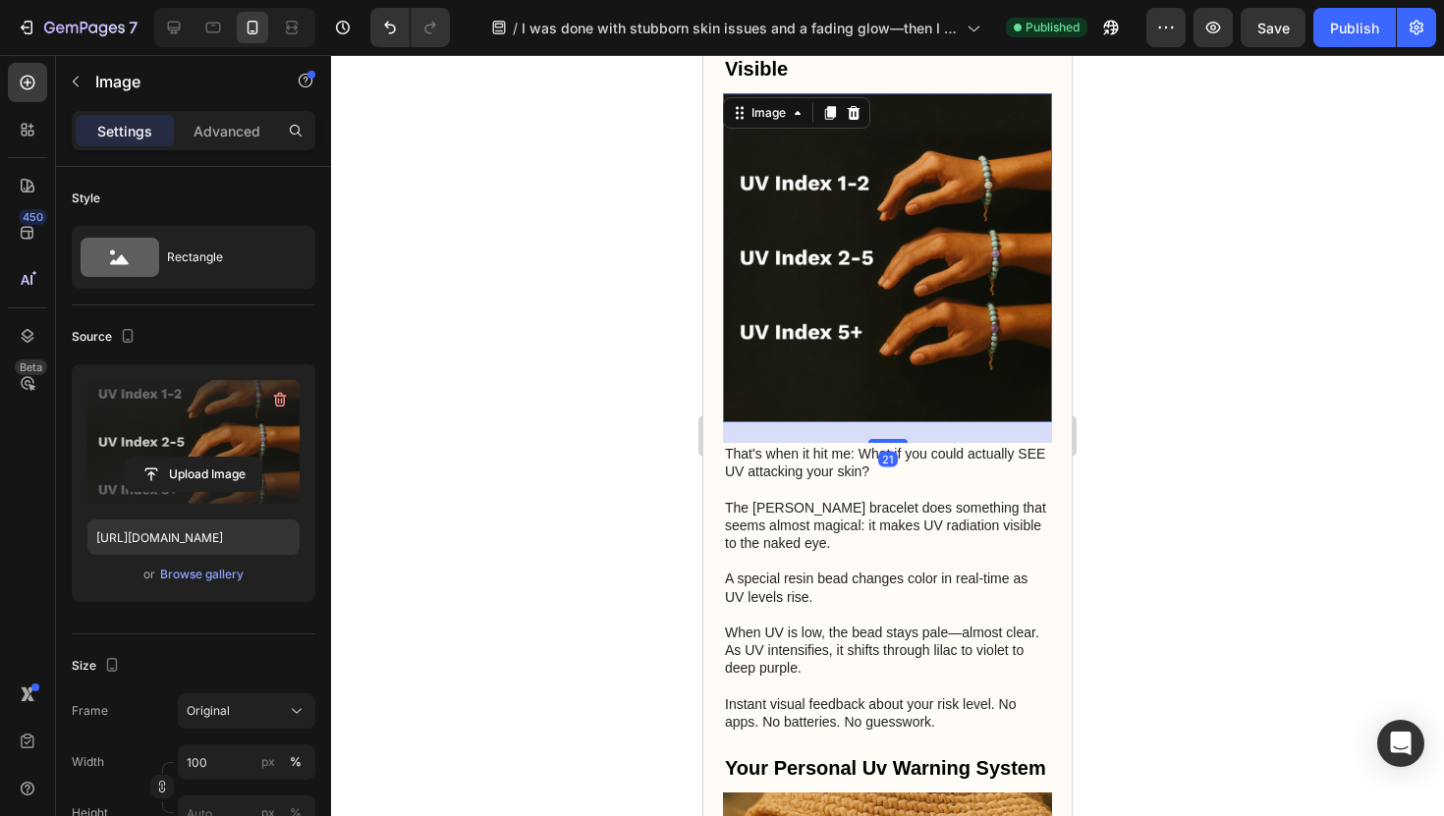
click at [192, 451] on label at bounding box center [193, 442] width 212 height 124
click at [192, 458] on input "file" at bounding box center [194, 474] width 136 height 33
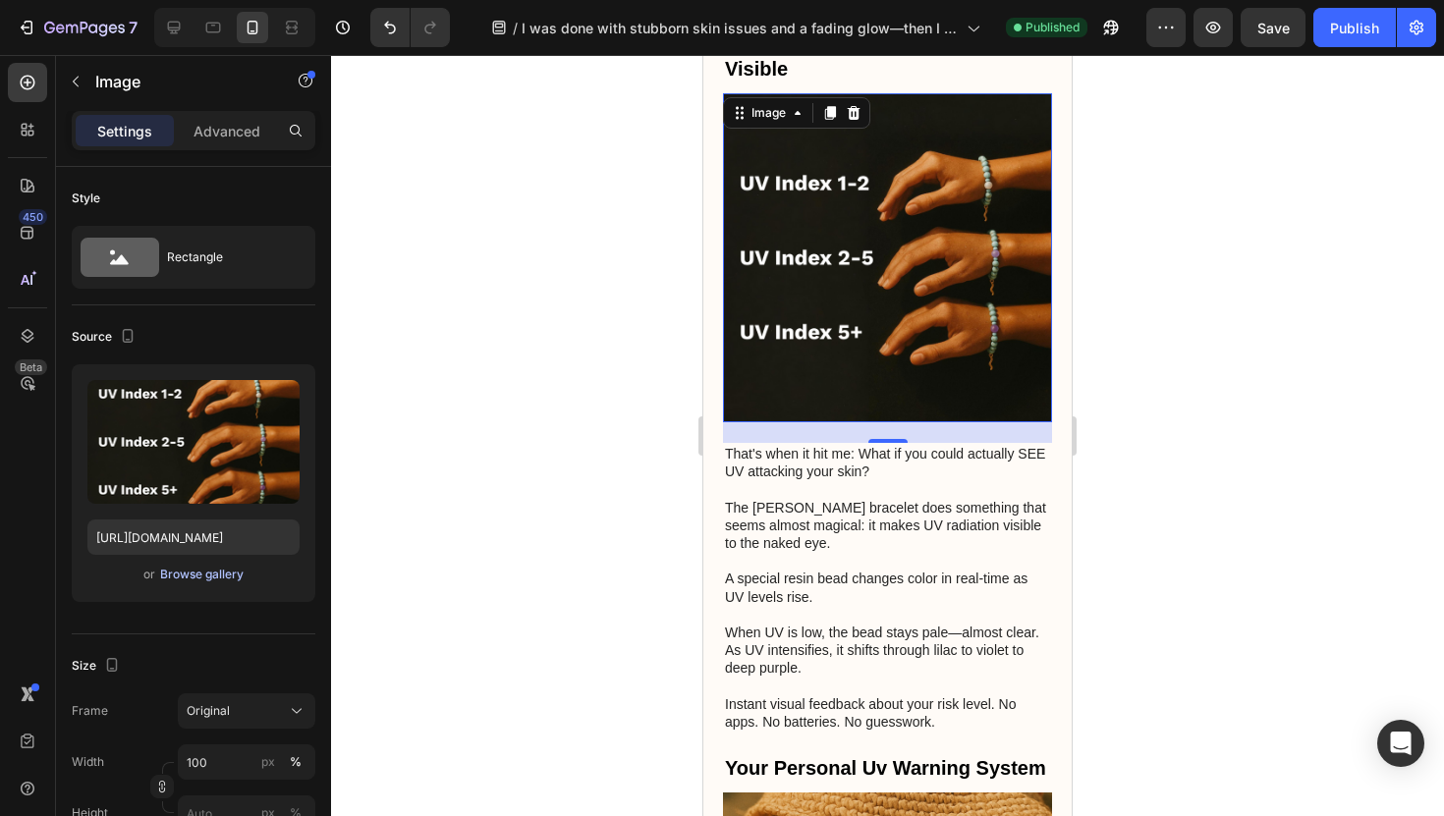
click at [219, 582] on div "Browse gallery" at bounding box center [202, 575] width 84 height 18
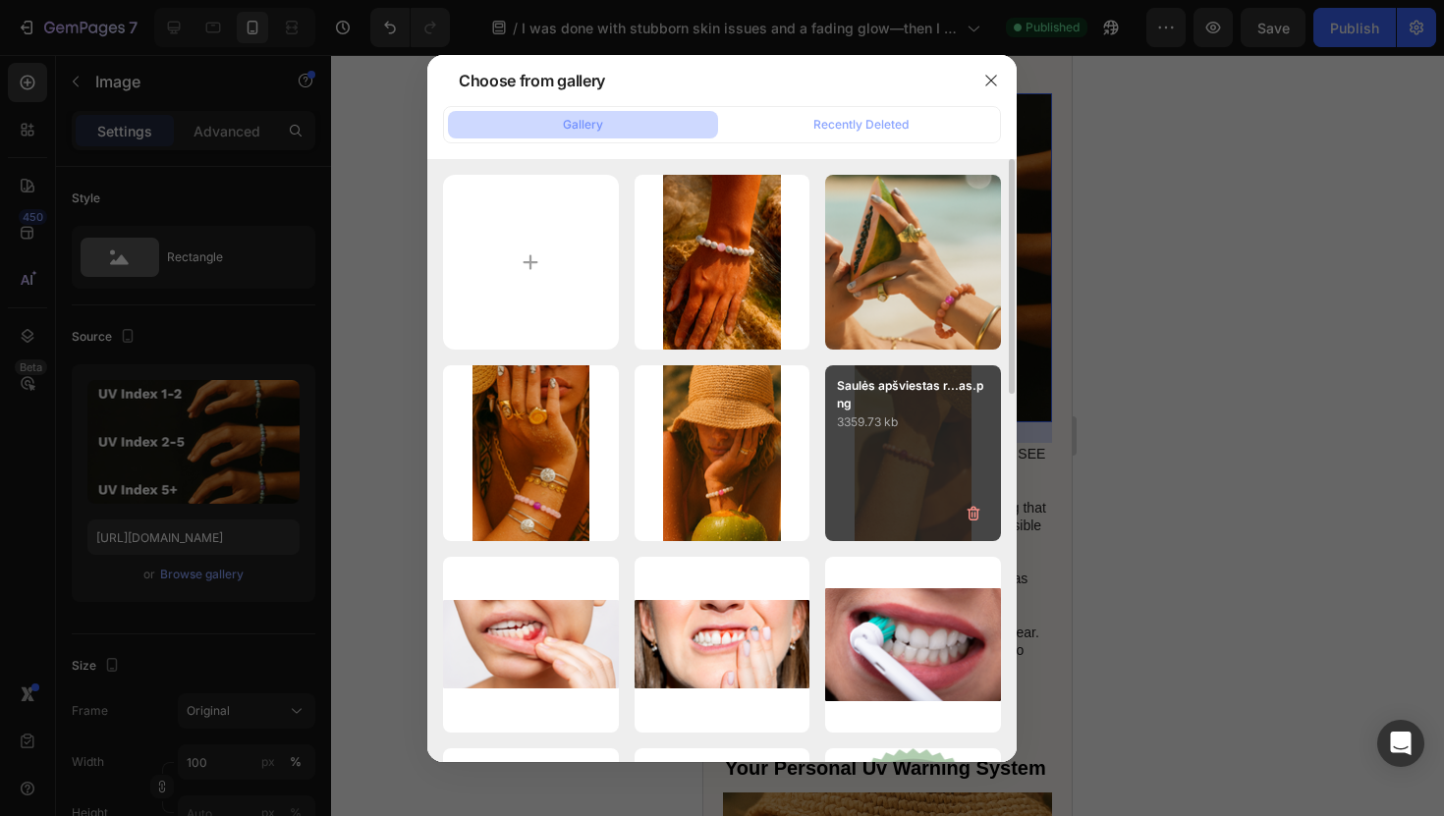
click at [965, 452] on div "Saulės apšviestas r...as.png 3359.73 kb" at bounding box center [913, 453] width 176 height 176
type input "[URL][DOMAIN_NAME]"
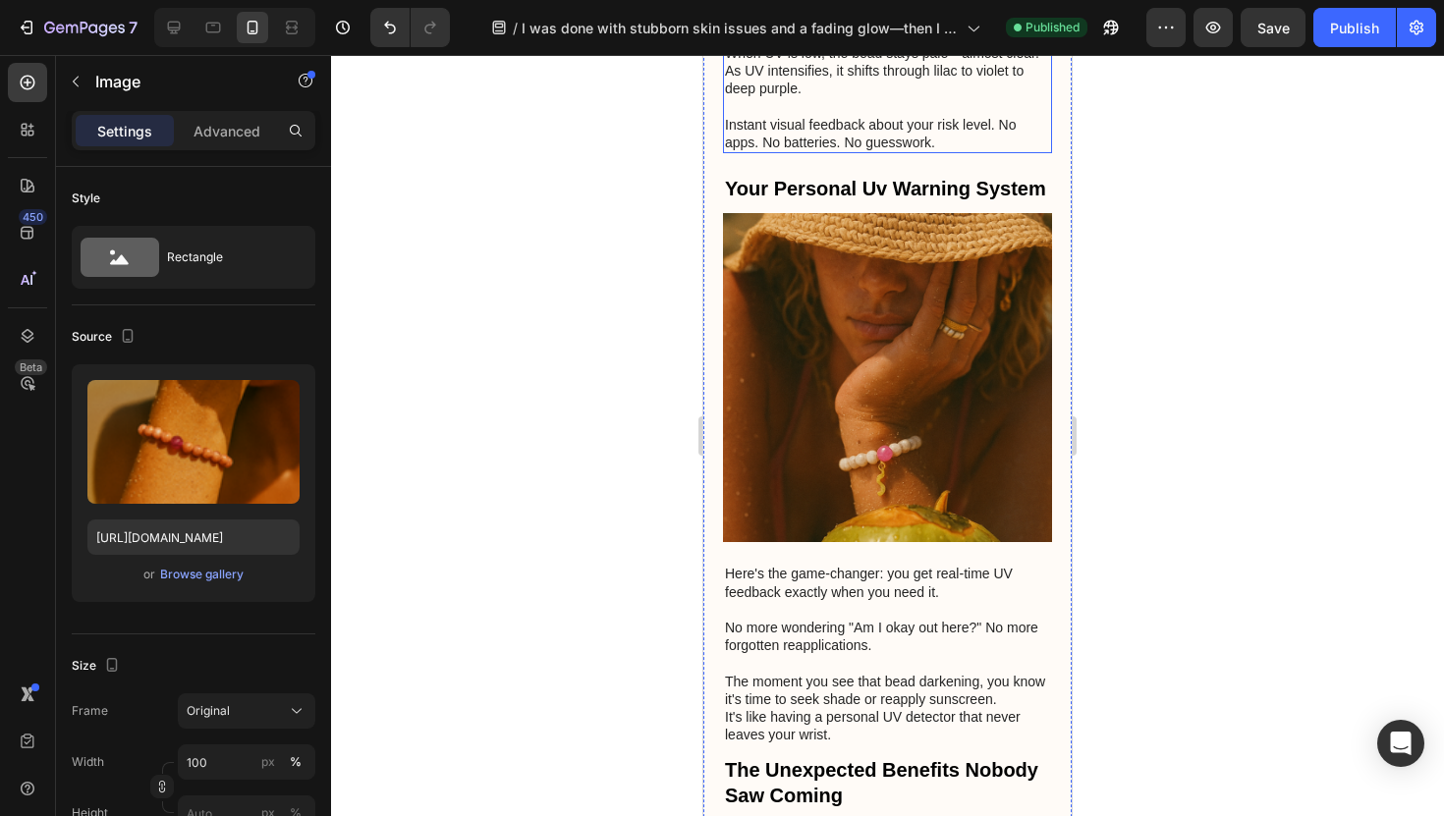
scroll to position [3547, 0]
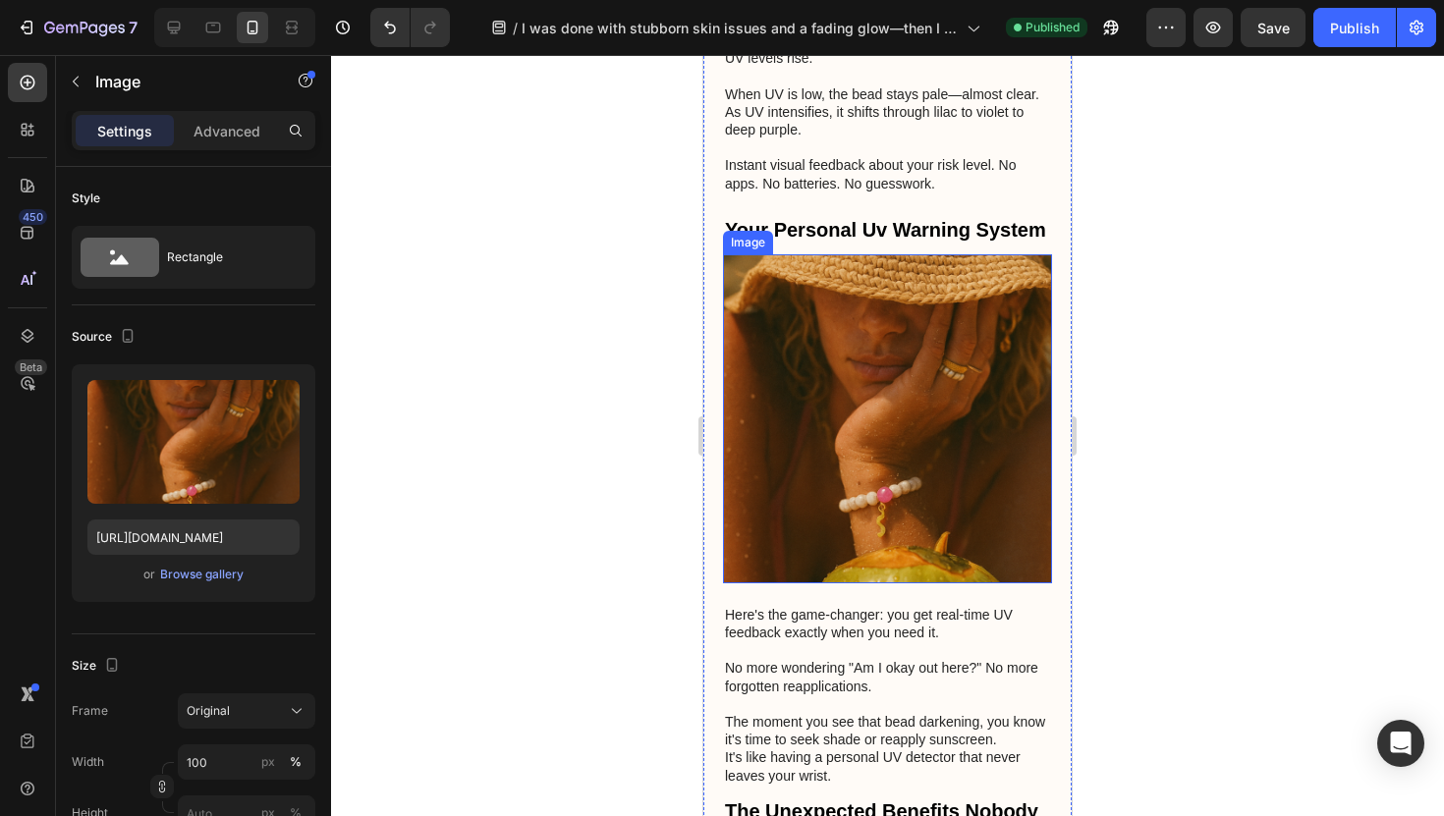
click at [876, 425] on img at bounding box center [887, 418] width 329 height 329
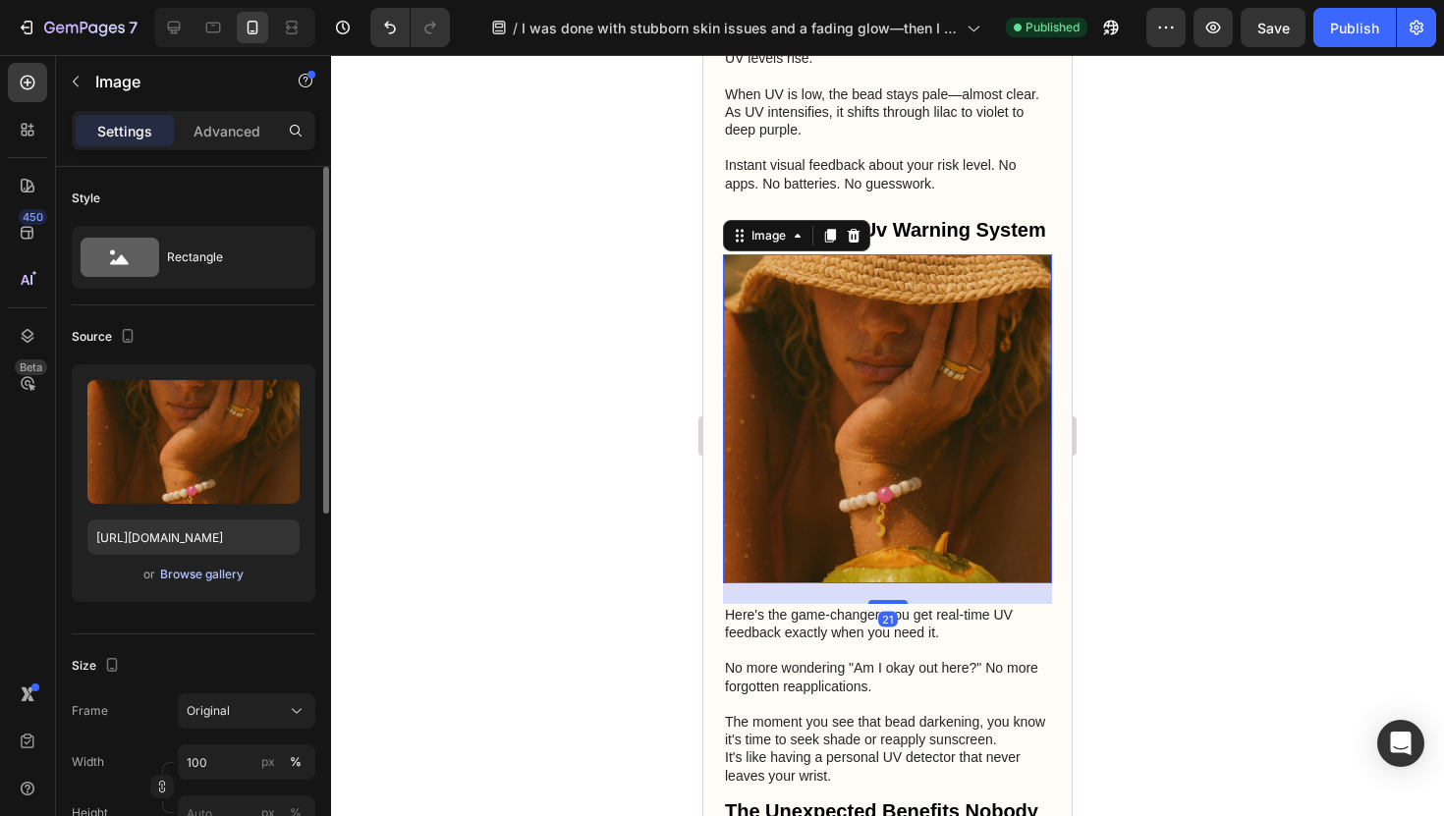
click at [210, 567] on div "Browse gallery" at bounding box center [202, 575] width 84 height 18
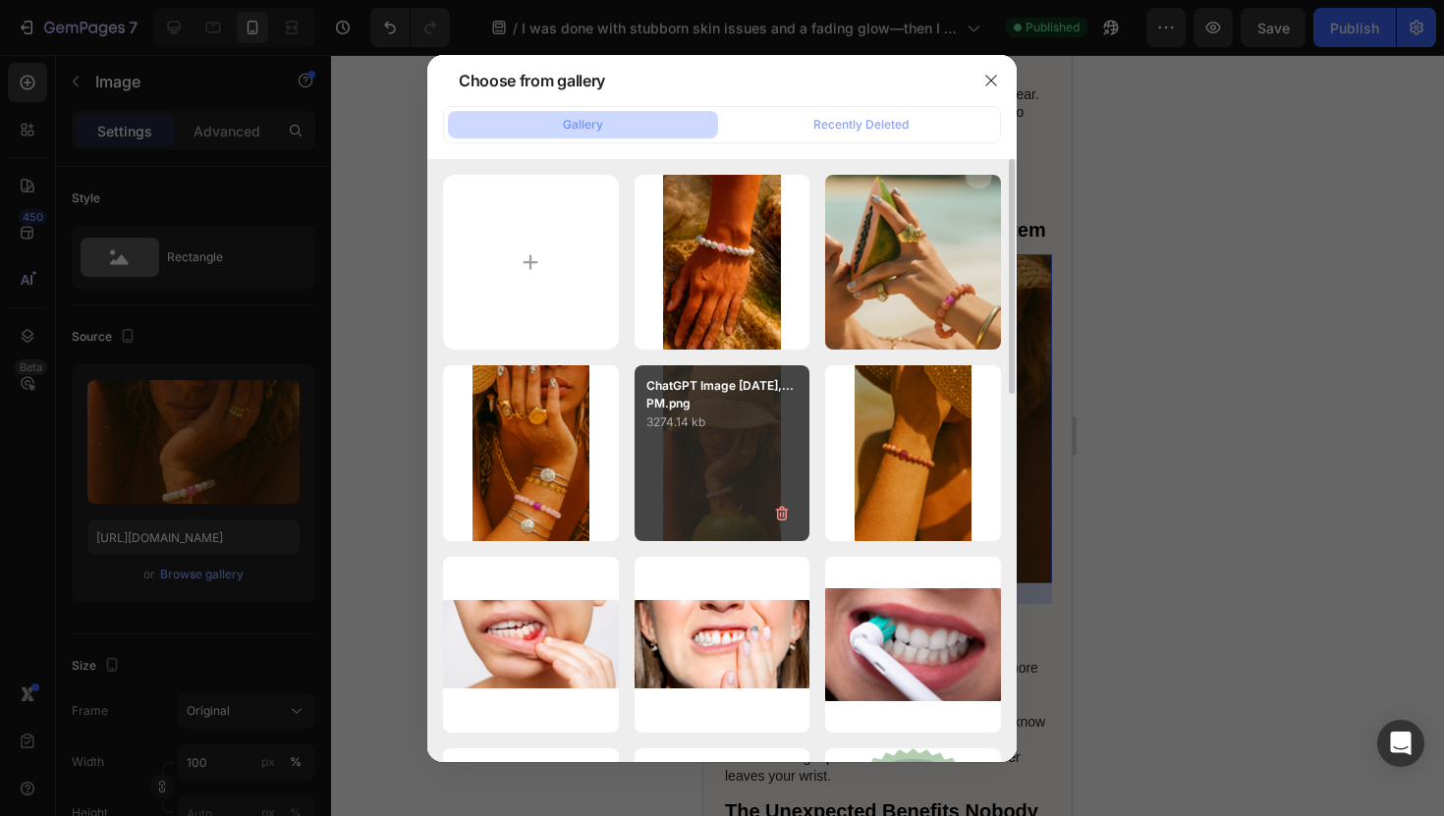
click at [726, 477] on div "ChatGPT Image [DATE],...PM.png 3274.14 kb" at bounding box center [723, 453] width 176 height 176
type input "[URL][DOMAIN_NAME]"
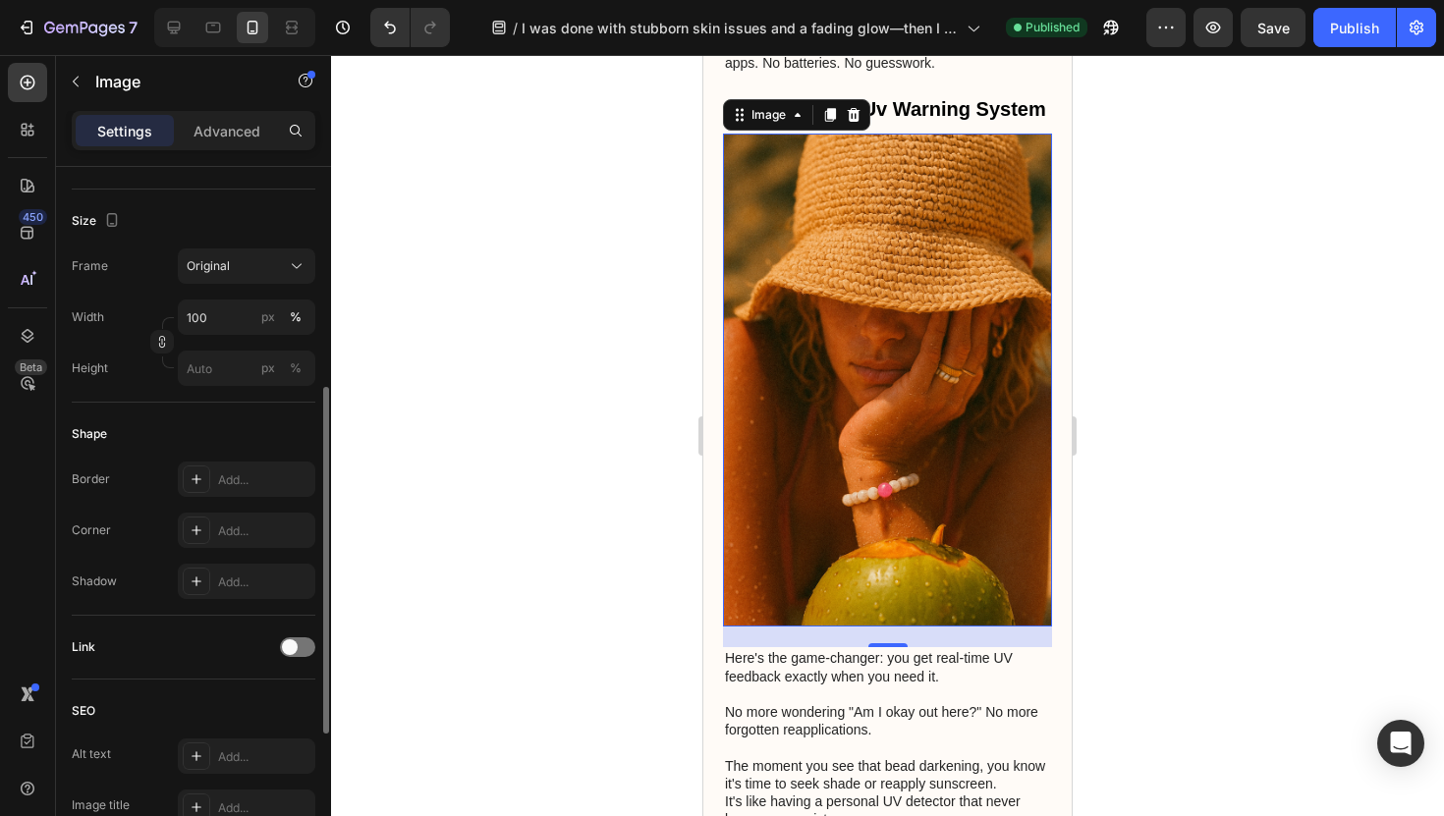
scroll to position [466, 0]
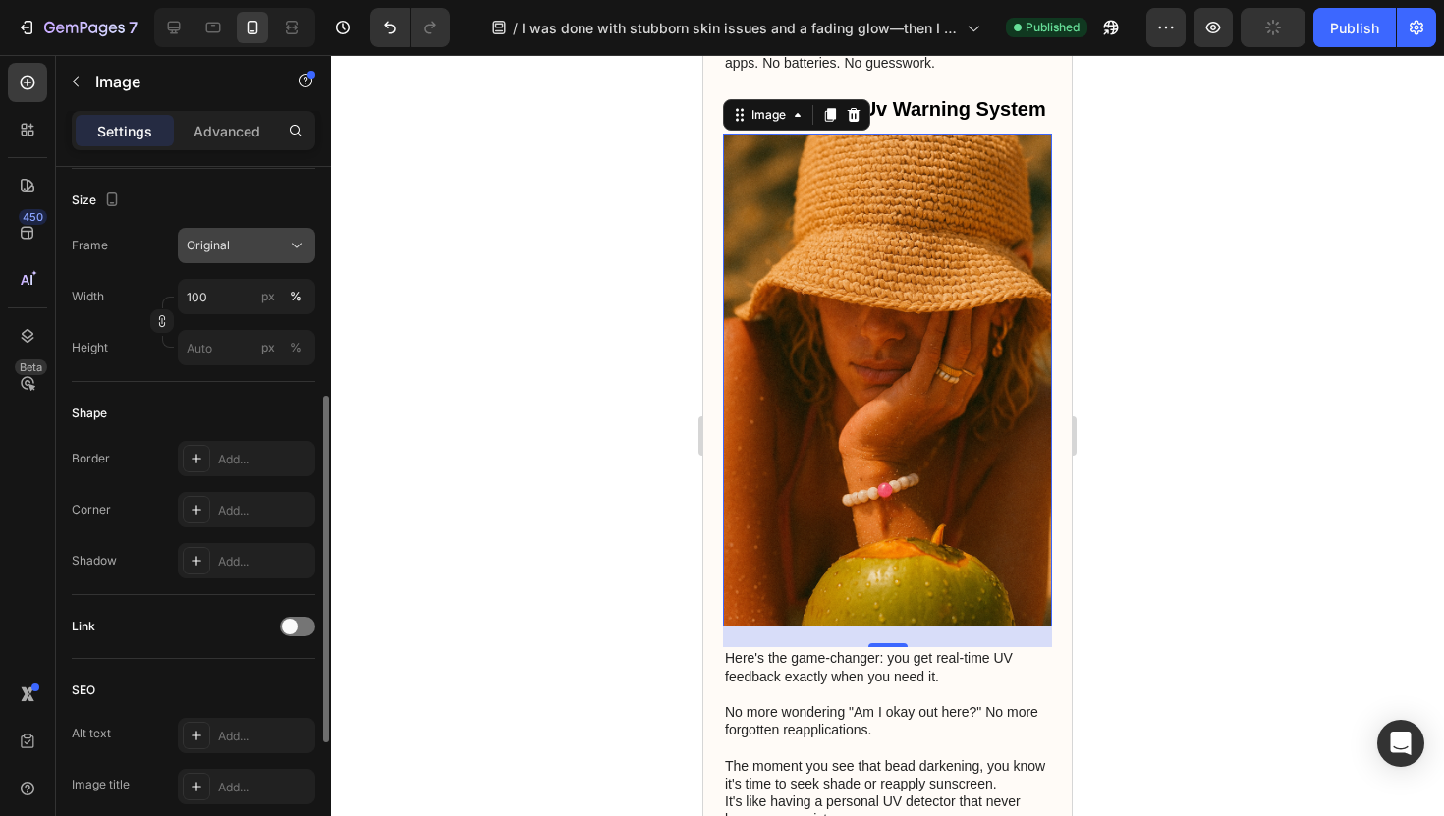
click at [225, 248] on span "Original" at bounding box center [208, 246] width 43 height 18
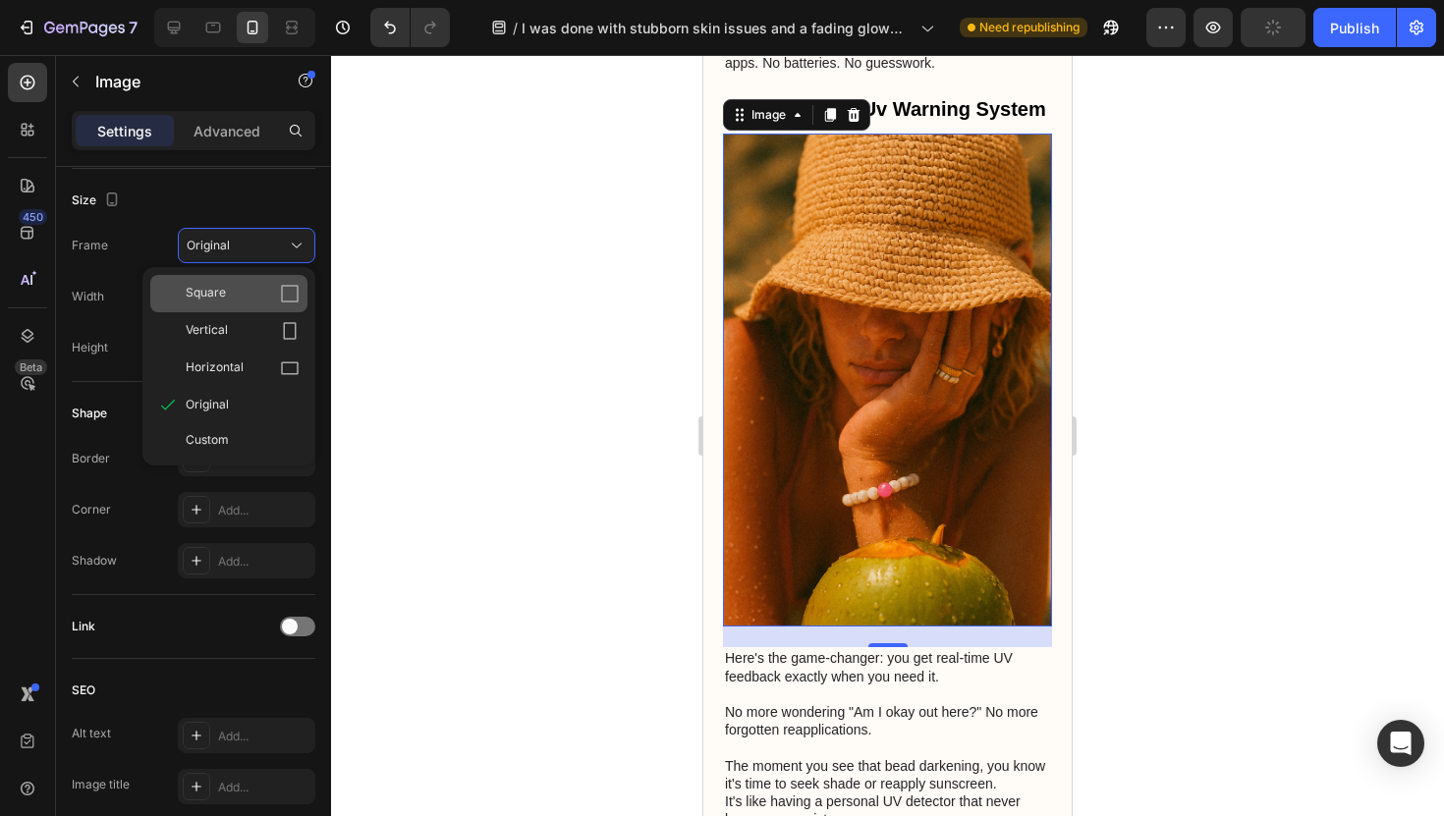
click at [233, 288] on div "Square" at bounding box center [243, 294] width 114 height 20
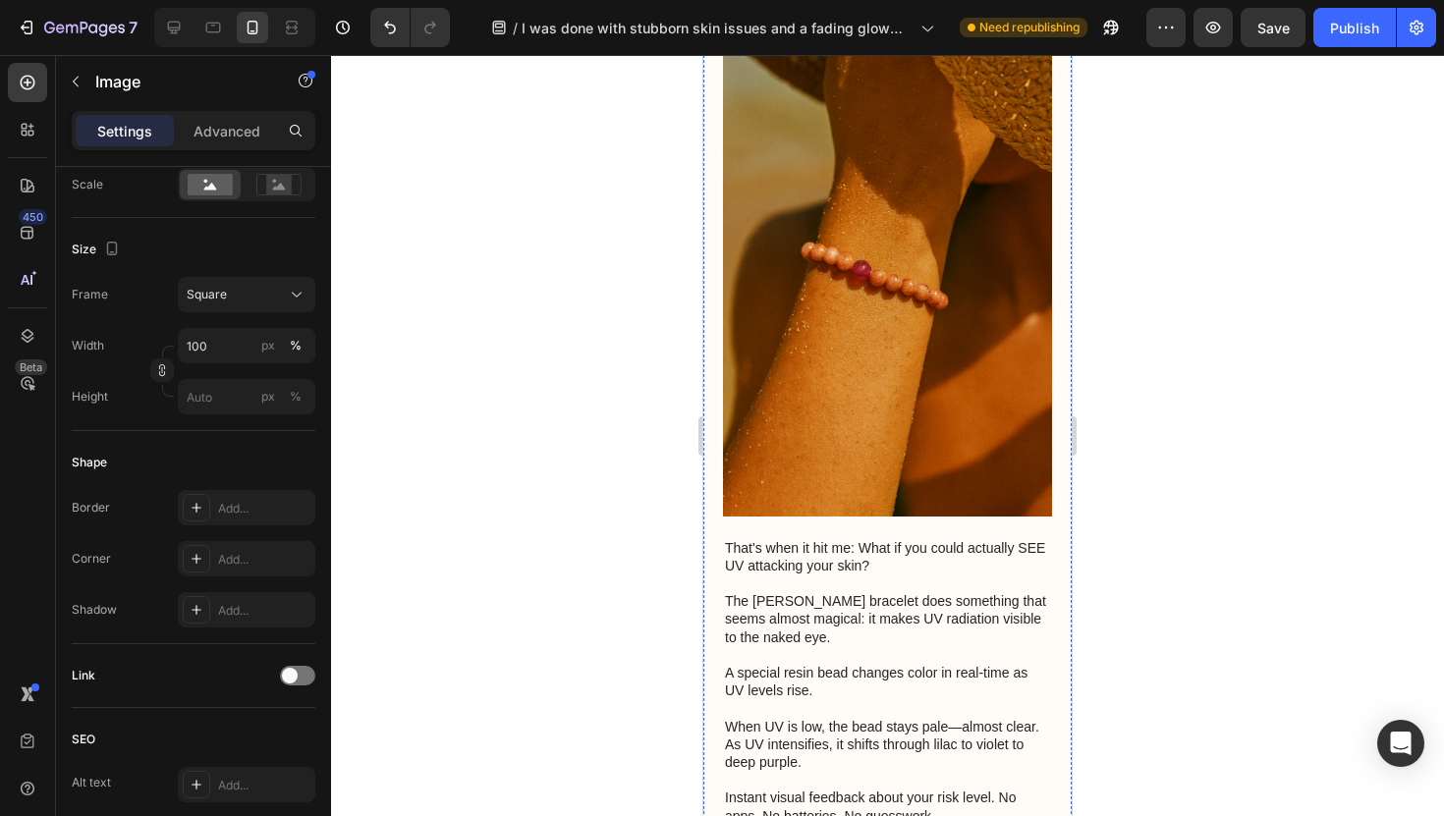
scroll to position [2812, 0]
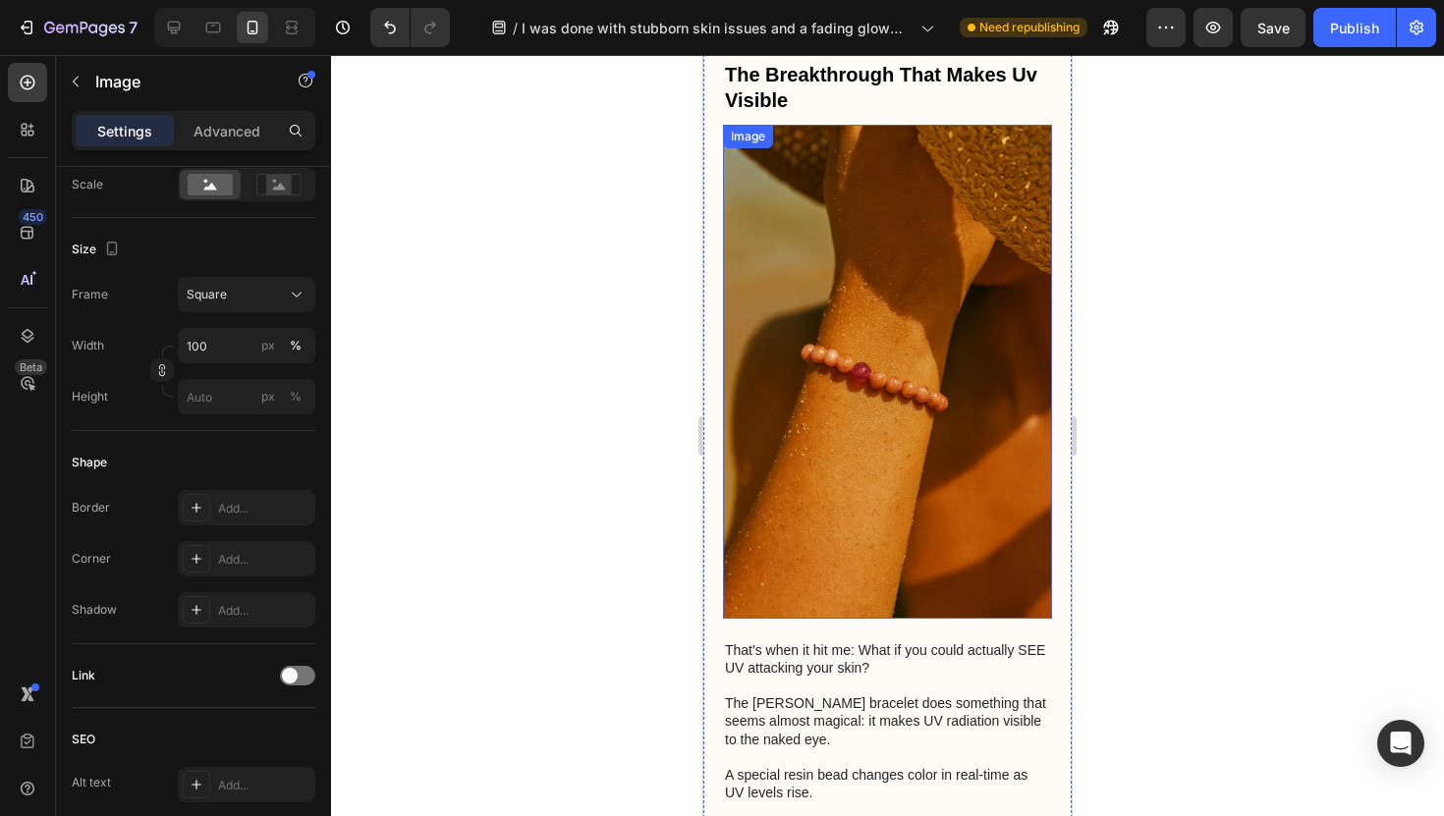
click at [926, 391] on img at bounding box center [887, 372] width 329 height 494
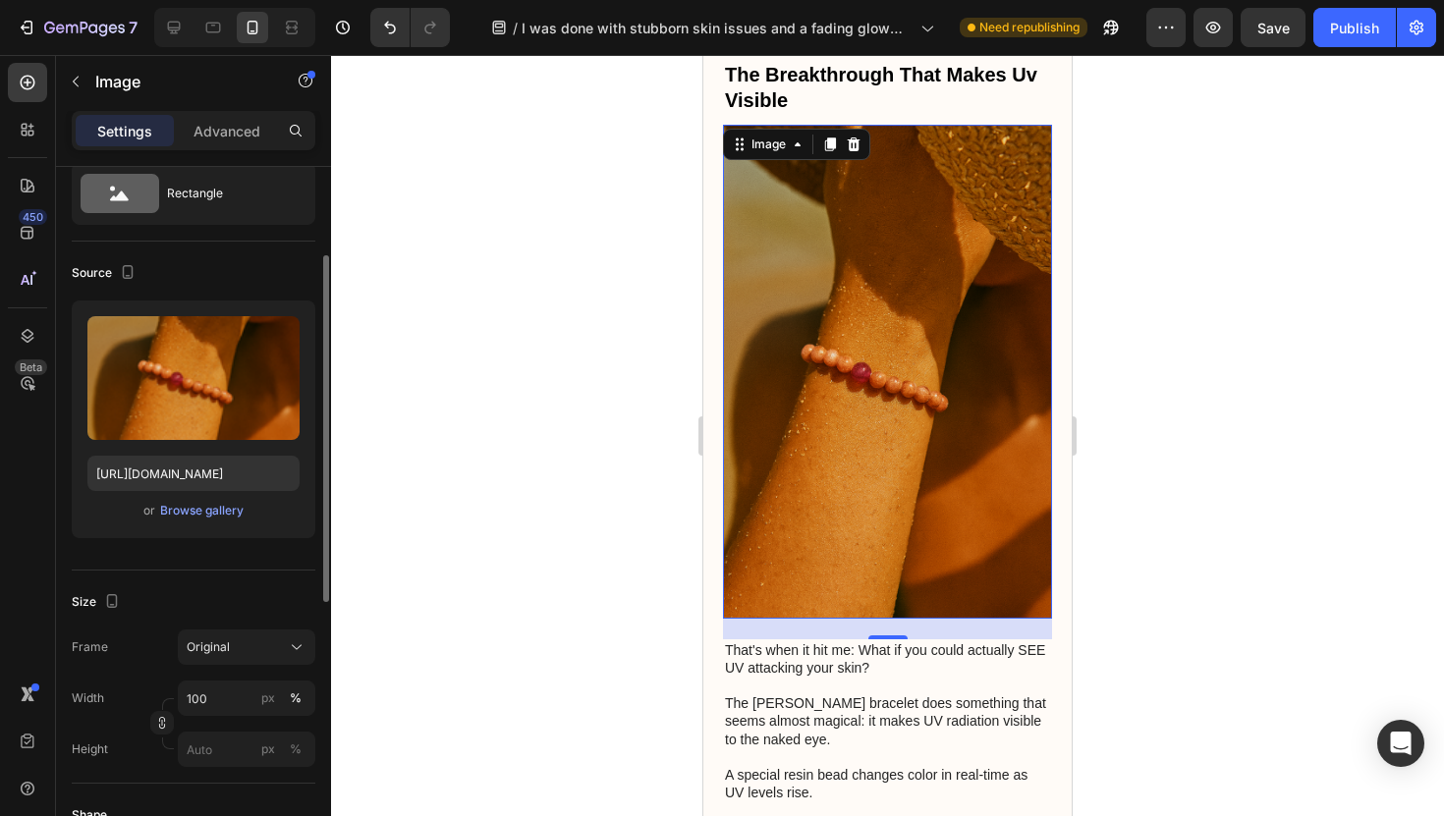
scroll to position [54, 0]
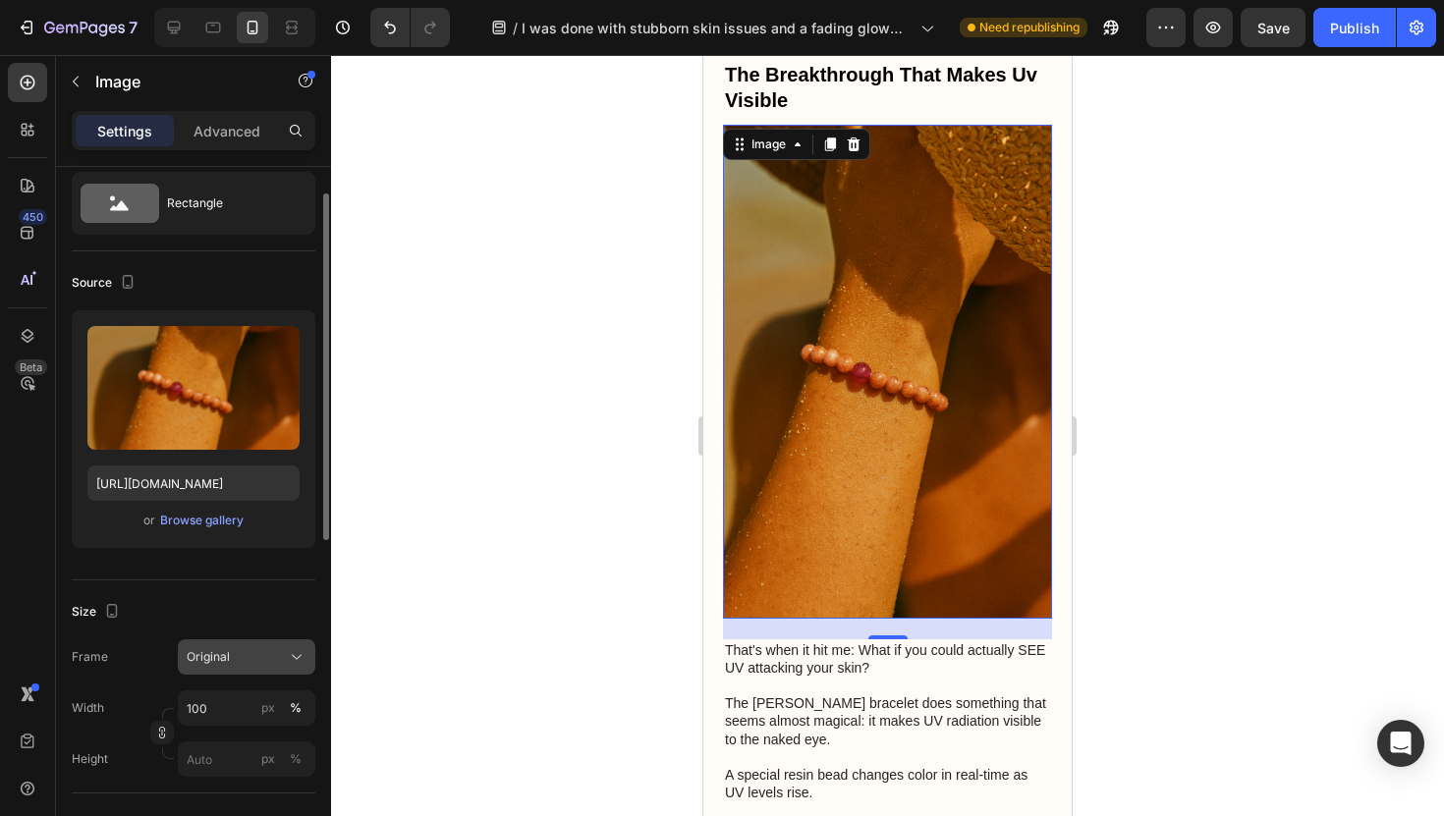
click at [241, 663] on div "Original" at bounding box center [235, 657] width 96 height 18
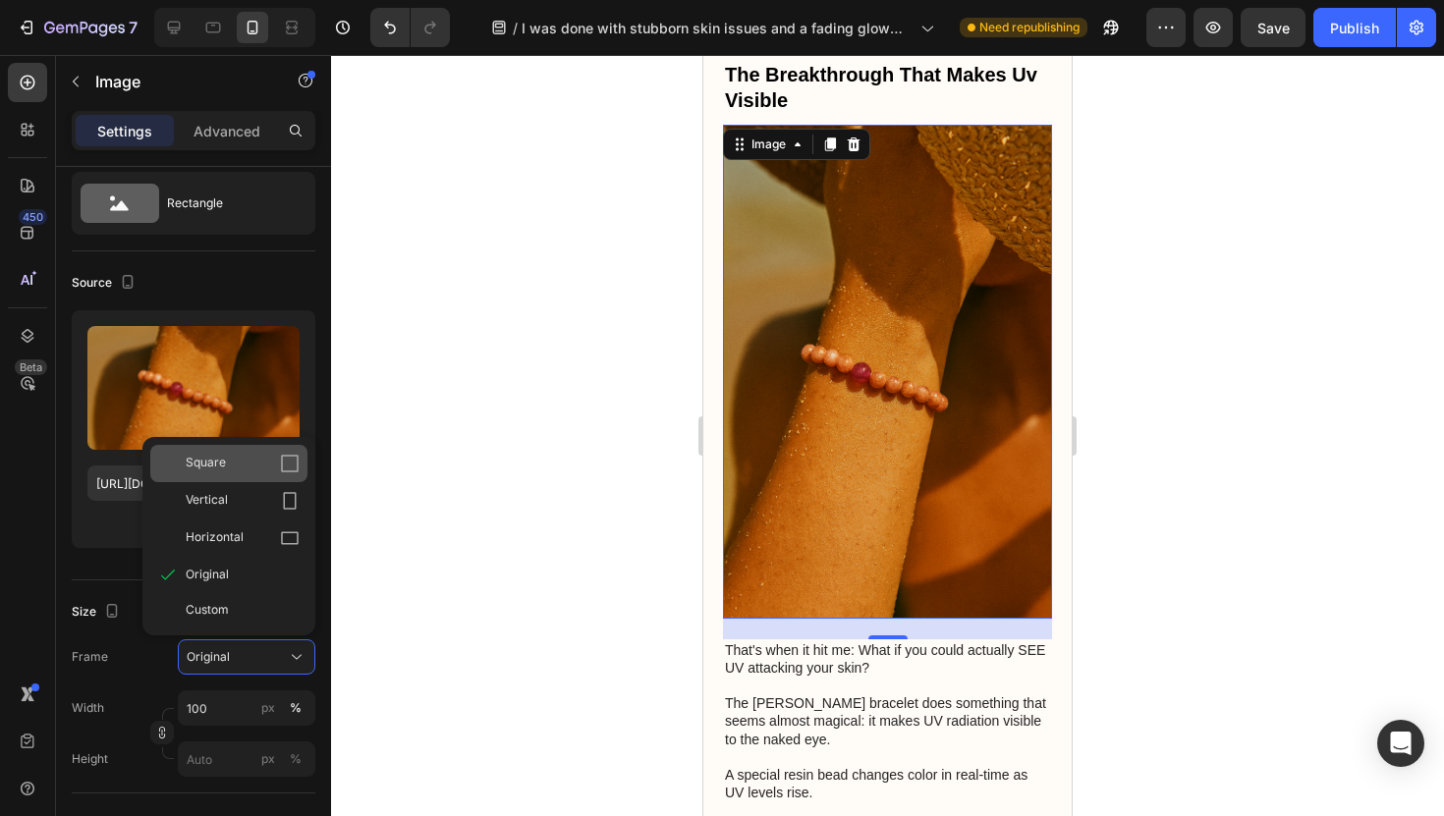
click at [215, 457] on span "Square" at bounding box center [206, 464] width 40 height 20
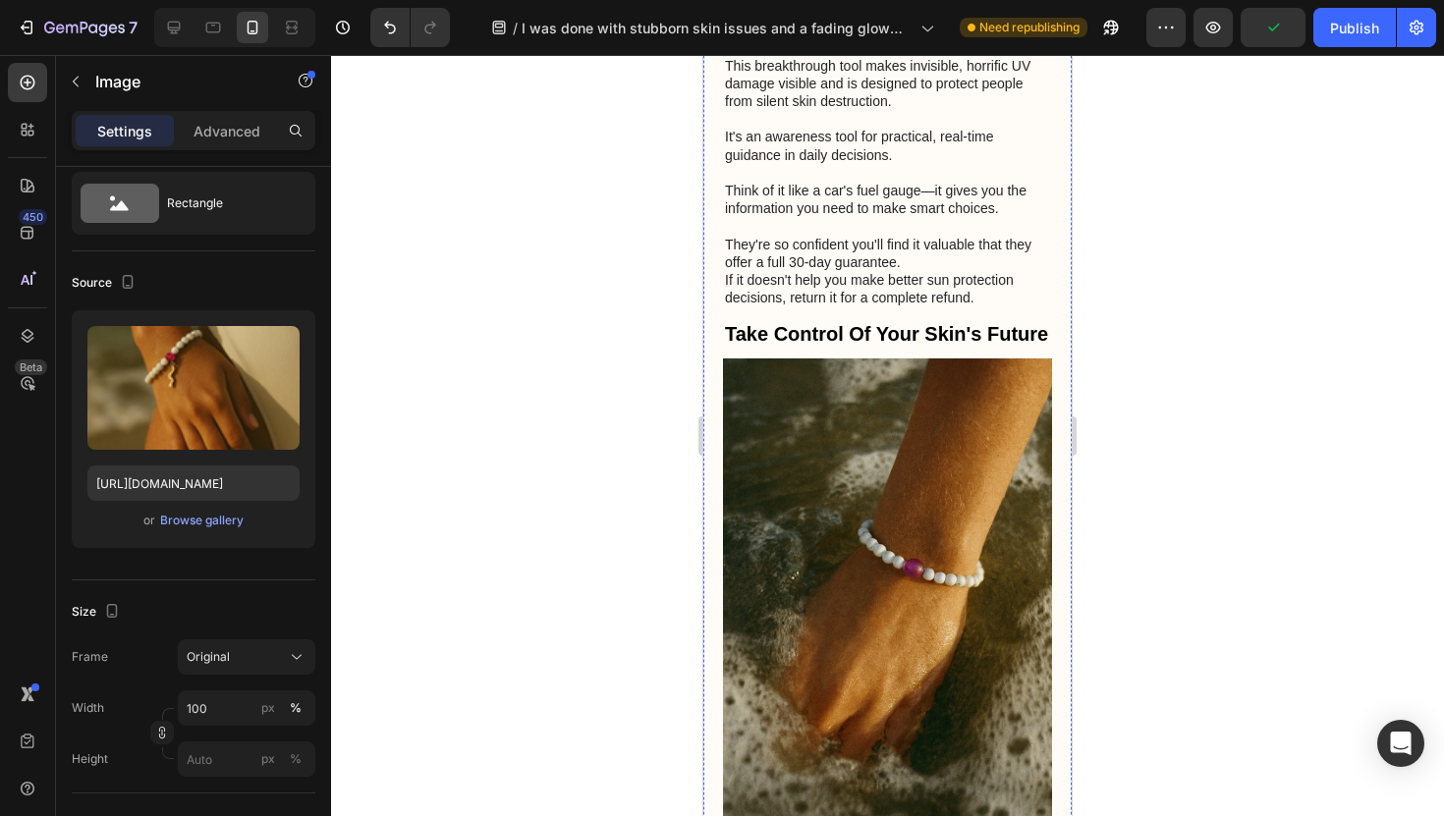
scroll to position [5071, 0]
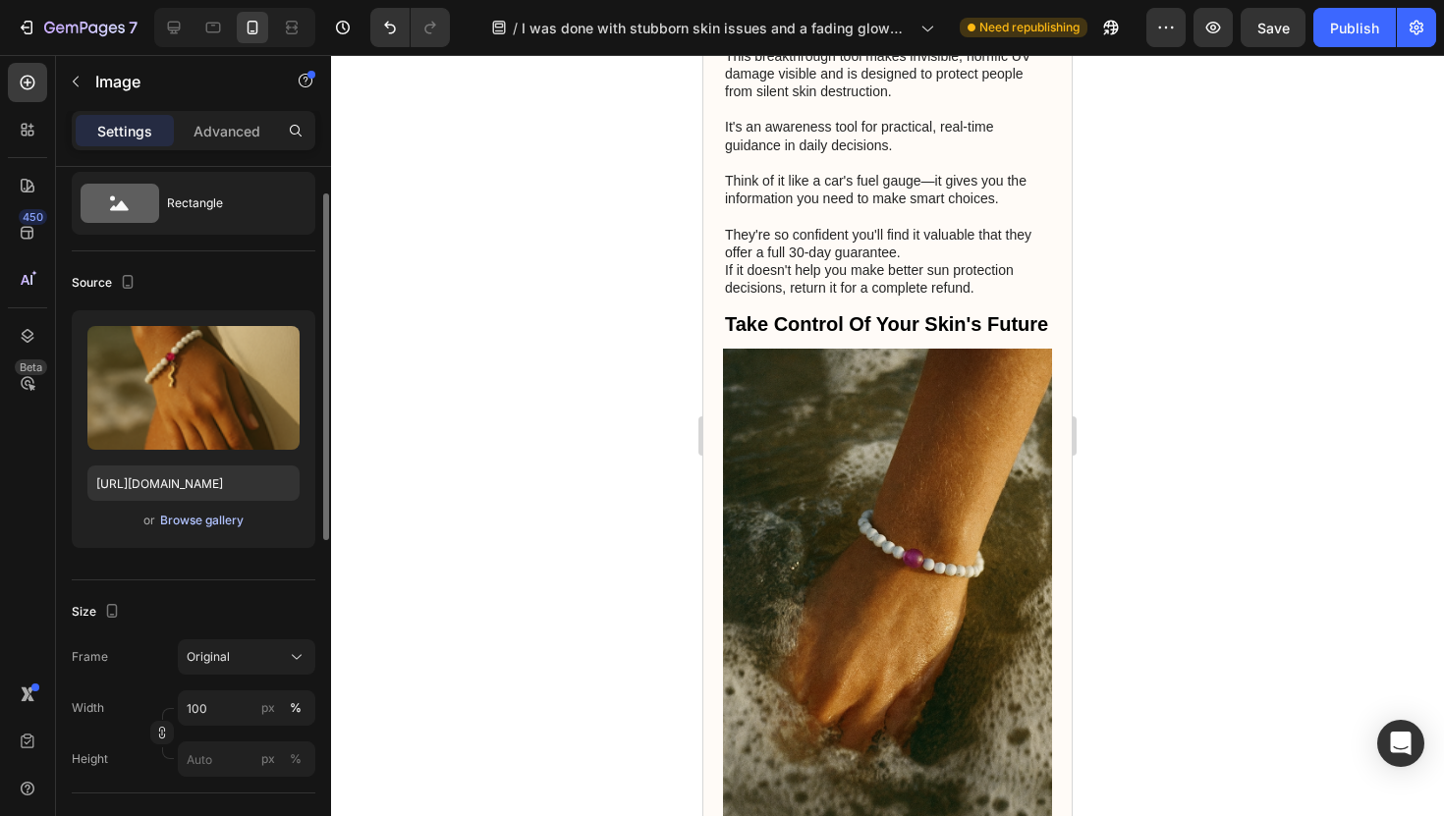
click at [197, 528] on div "Browse gallery" at bounding box center [202, 521] width 84 height 18
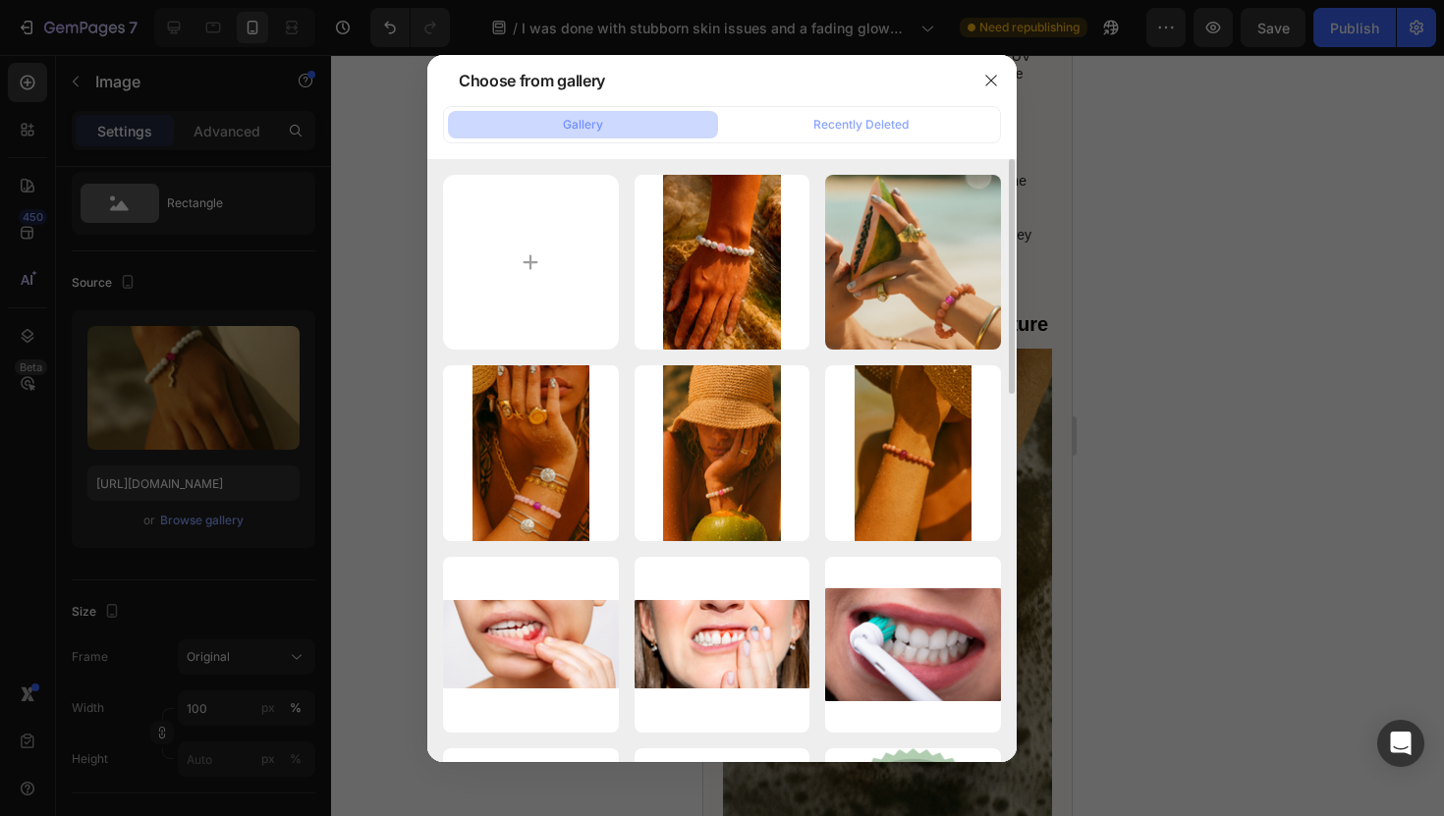
scroll to position [15, 0]
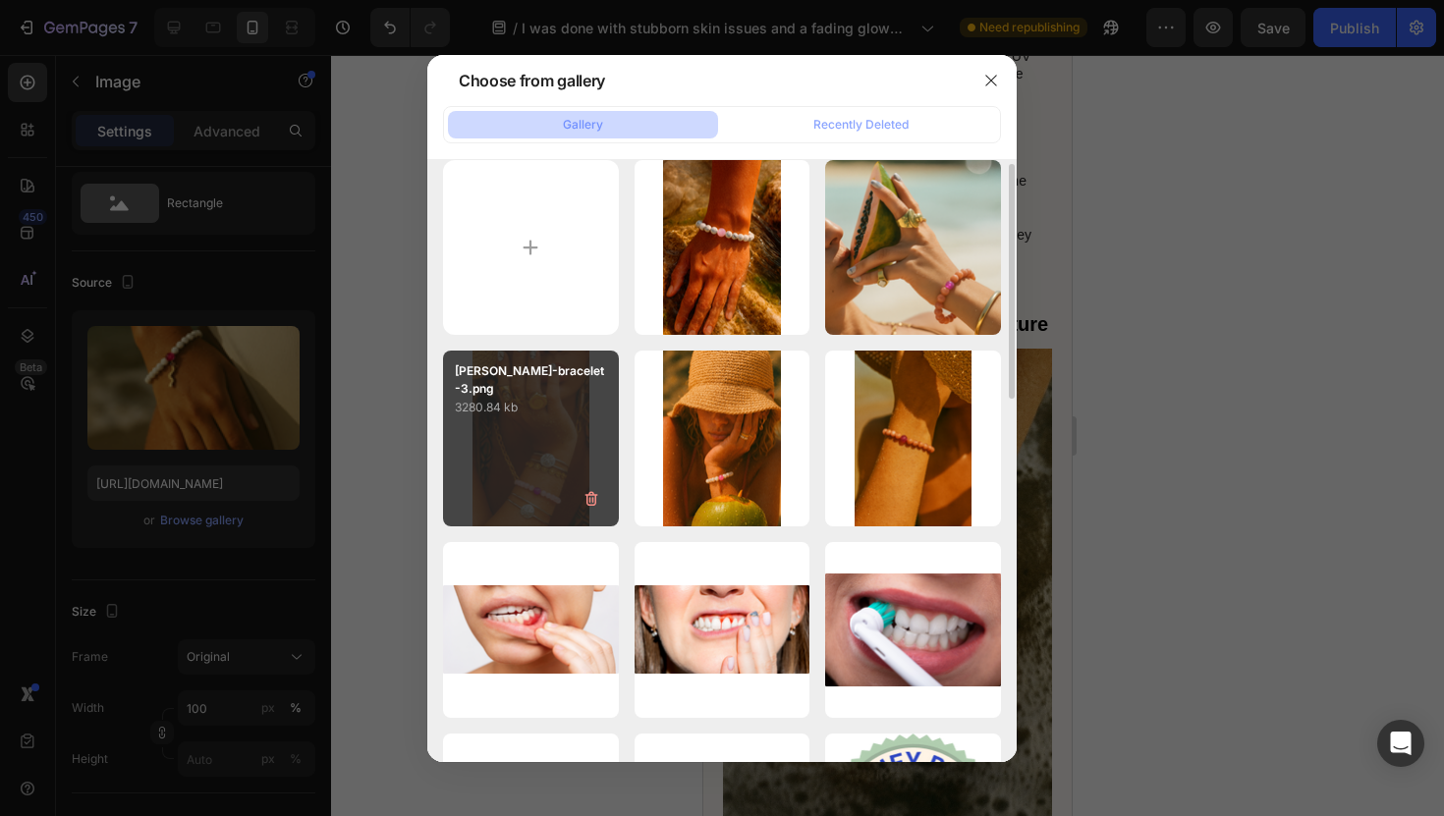
click at [554, 445] on div "[PERSON_NAME]-bracelet-3.png 3280.84 kb" at bounding box center [531, 439] width 176 height 176
type input "[URL][DOMAIN_NAME]"
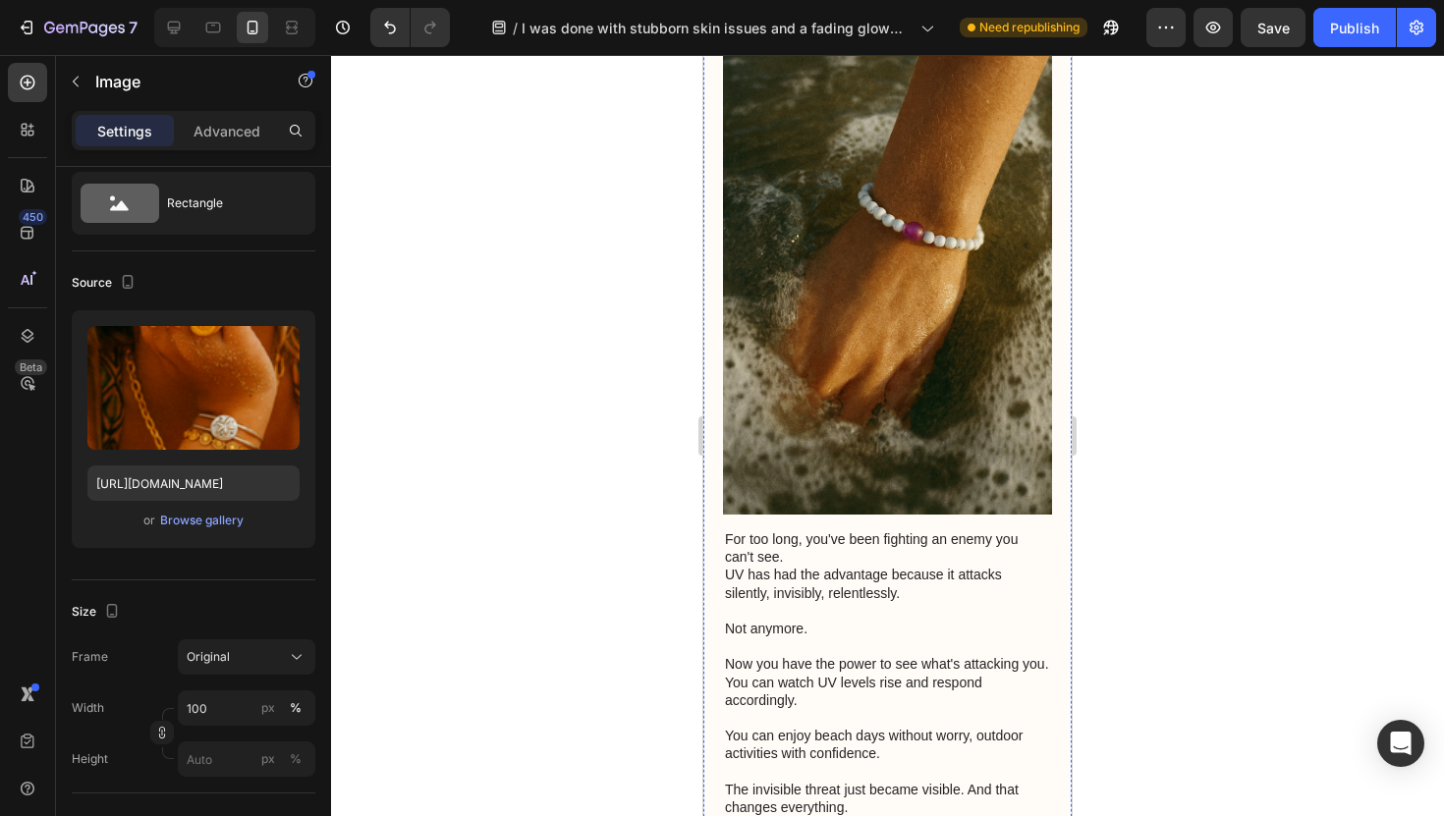
scroll to position [5421, 0]
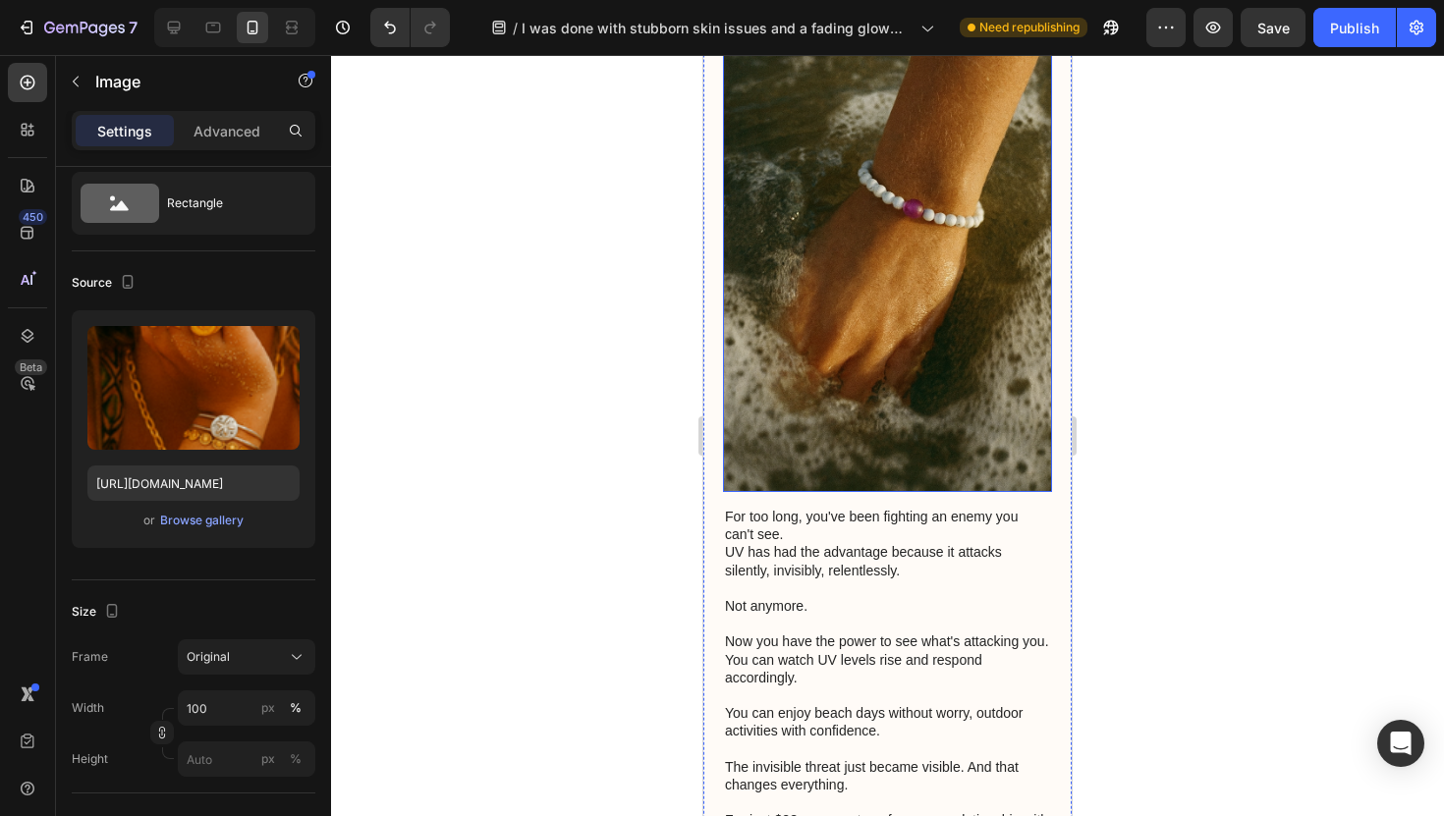
click at [953, 470] on img at bounding box center [887, 246] width 329 height 494
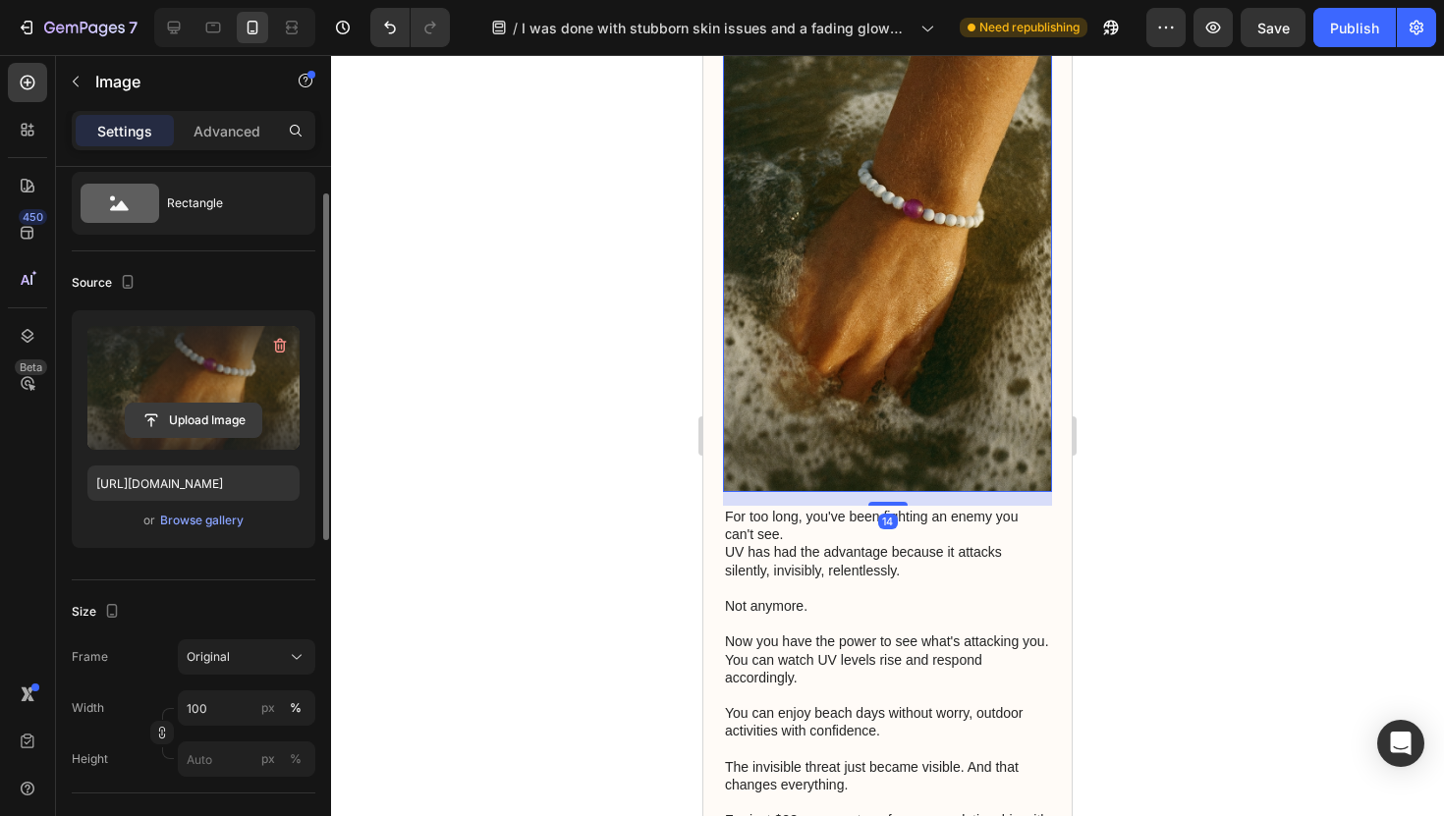
click at [204, 415] on input "file" at bounding box center [194, 420] width 136 height 33
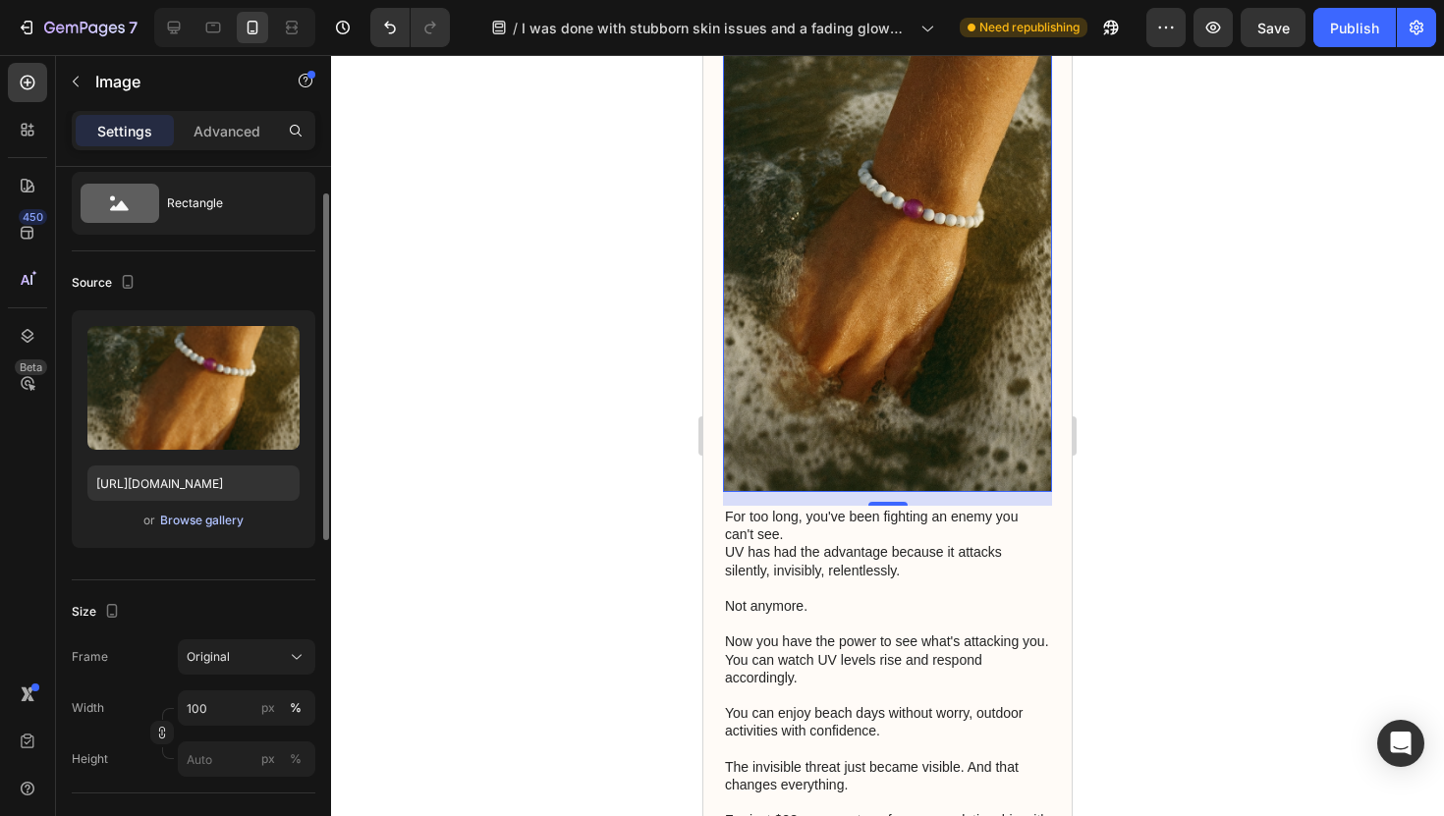
click at [183, 516] on div "Browse gallery" at bounding box center [202, 521] width 84 height 18
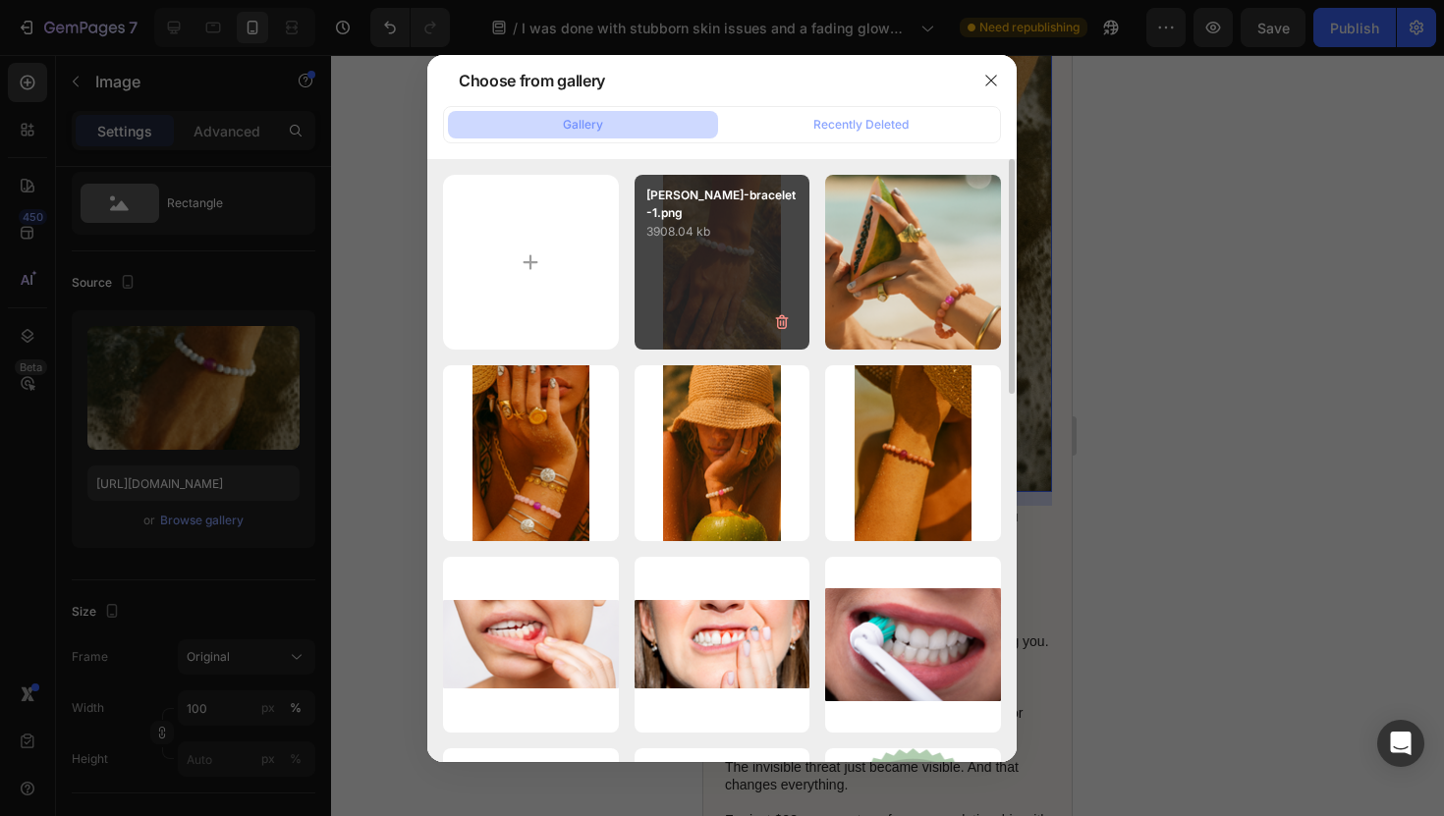
click at [758, 272] on div "[PERSON_NAME]-bracelet-1.png 3908.04 kb" at bounding box center [723, 263] width 176 height 176
type input "[URL][DOMAIN_NAME]"
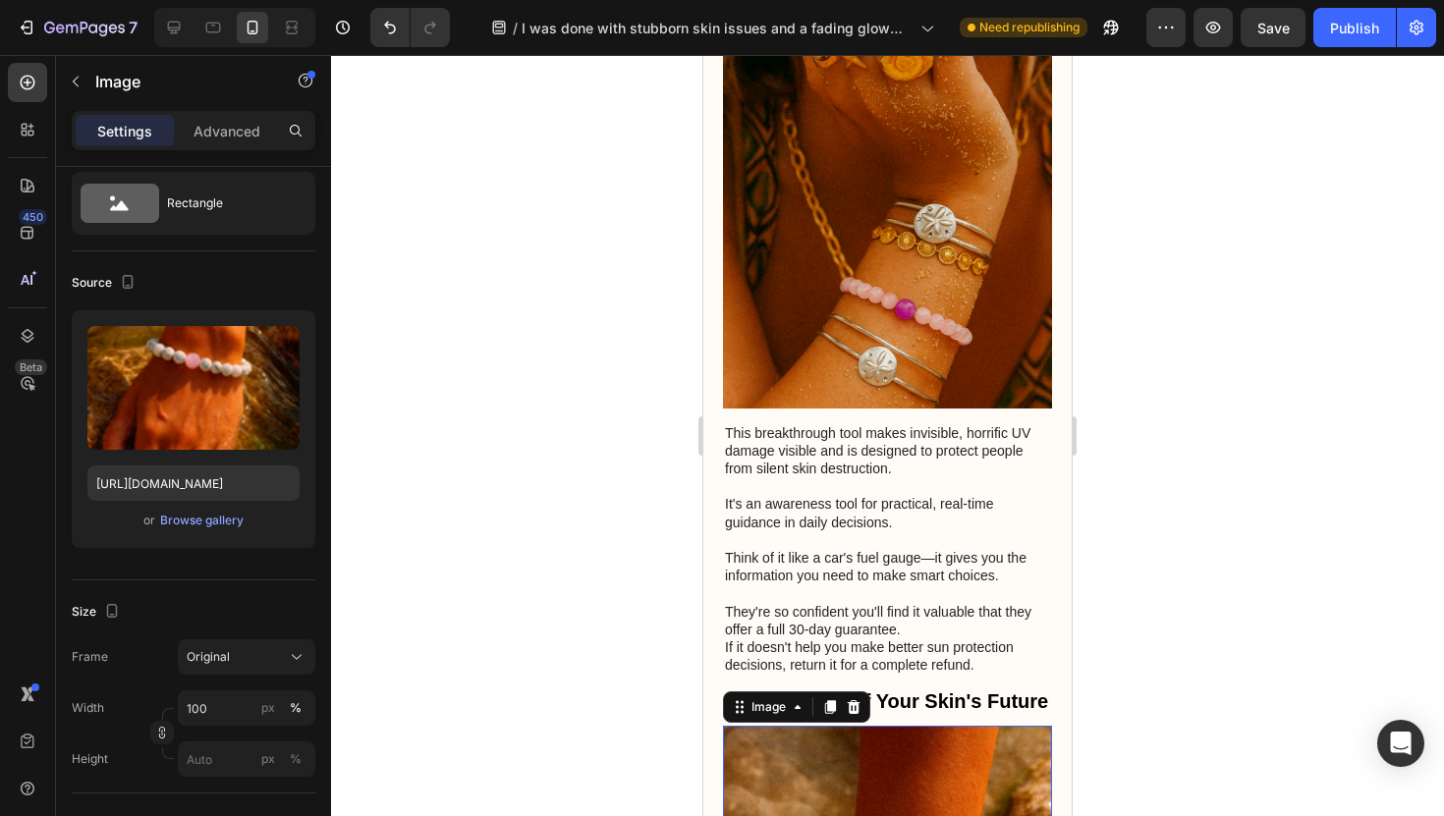
scroll to position [4677, 0]
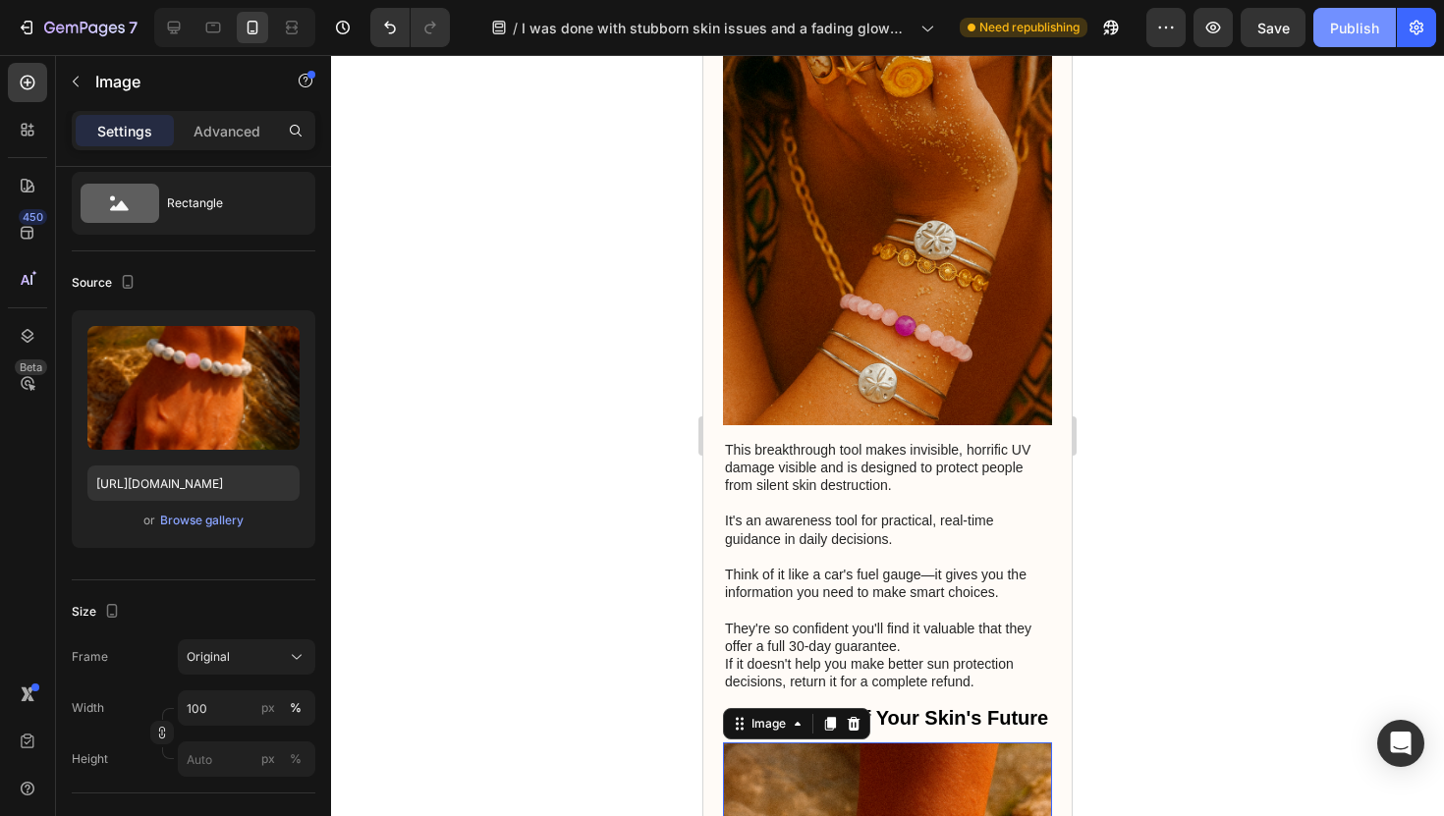
click at [1340, 38] on button "Publish" at bounding box center [1355, 27] width 83 height 39
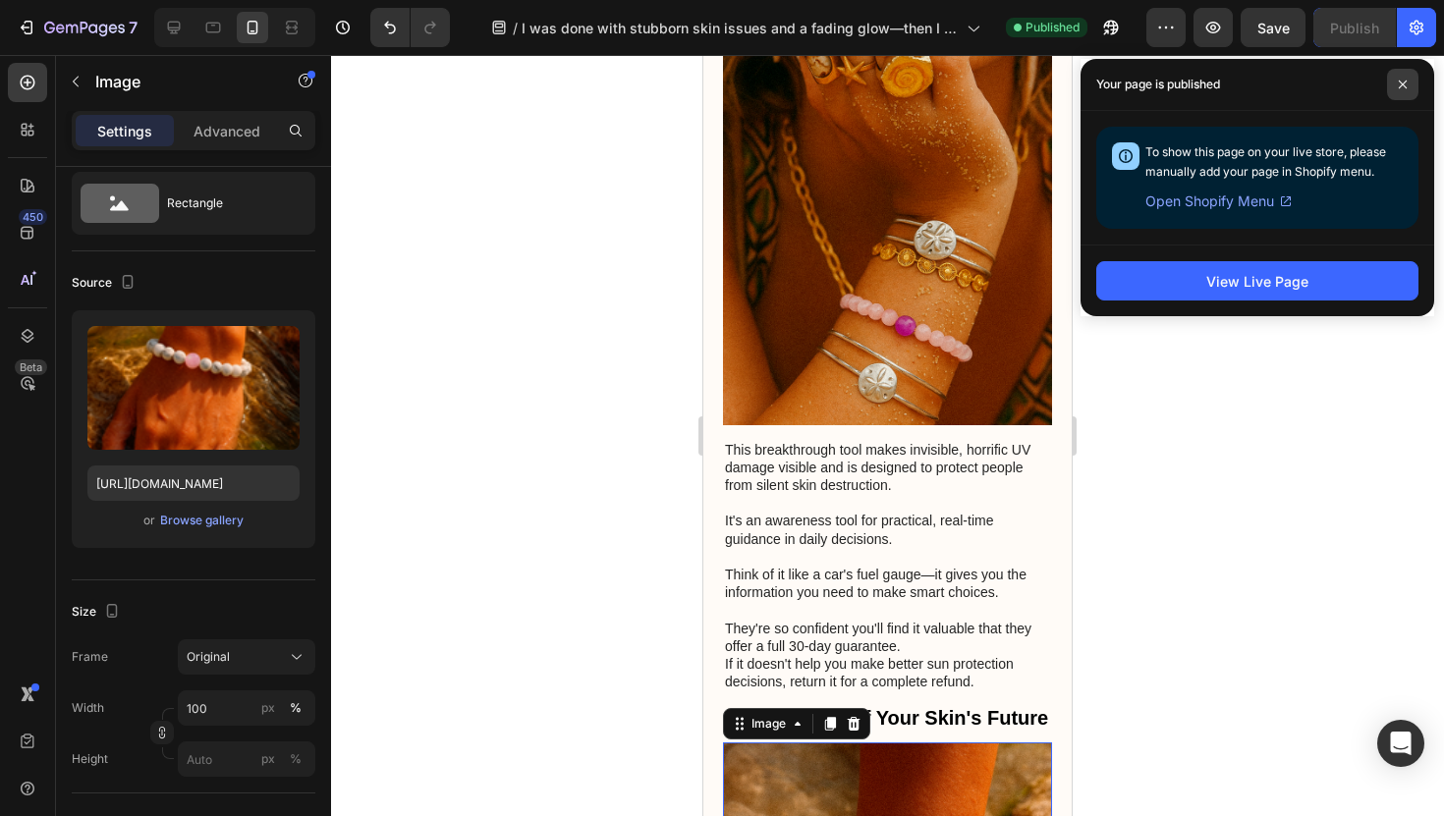
click at [1404, 82] on icon at bounding box center [1403, 85] width 10 height 10
